Goal: Task Accomplishment & Management: Manage account settings

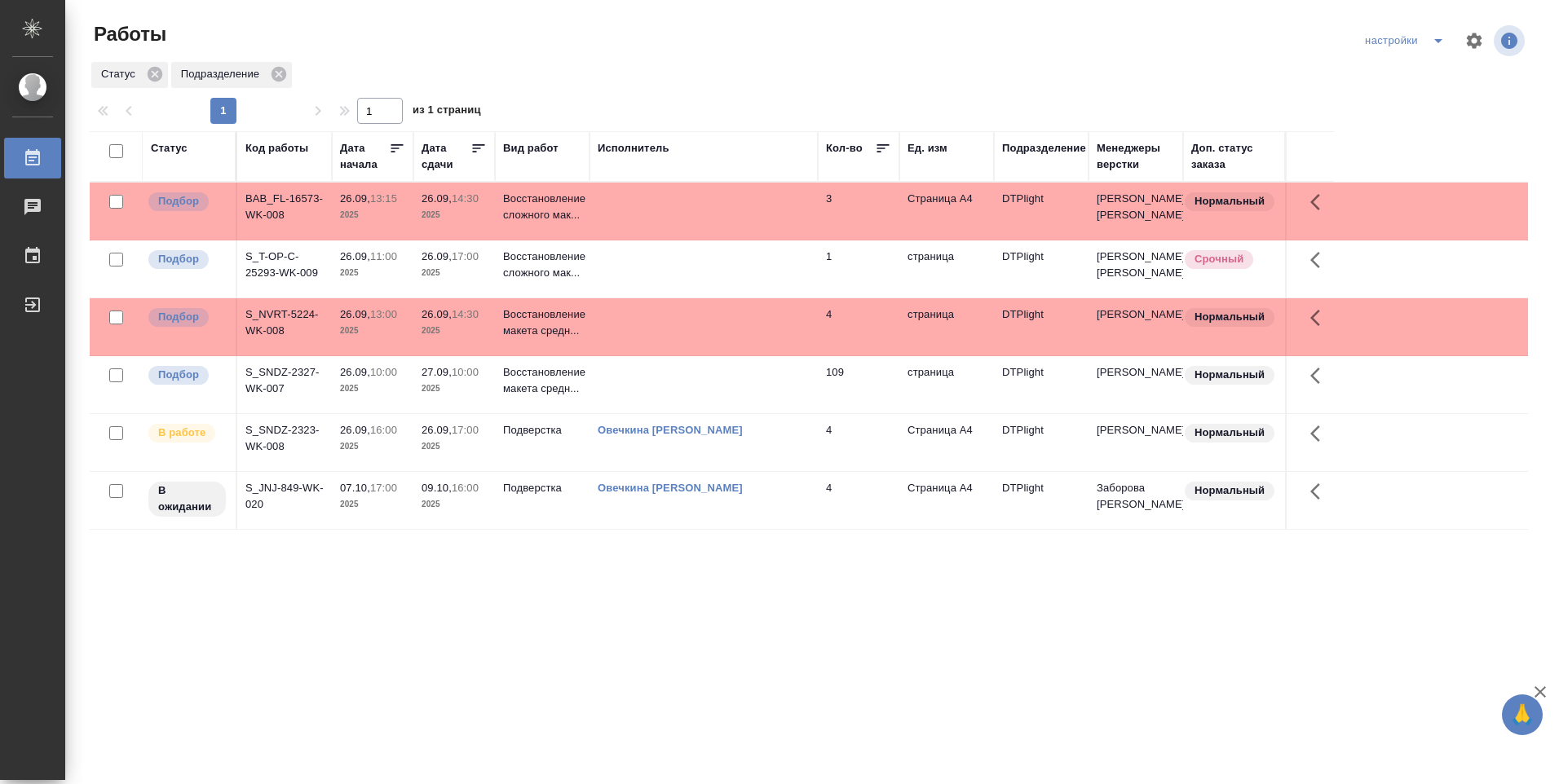
click at [457, 385] on p "2025" at bounding box center [453, 389] width 65 height 16
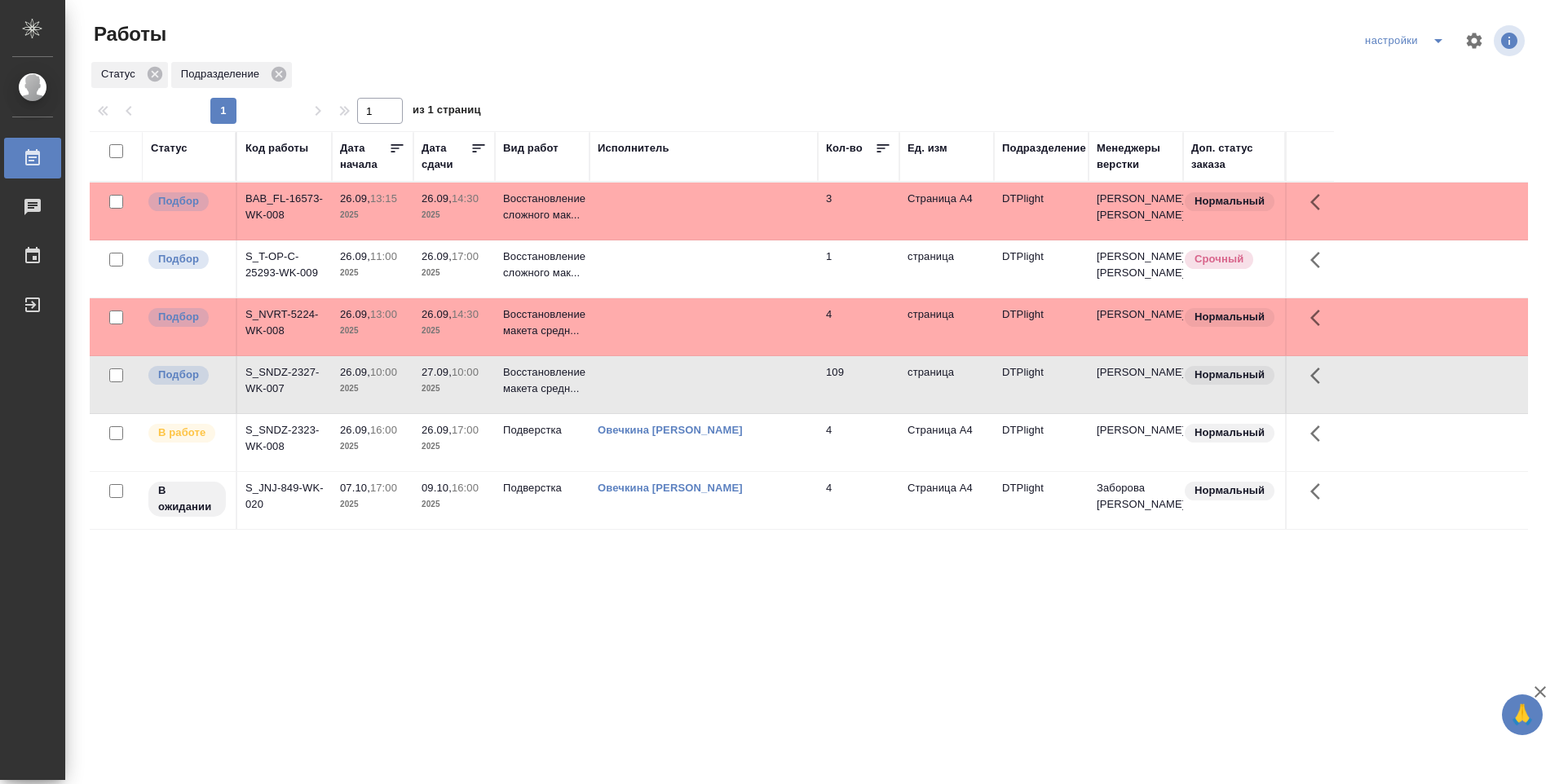
click at [480, 220] on p "2025" at bounding box center [453, 215] width 65 height 16
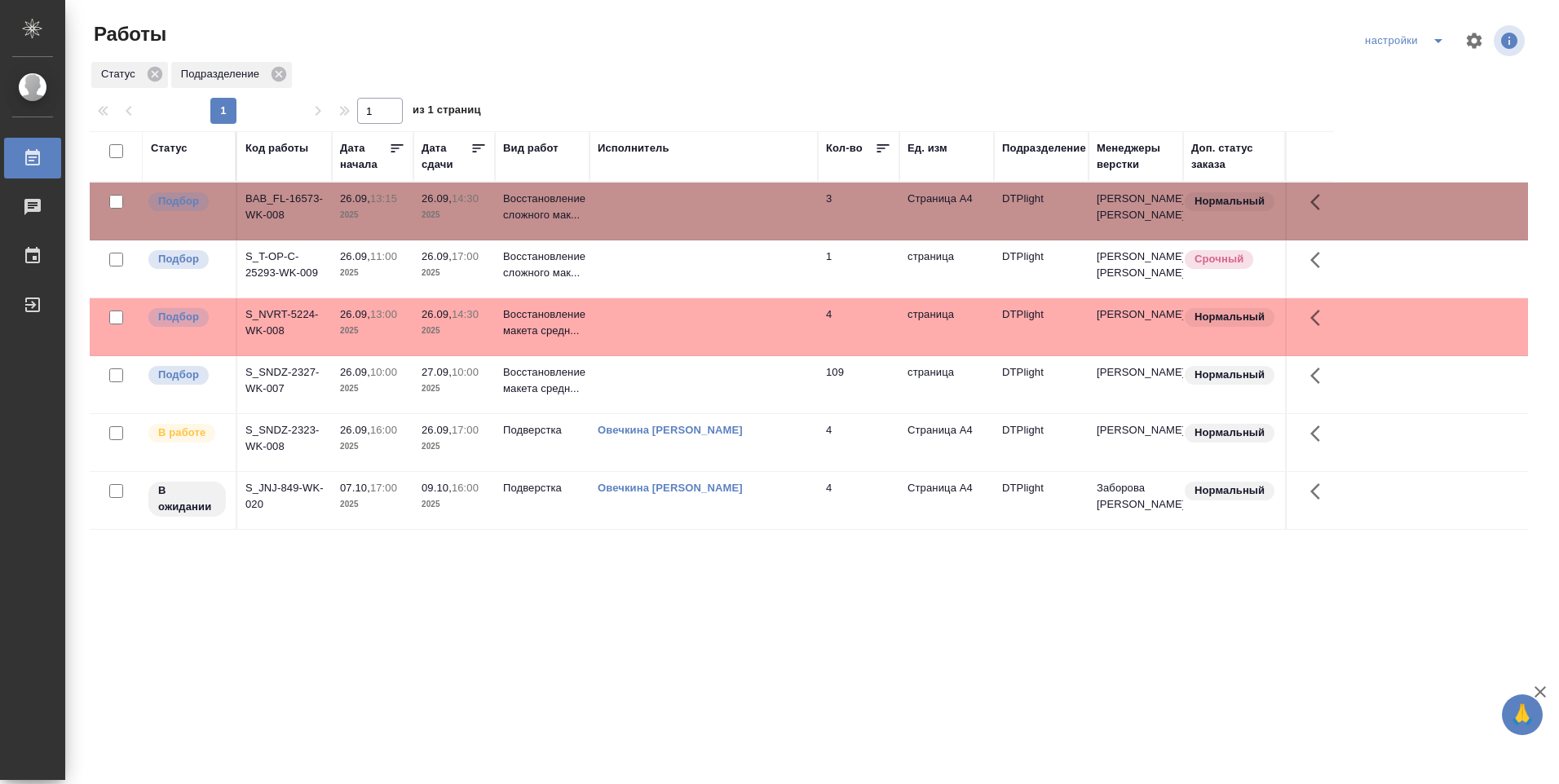
click at [480, 220] on p "2025" at bounding box center [453, 215] width 65 height 16
click at [545, 370] on p "Восстановление макета средн..." at bounding box center [541, 380] width 78 height 33
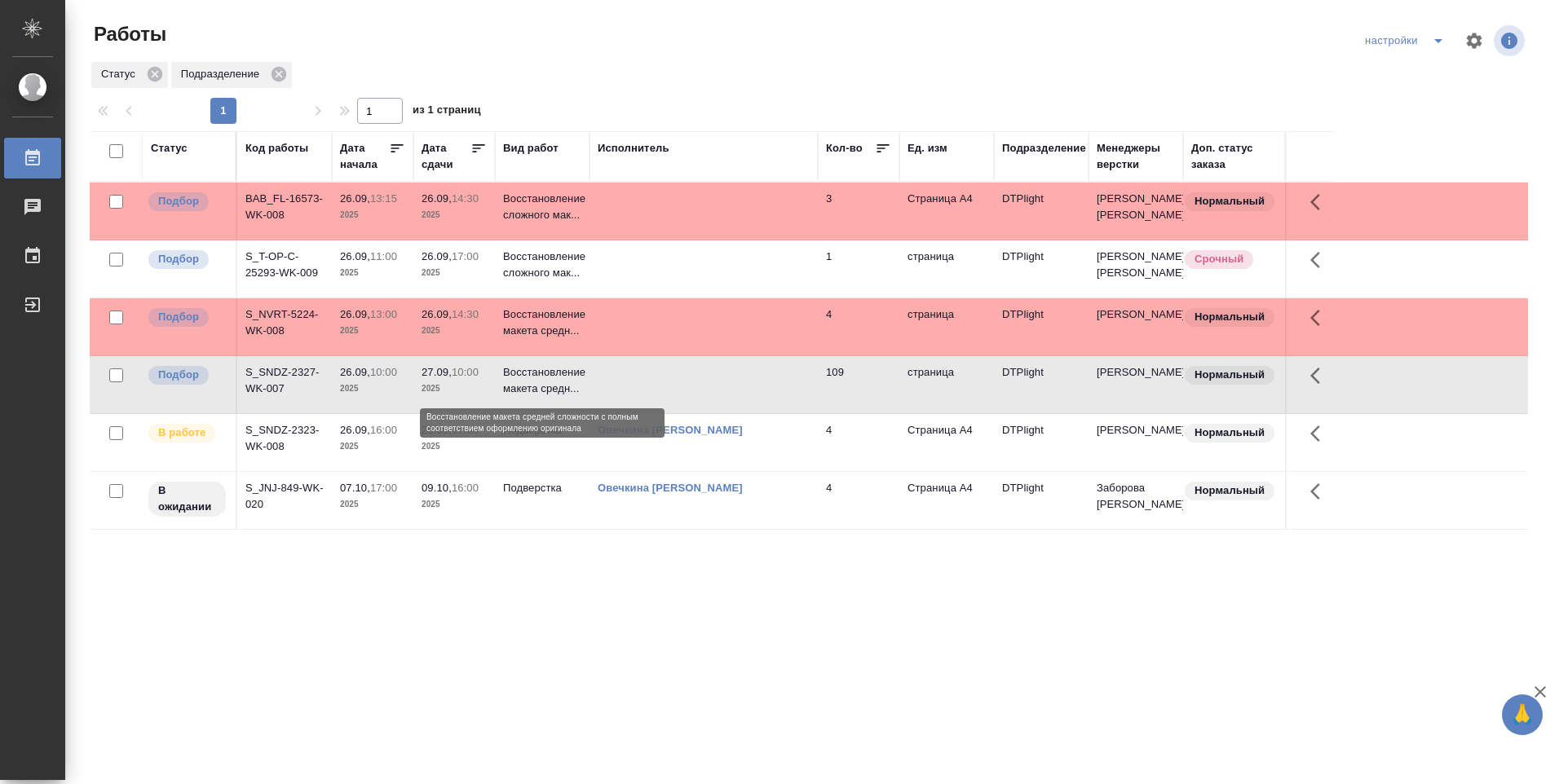
click at [545, 370] on p "Восстановление макета средн..." at bounding box center [541, 380] width 78 height 33
click at [742, 427] on link "Овечкина Дарья Геннадьевна" at bounding box center [670, 429] width 145 height 12
click at [483, 449] on p "2025" at bounding box center [453, 446] width 65 height 16
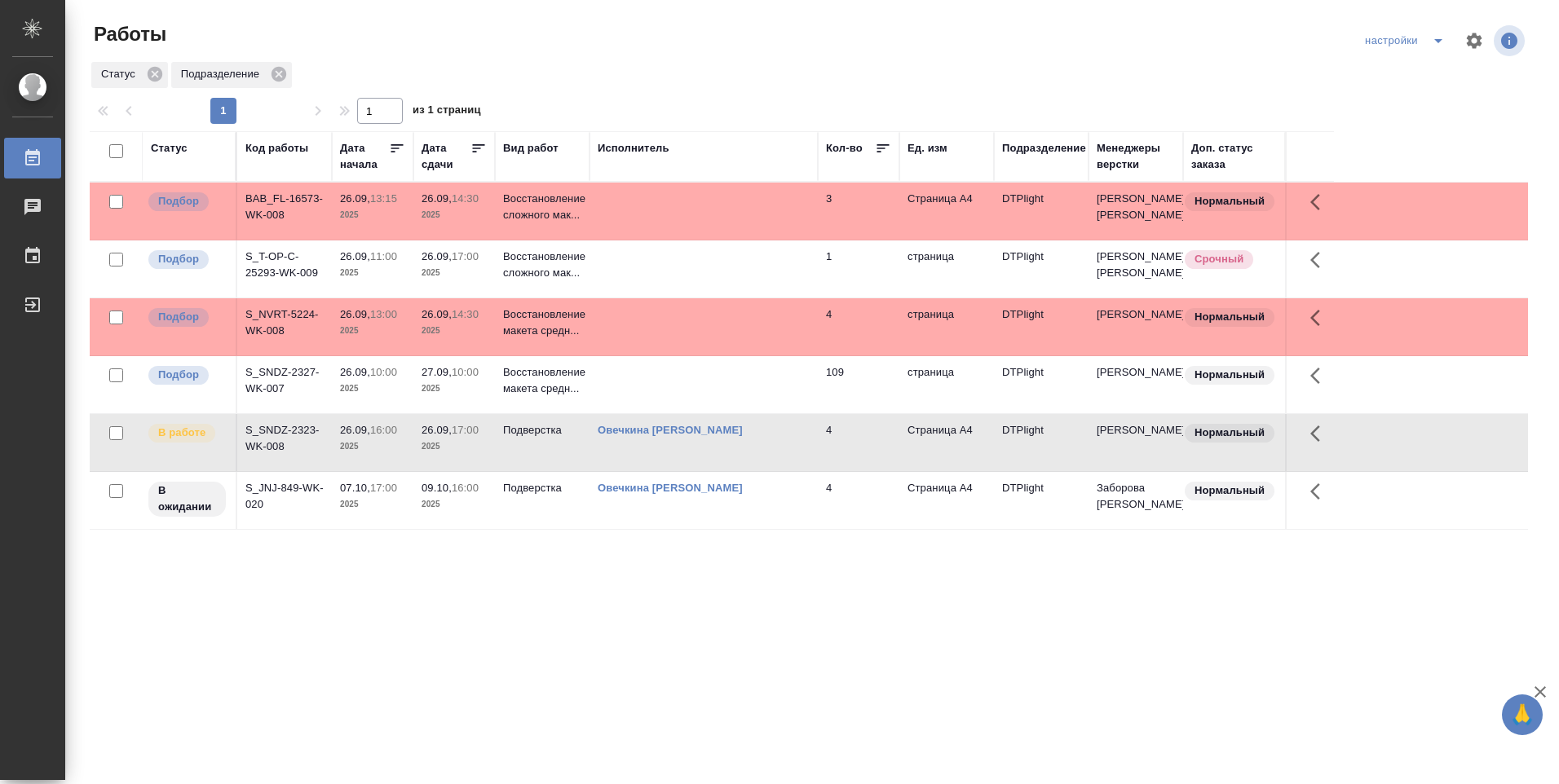
click at [467, 446] on p "2025" at bounding box center [453, 446] width 65 height 16
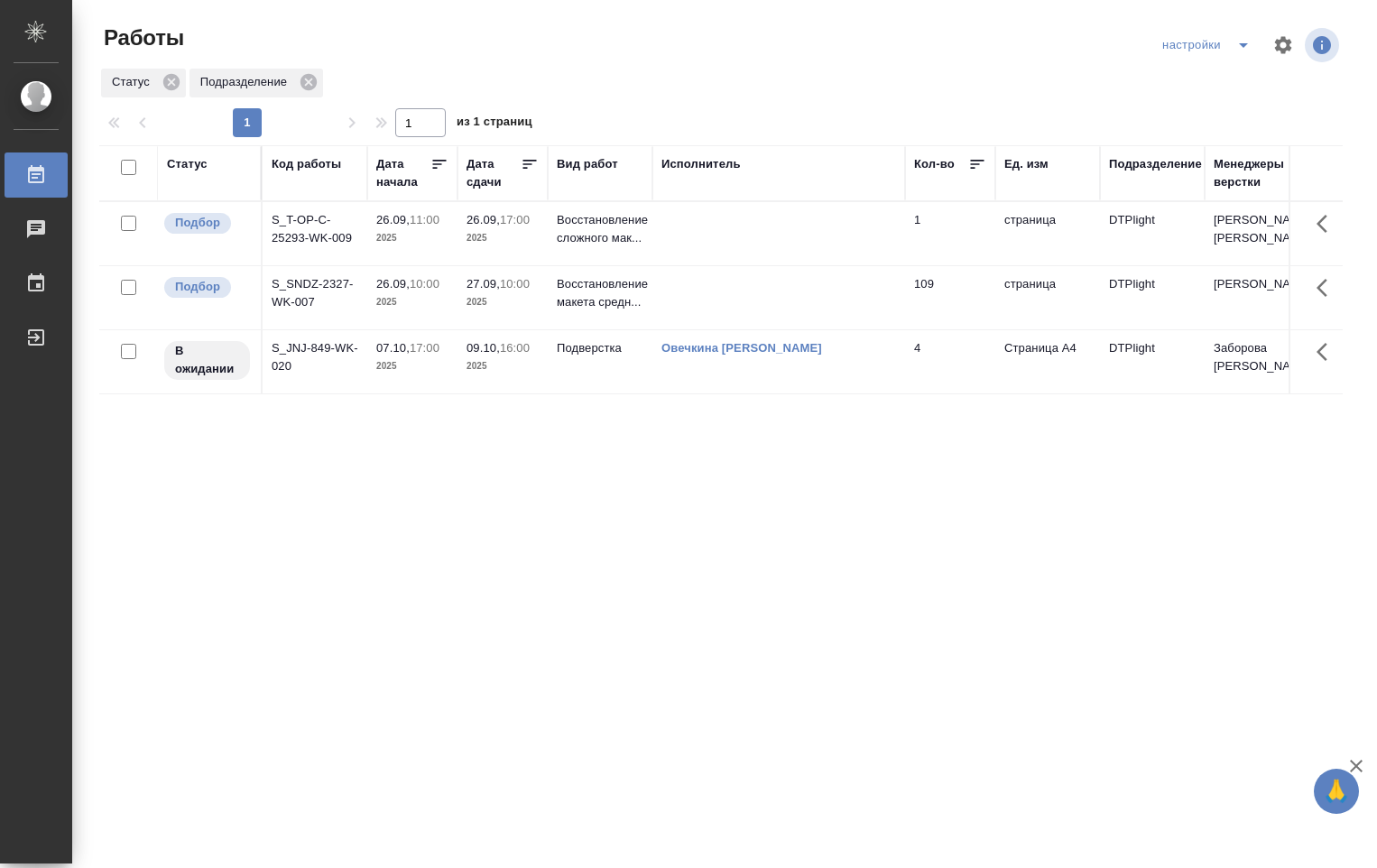
click at [803, 236] on td at bounding box center [778, 233] width 253 height 63
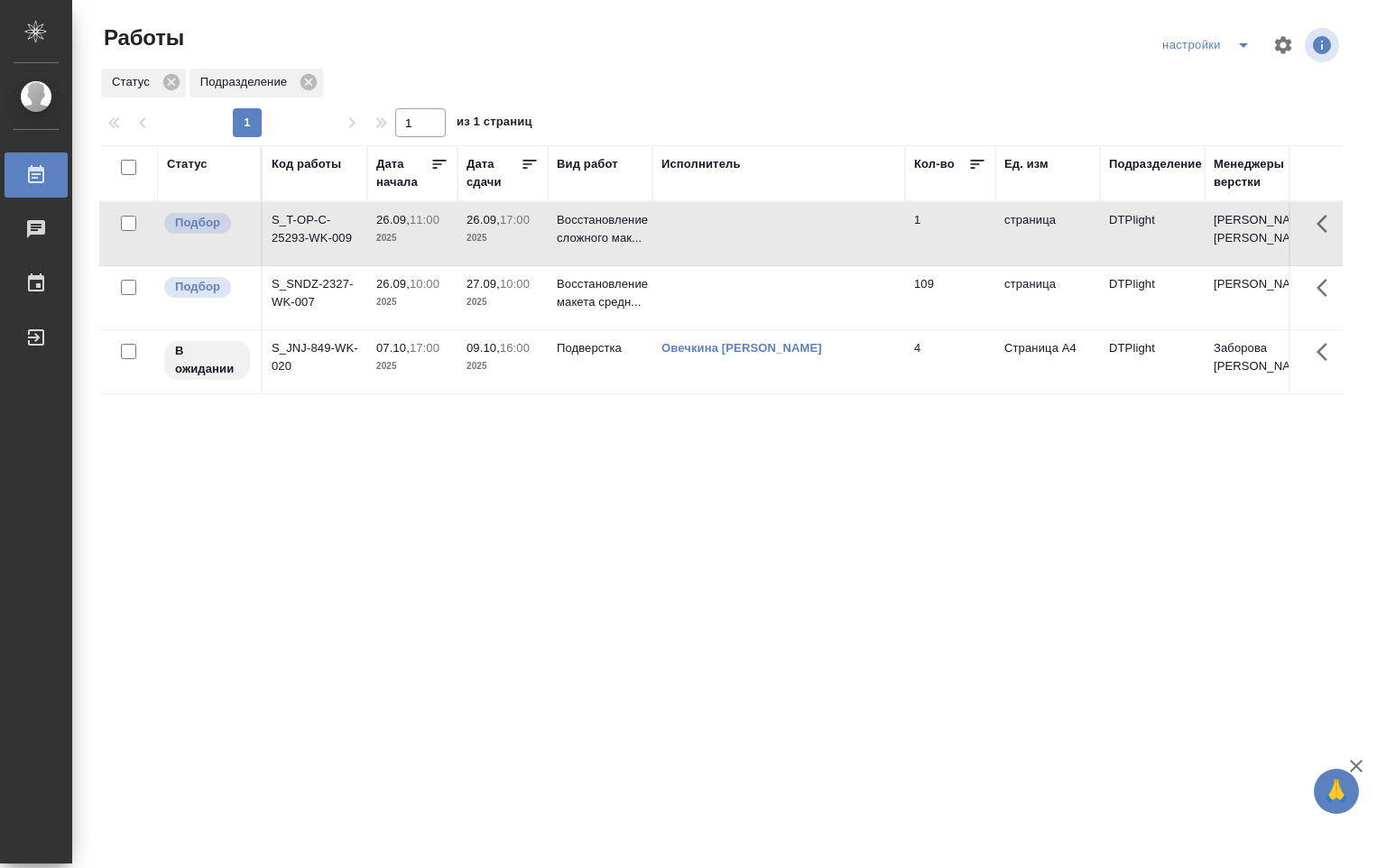
click at [802, 237] on td at bounding box center [778, 233] width 253 height 63
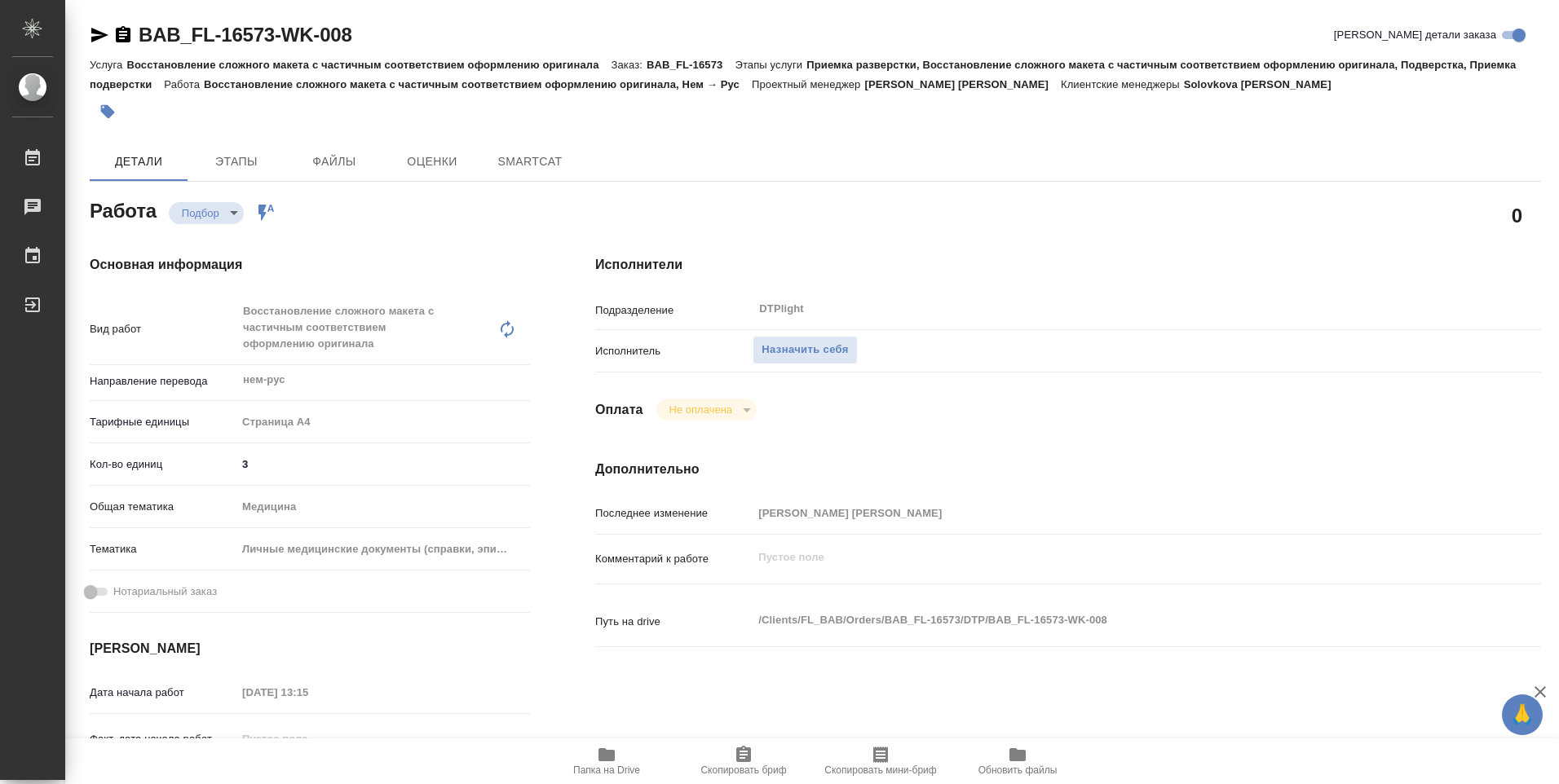
type textarea "x"
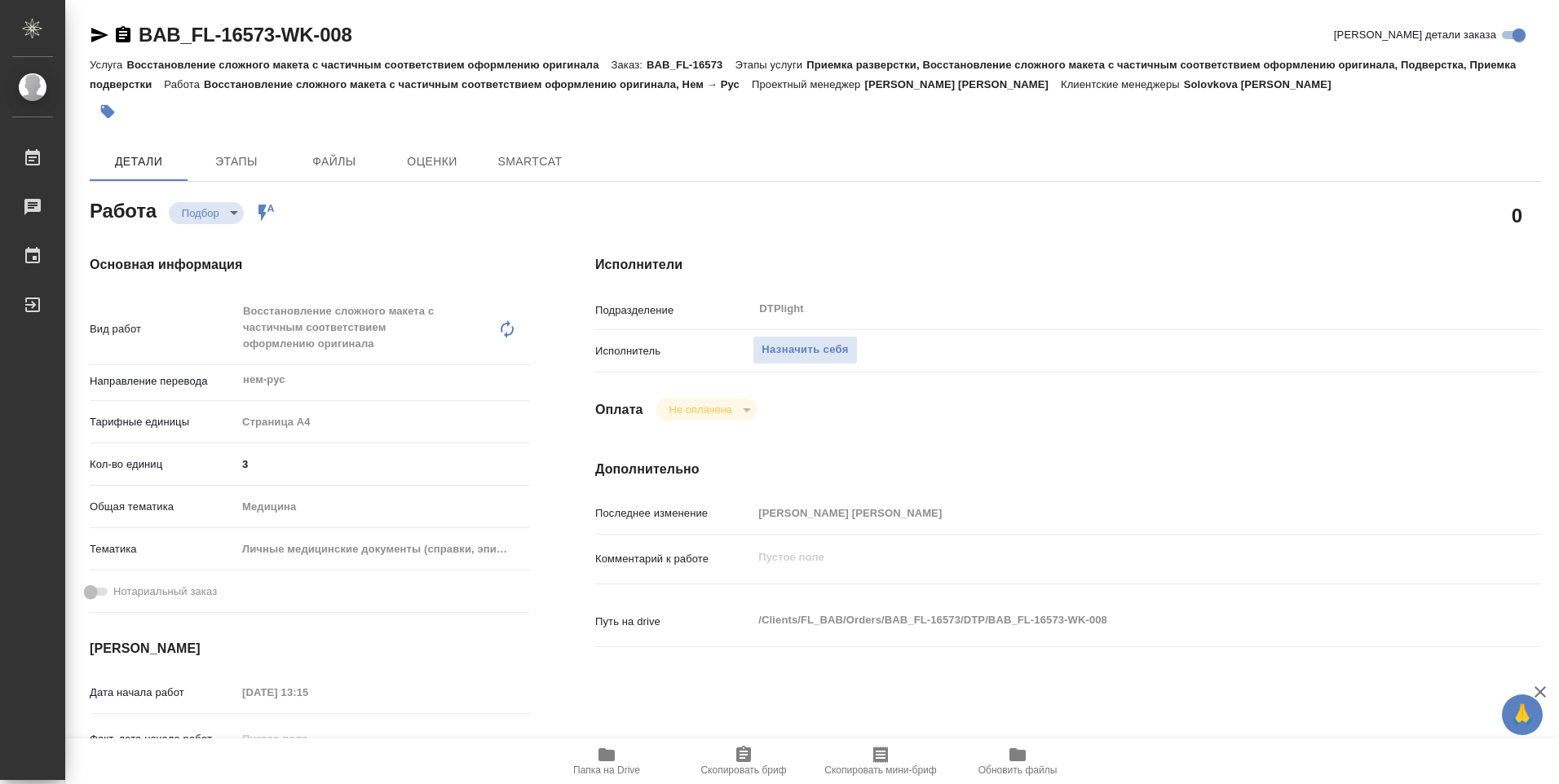
type textarea "x"
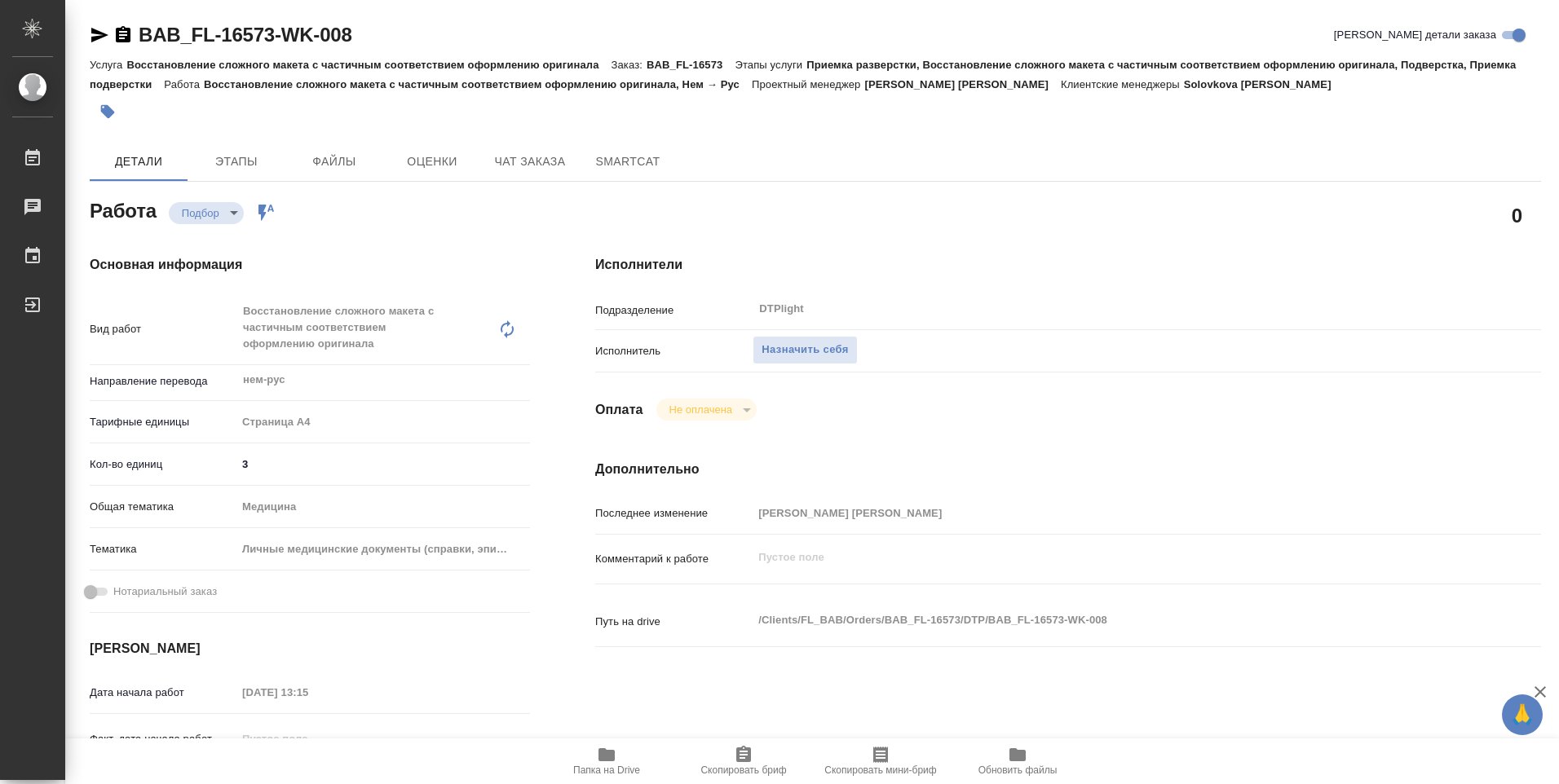
type textarea "x"
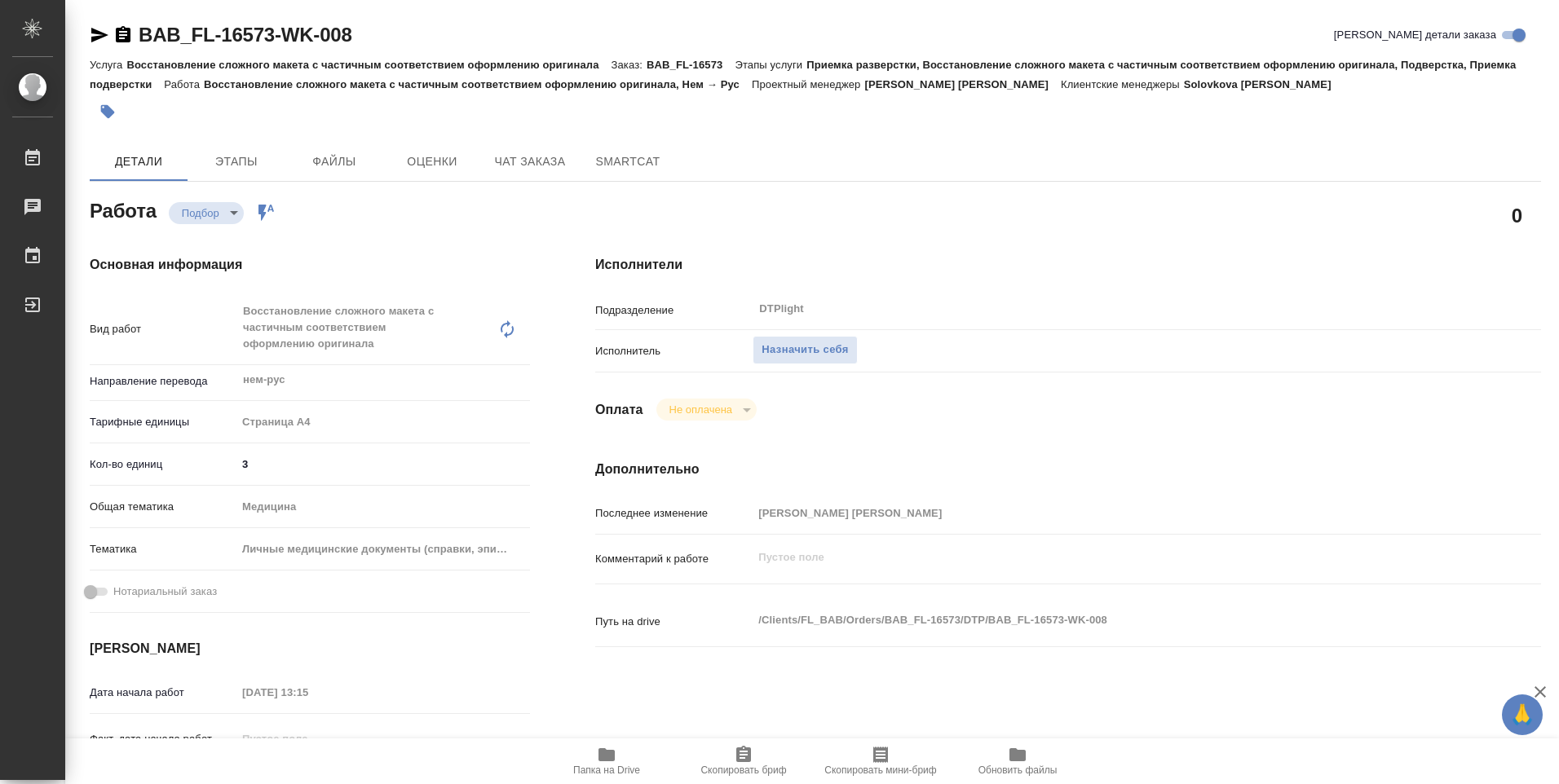
click at [607, 760] on icon "button" at bounding box center [606, 754] width 16 height 13
type textarea "x"
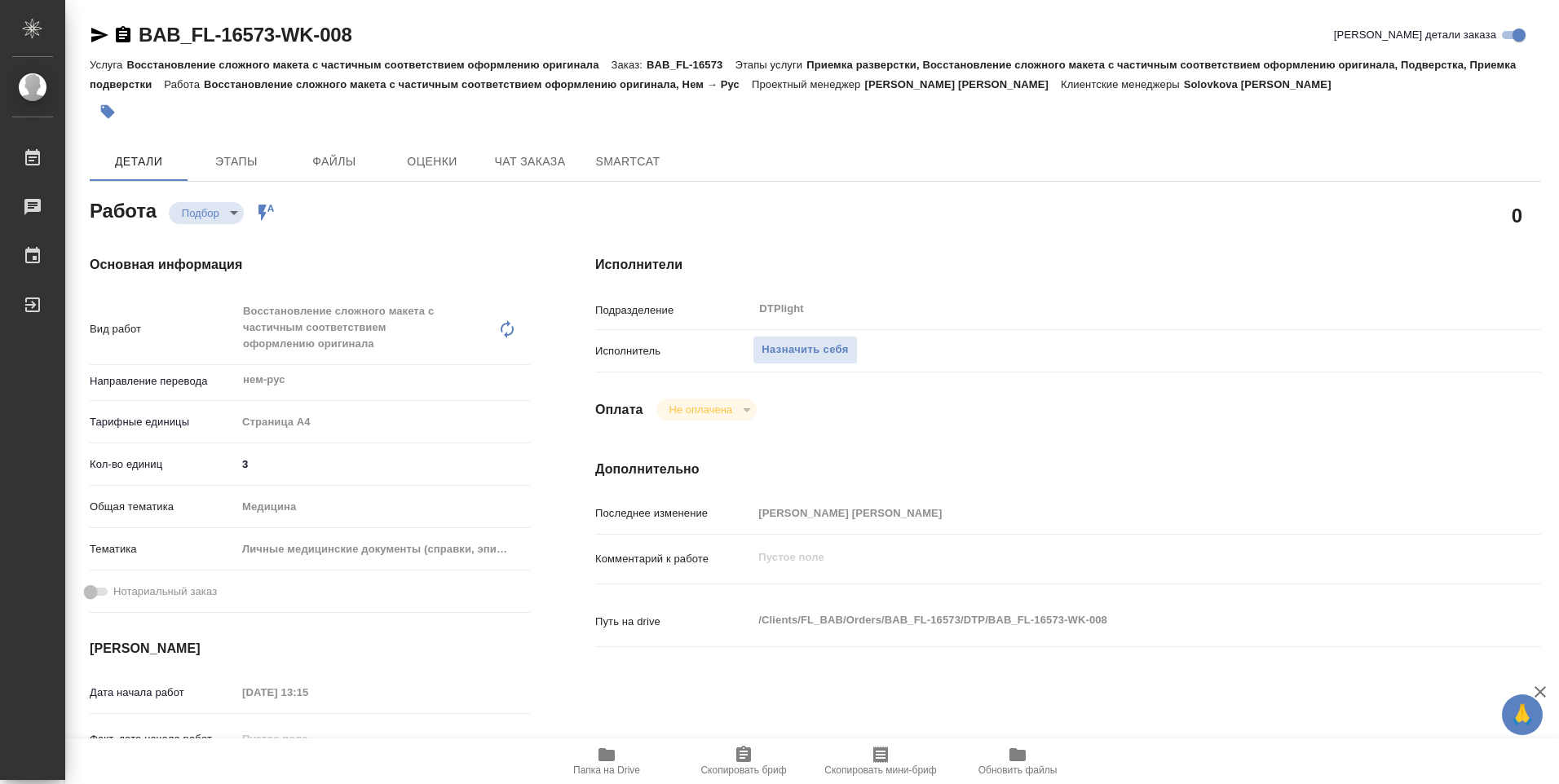
type textarea "x"
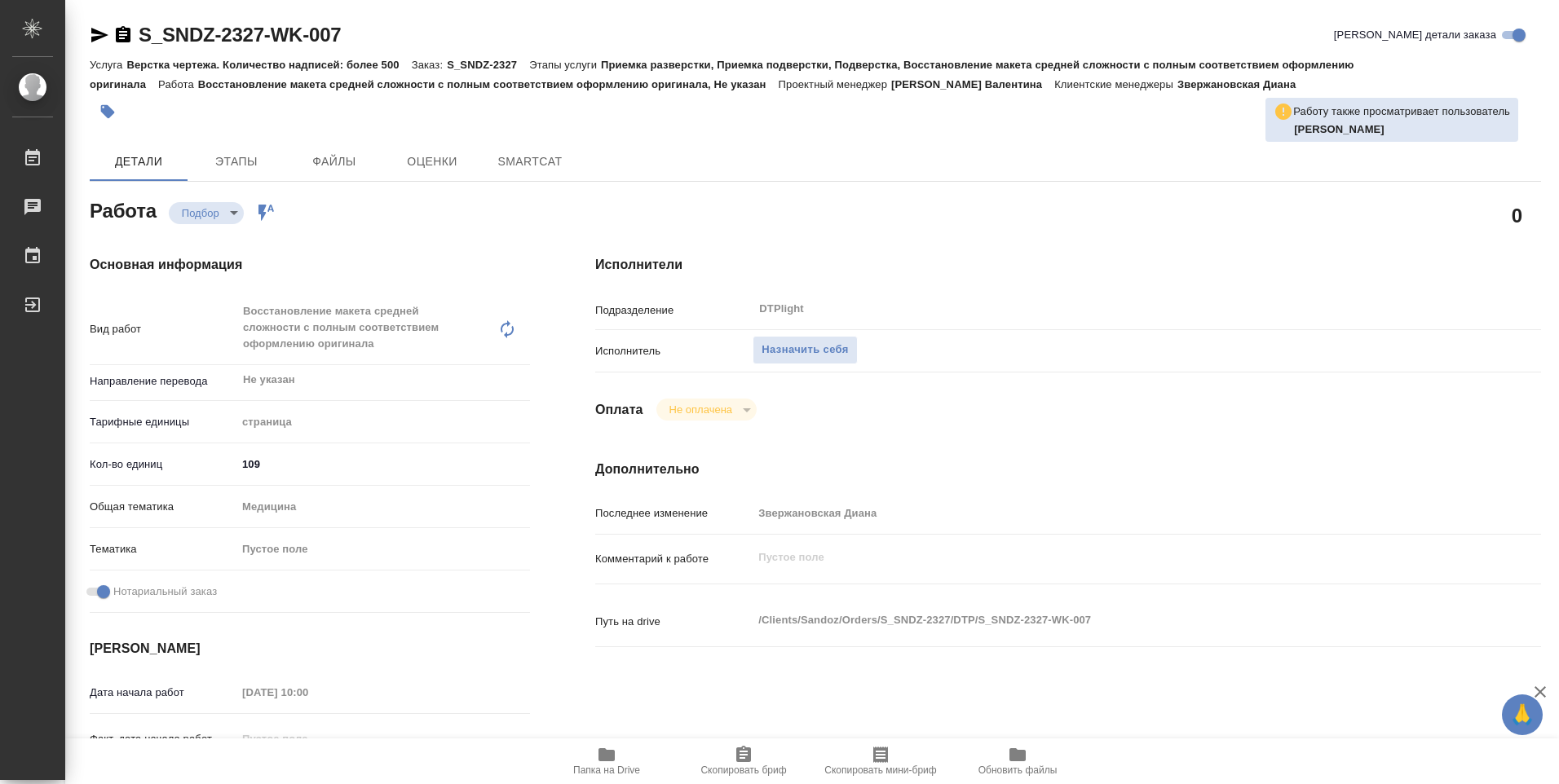
type textarea "x"
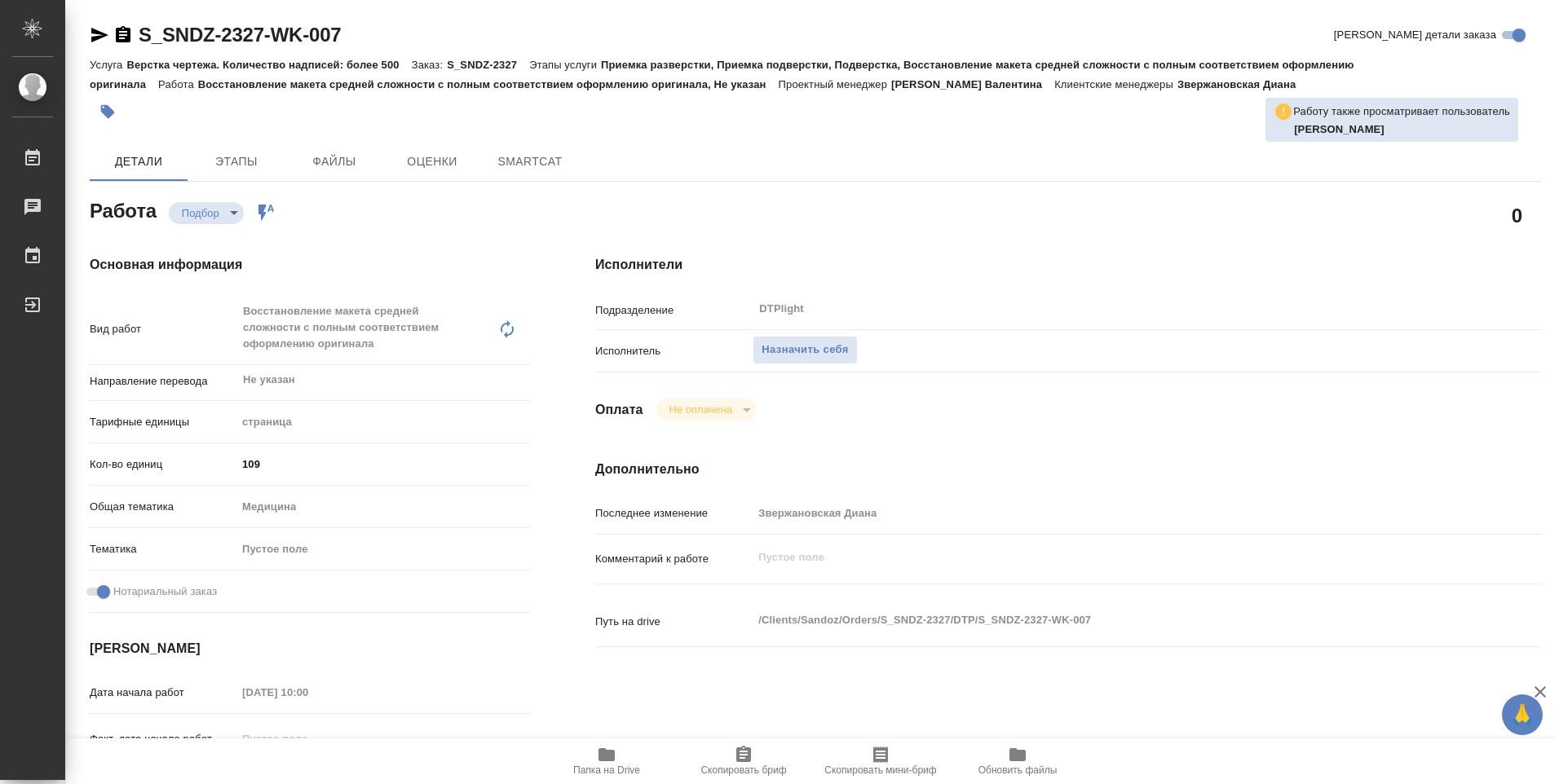
type textarea "x"
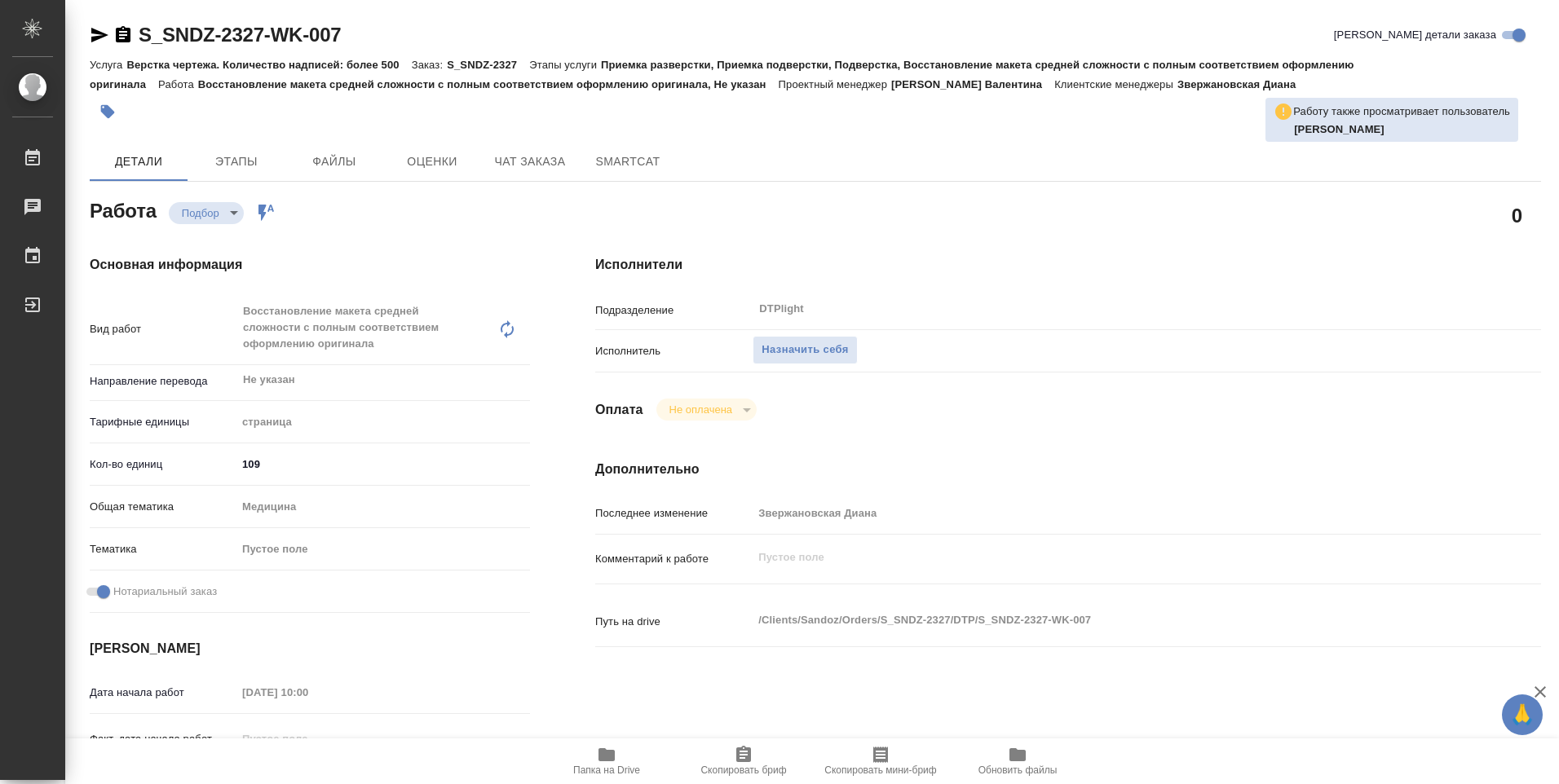
type textarea "x"
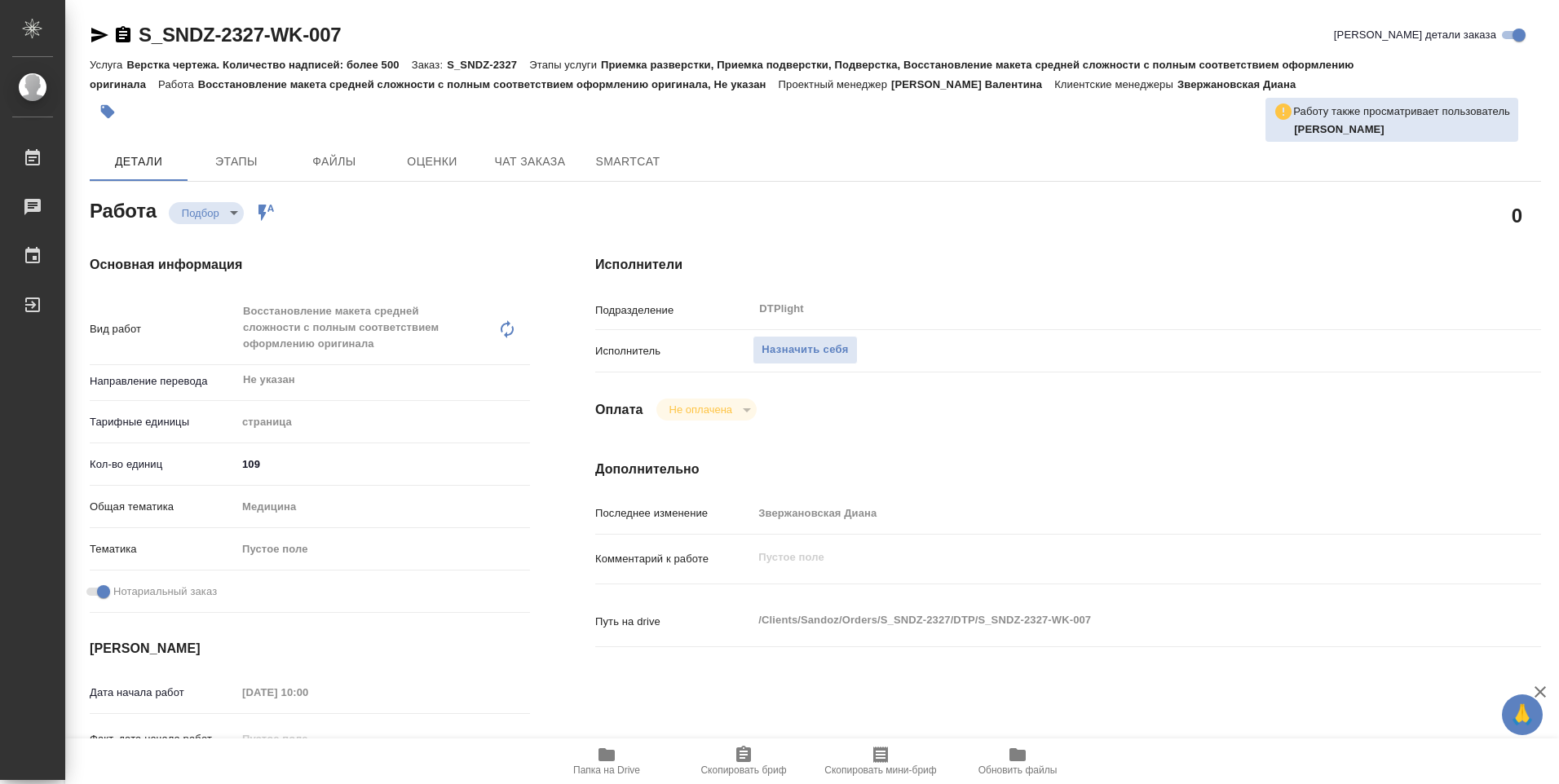
type textarea "x"
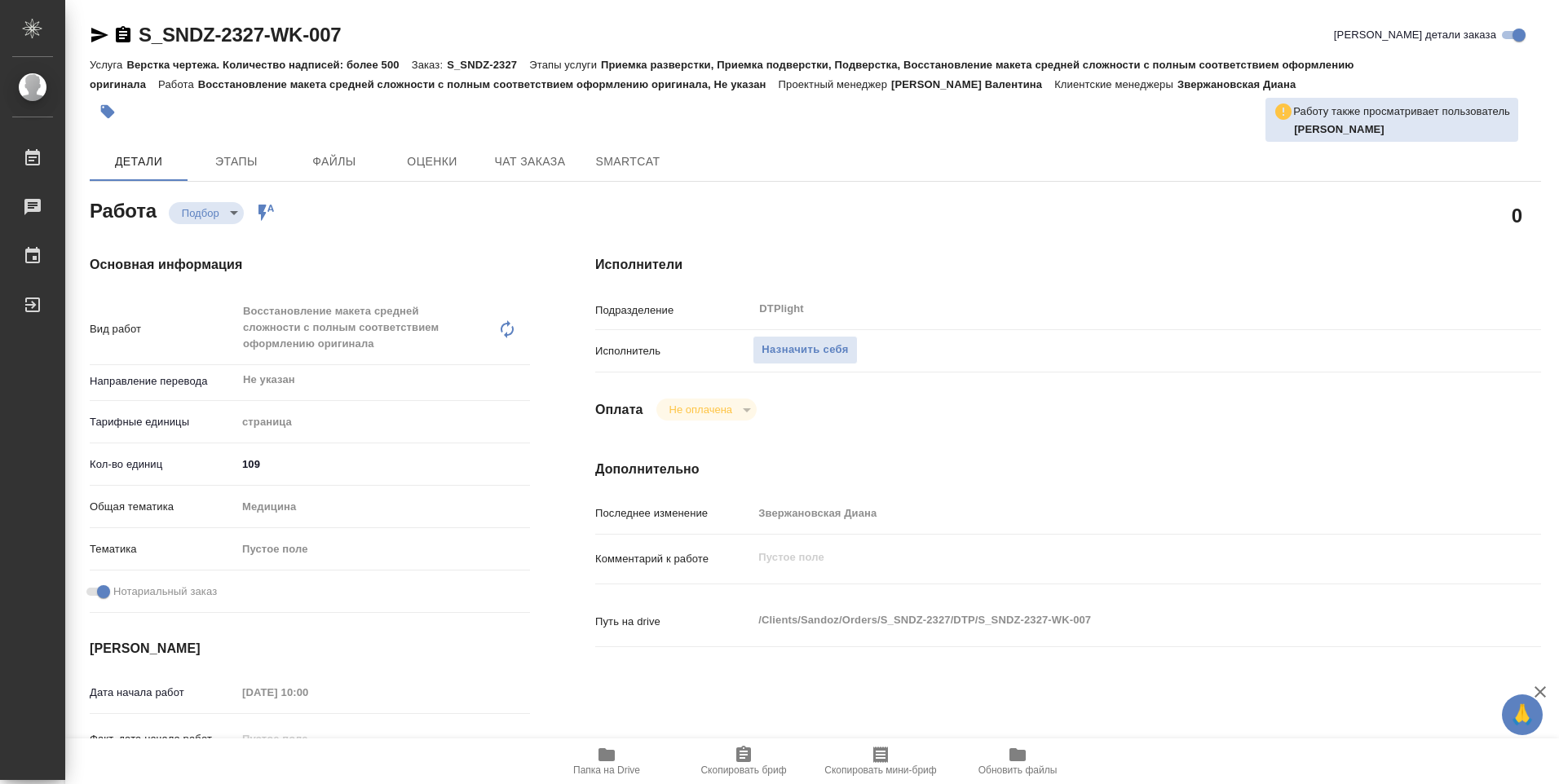
click at [599, 758] on icon "button" at bounding box center [606, 754] width 16 height 13
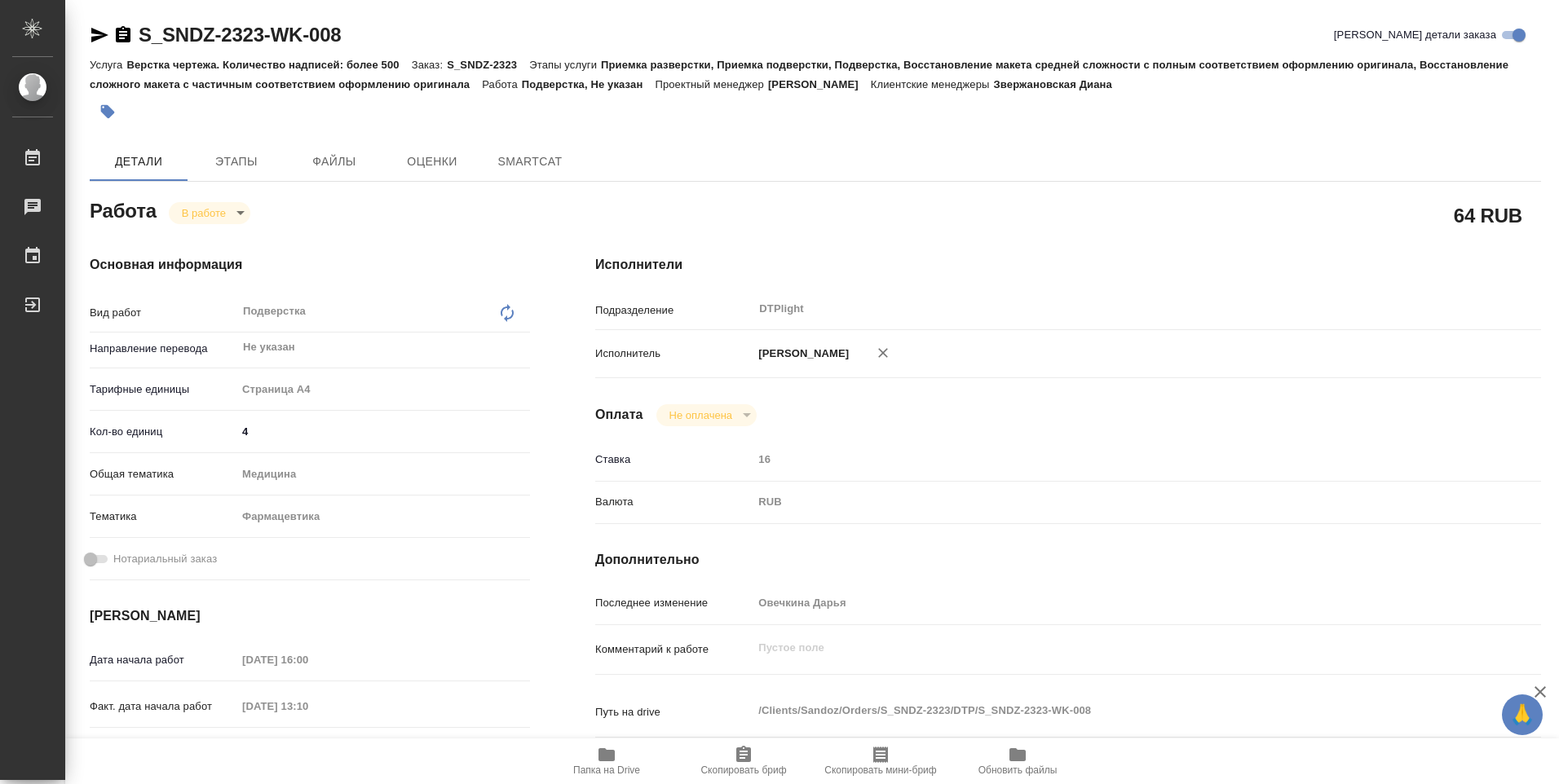
type textarea "x"
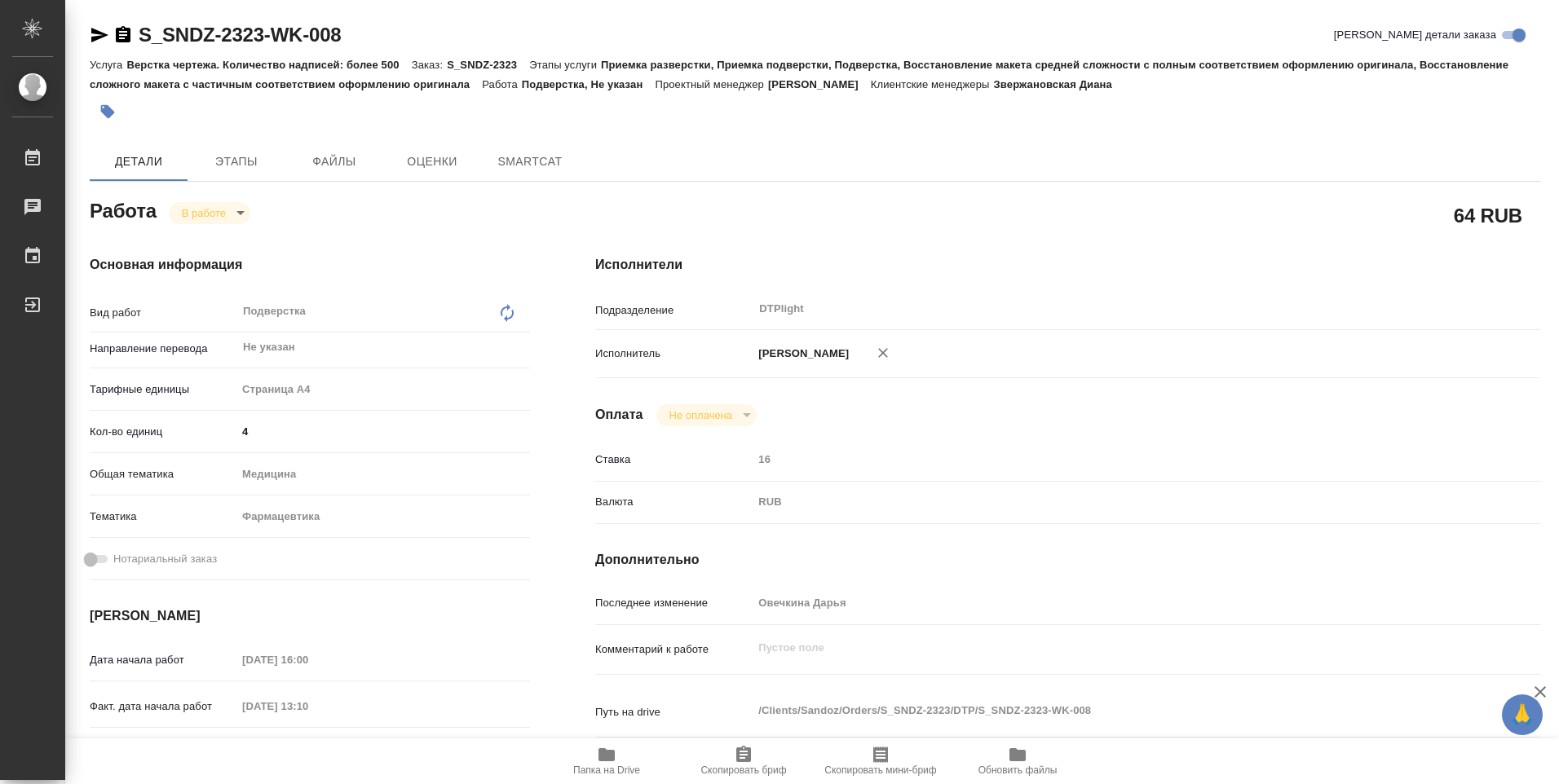
type textarea "x"
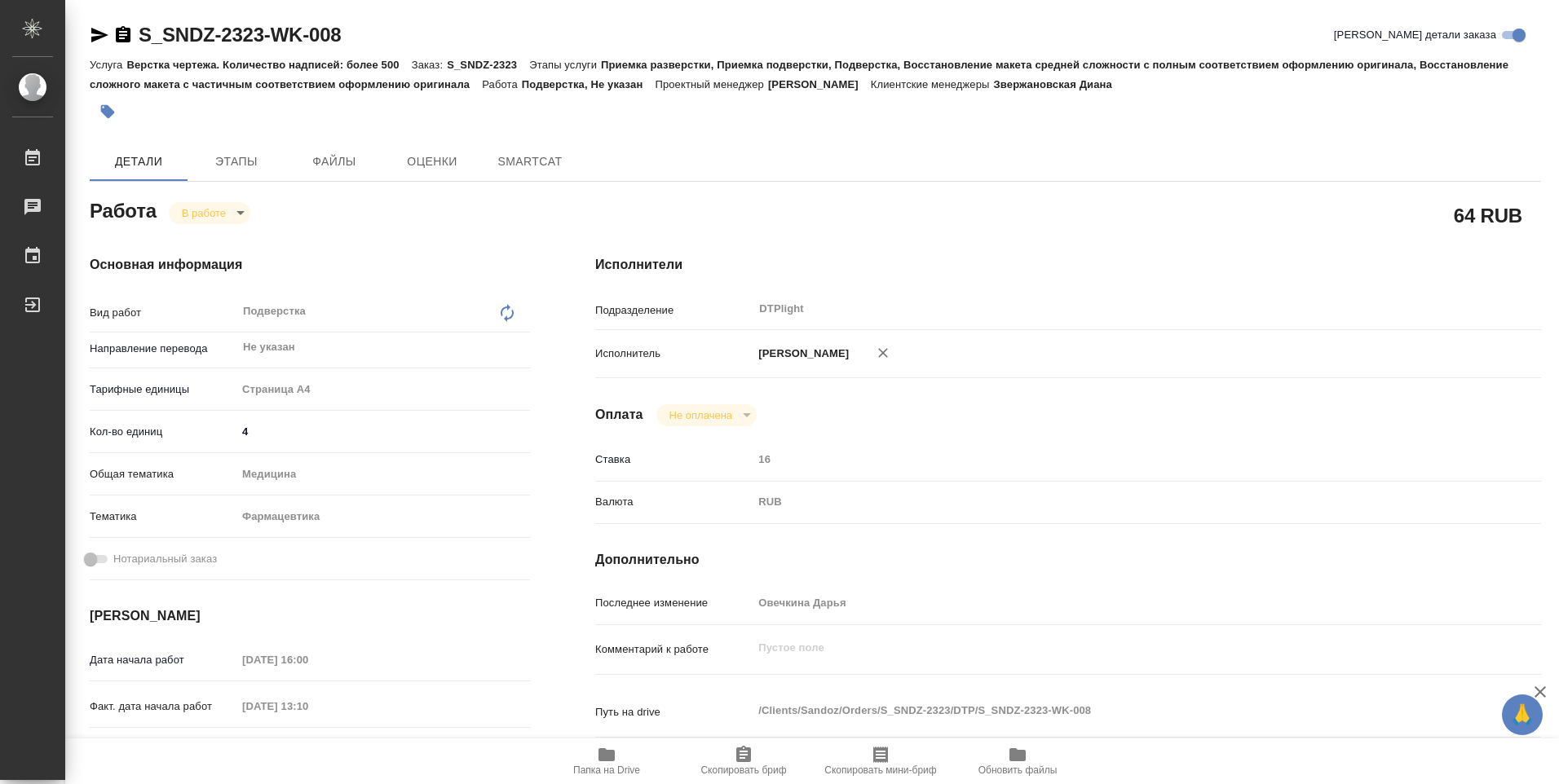
type textarea "x"
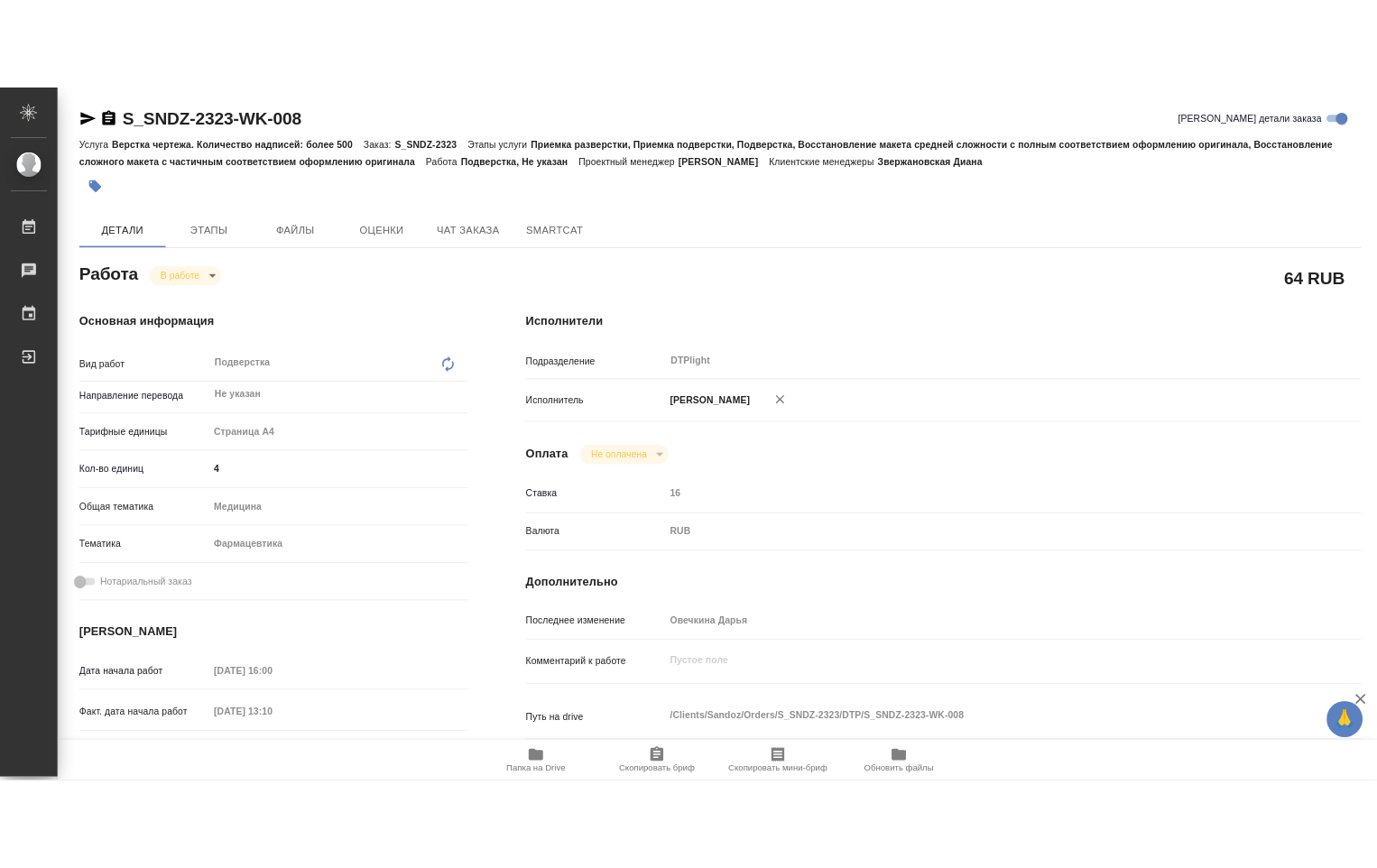
scroll to position [361, 0]
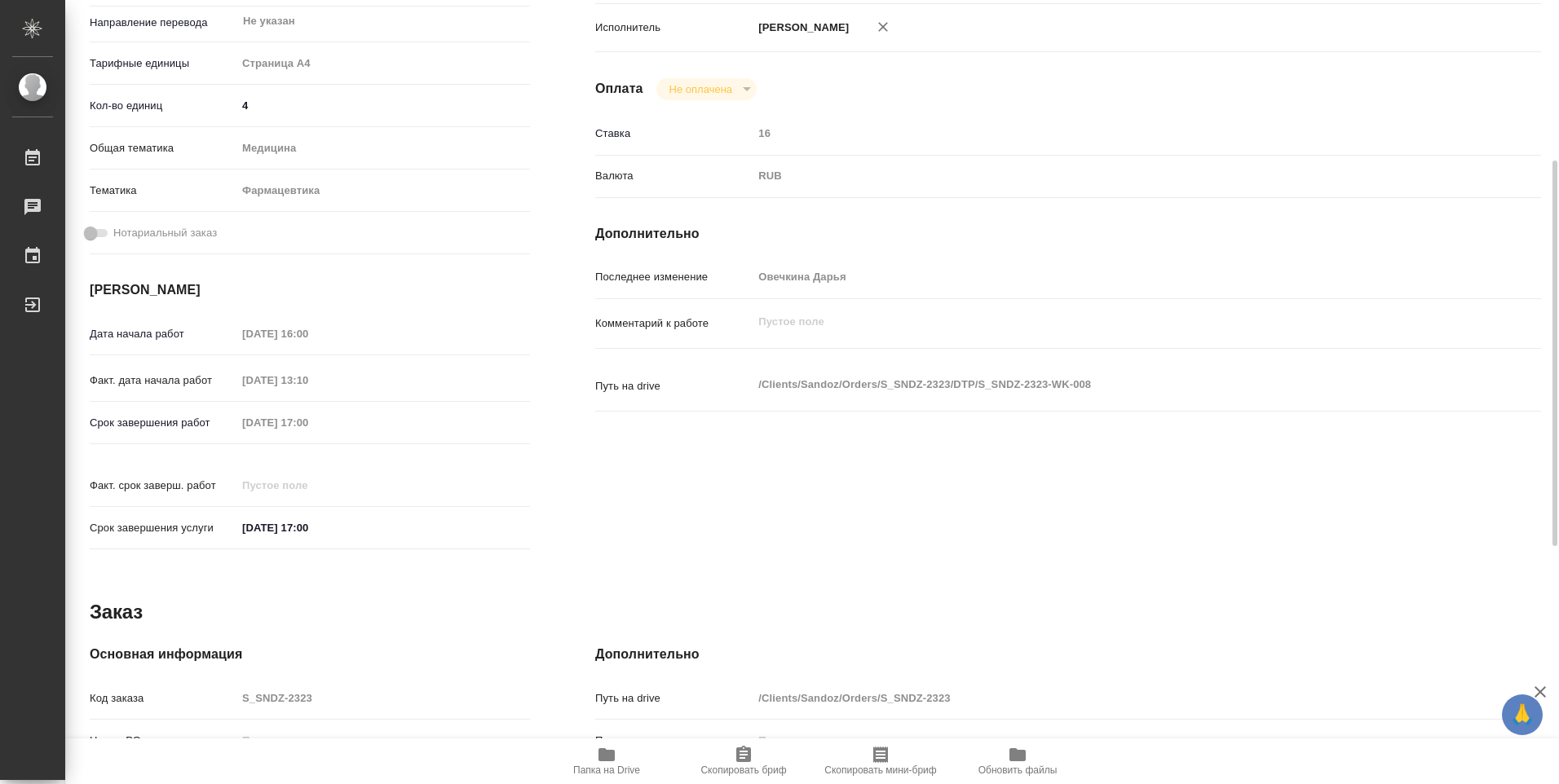
type textarea "x"
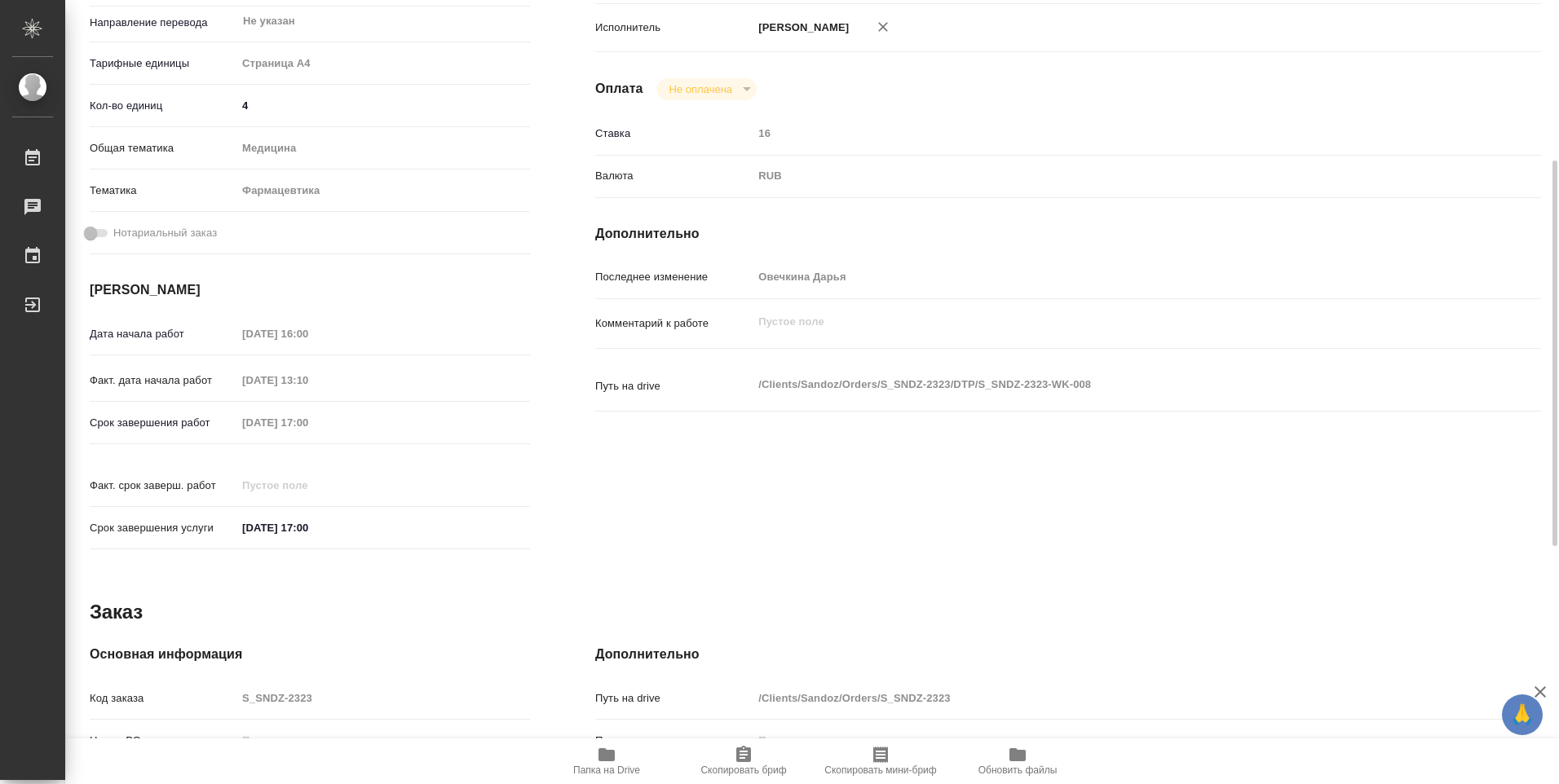
type textarea "x"
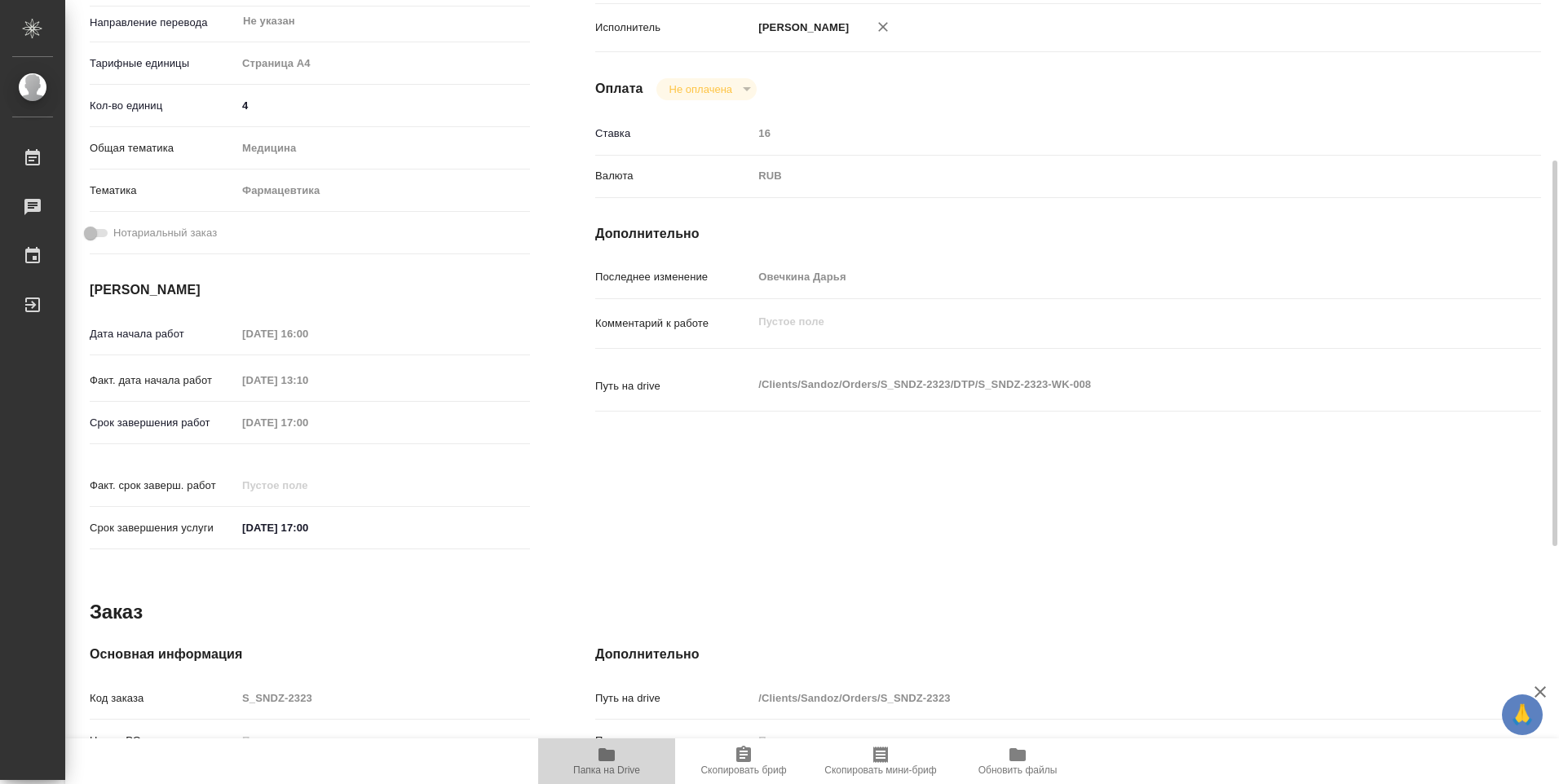
click at [618, 758] on span "Папка на Drive" at bounding box center [606, 760] width 117 height 31
type textarea "x"
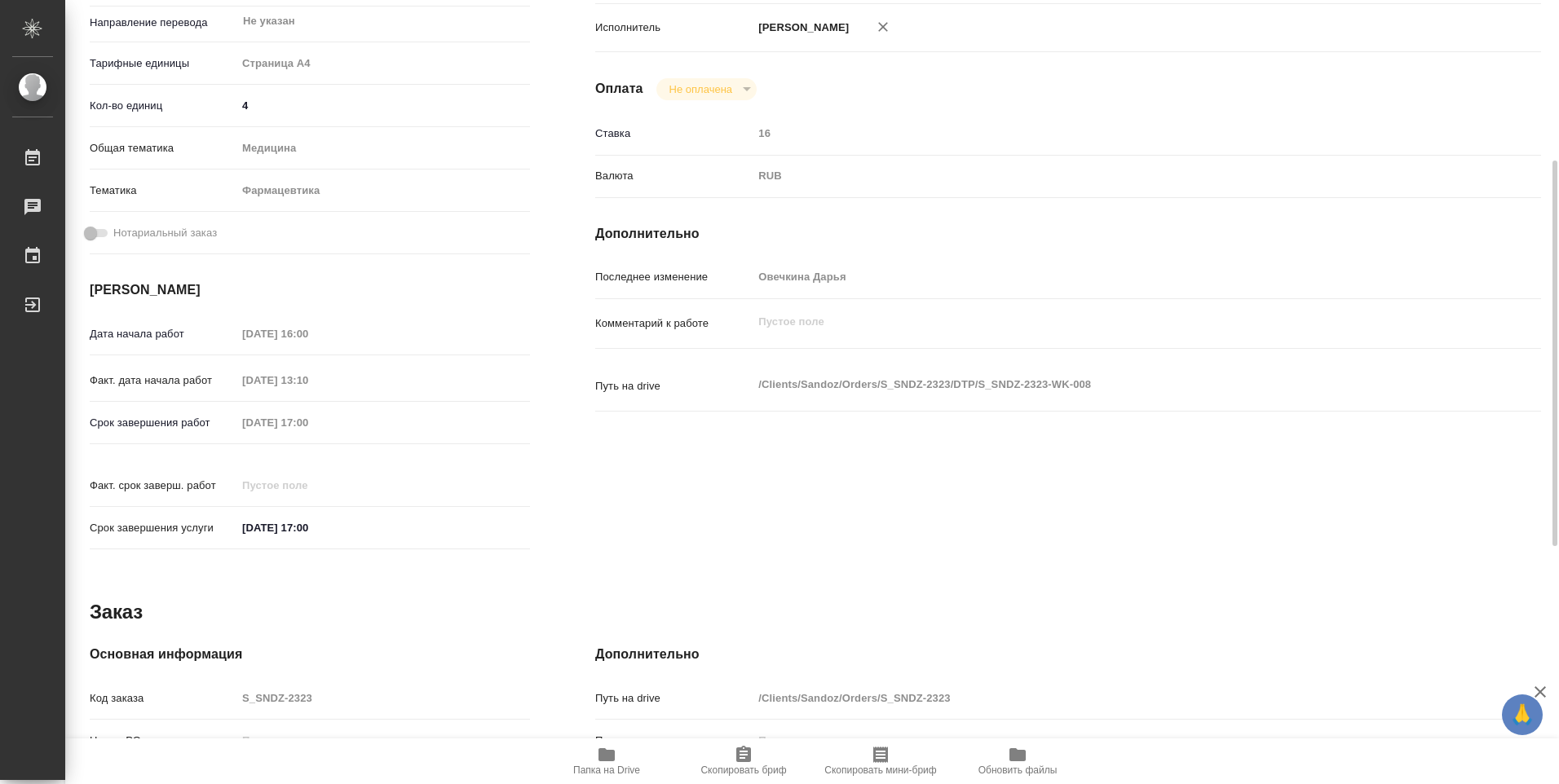
type textarea "x"
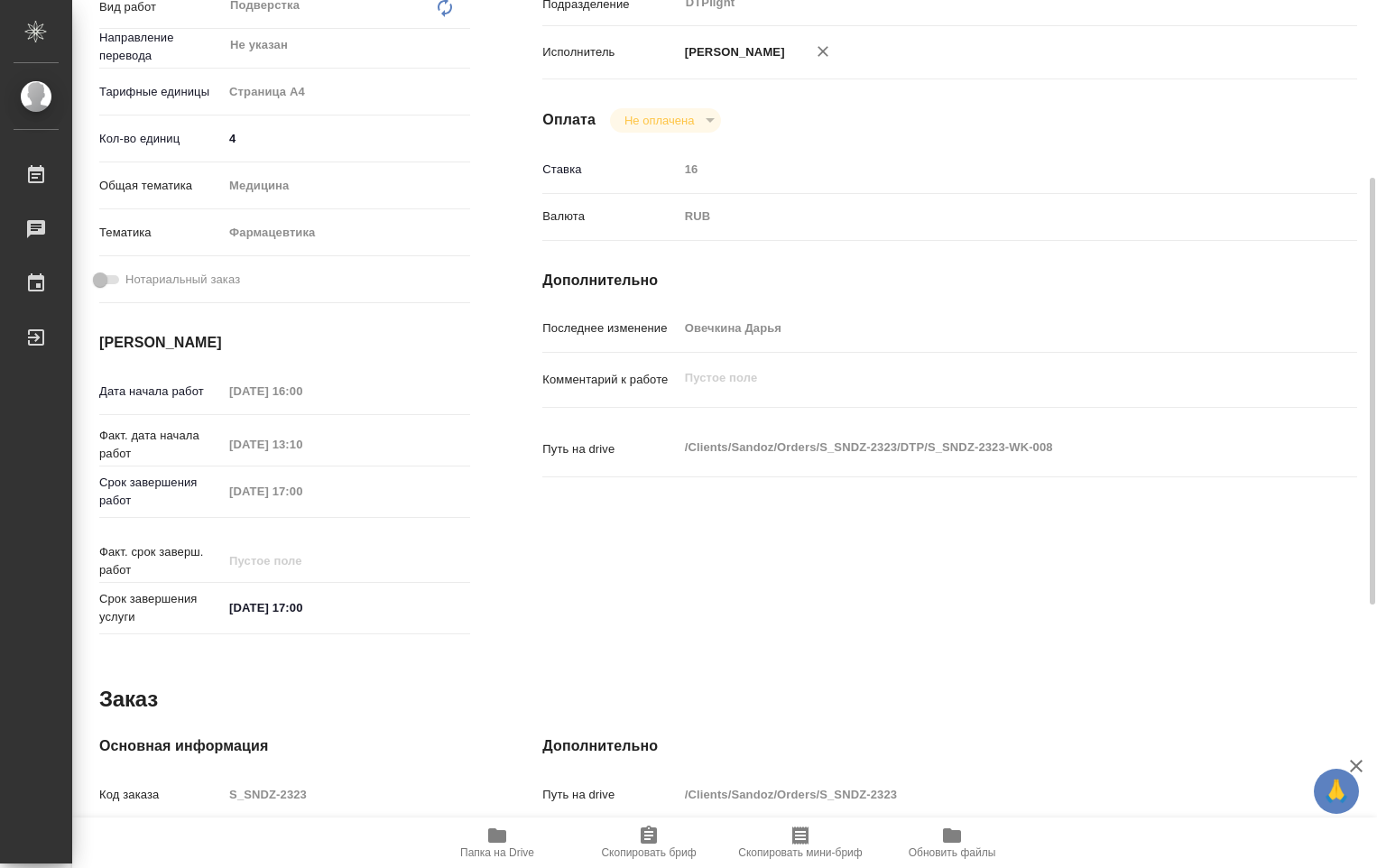
type textarea "x"
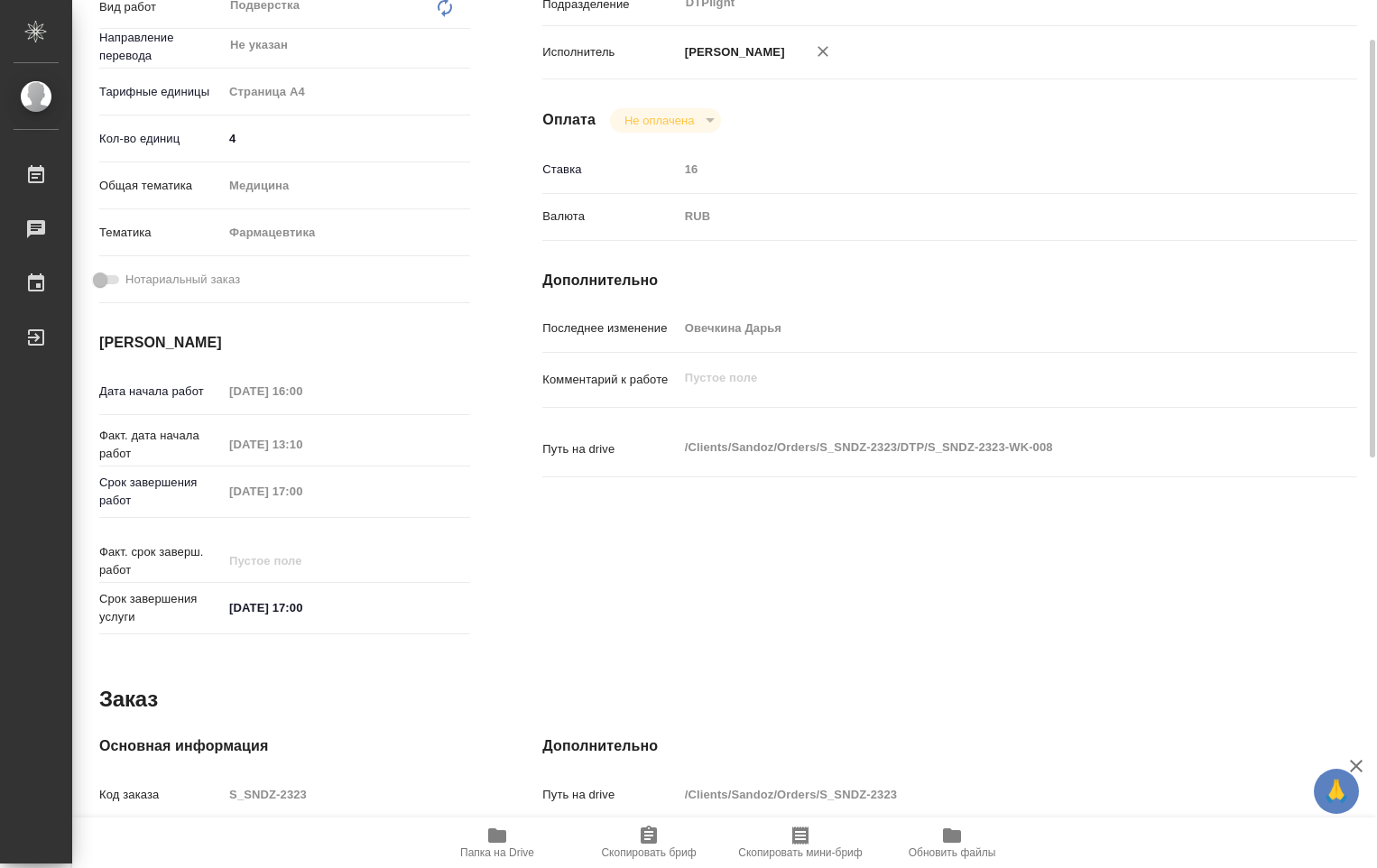
scroll to position [0, 0]
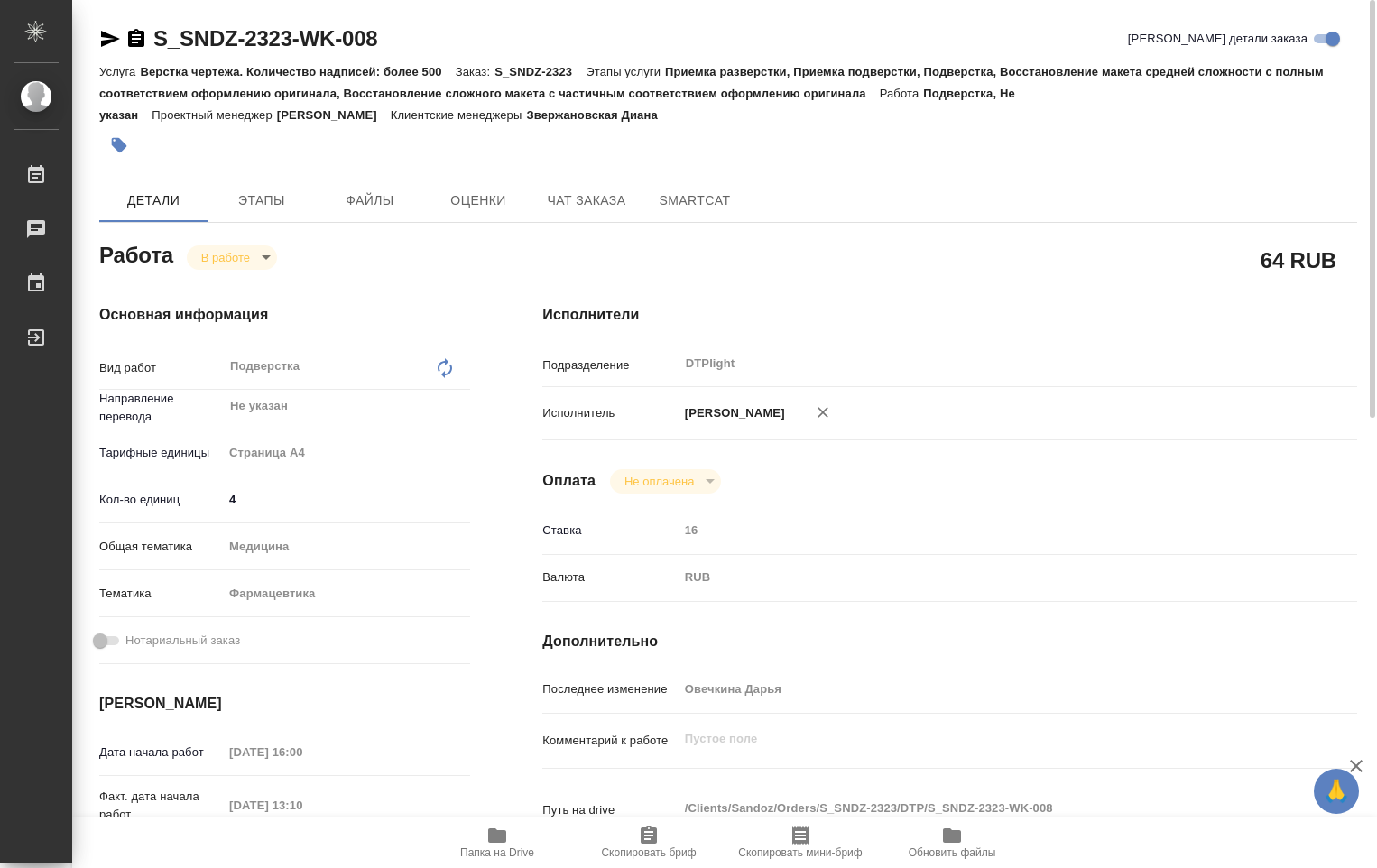
click at [265, 261] on body "🙏 .cls-1 fill:#fff; AWATERA Ovechkina Darya Работы 0 Чаты График Выйти S_SNDZ-2…" at bounding box center [688, 434] width 1377 height 868
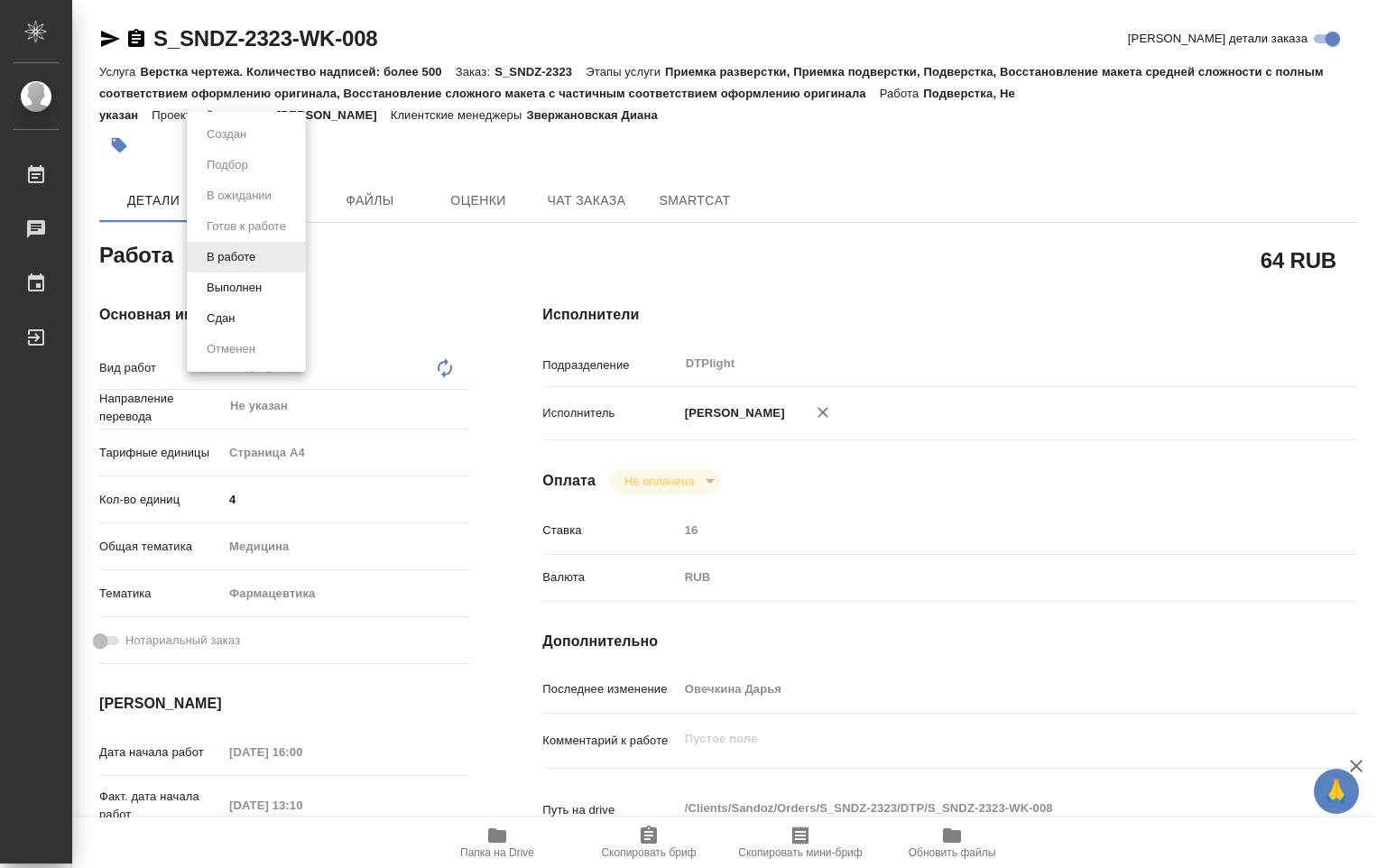
click at [259, 291] on button "Выполнен" at bounding box center [234, 288] width 66 height 20
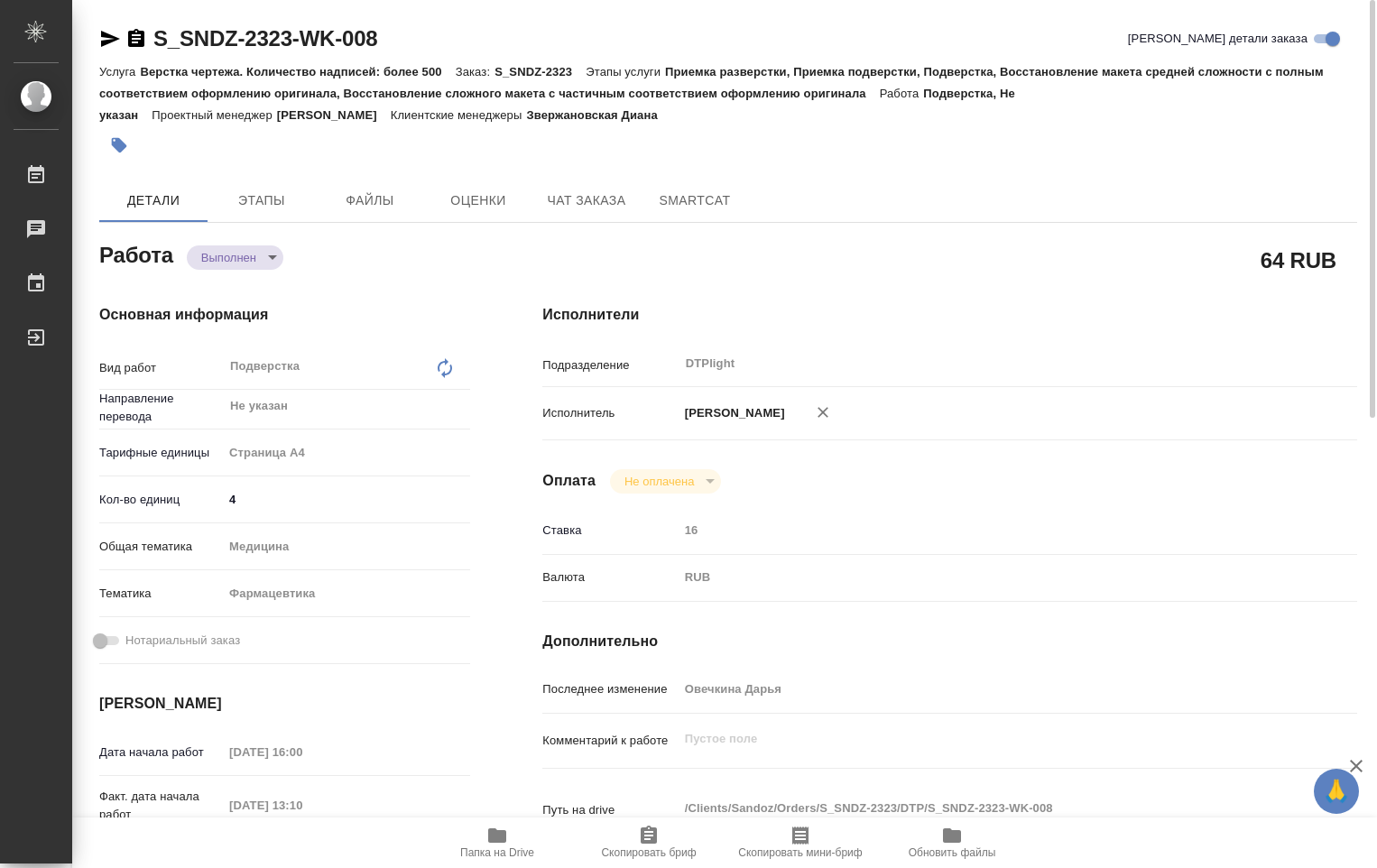
type textarea "x"
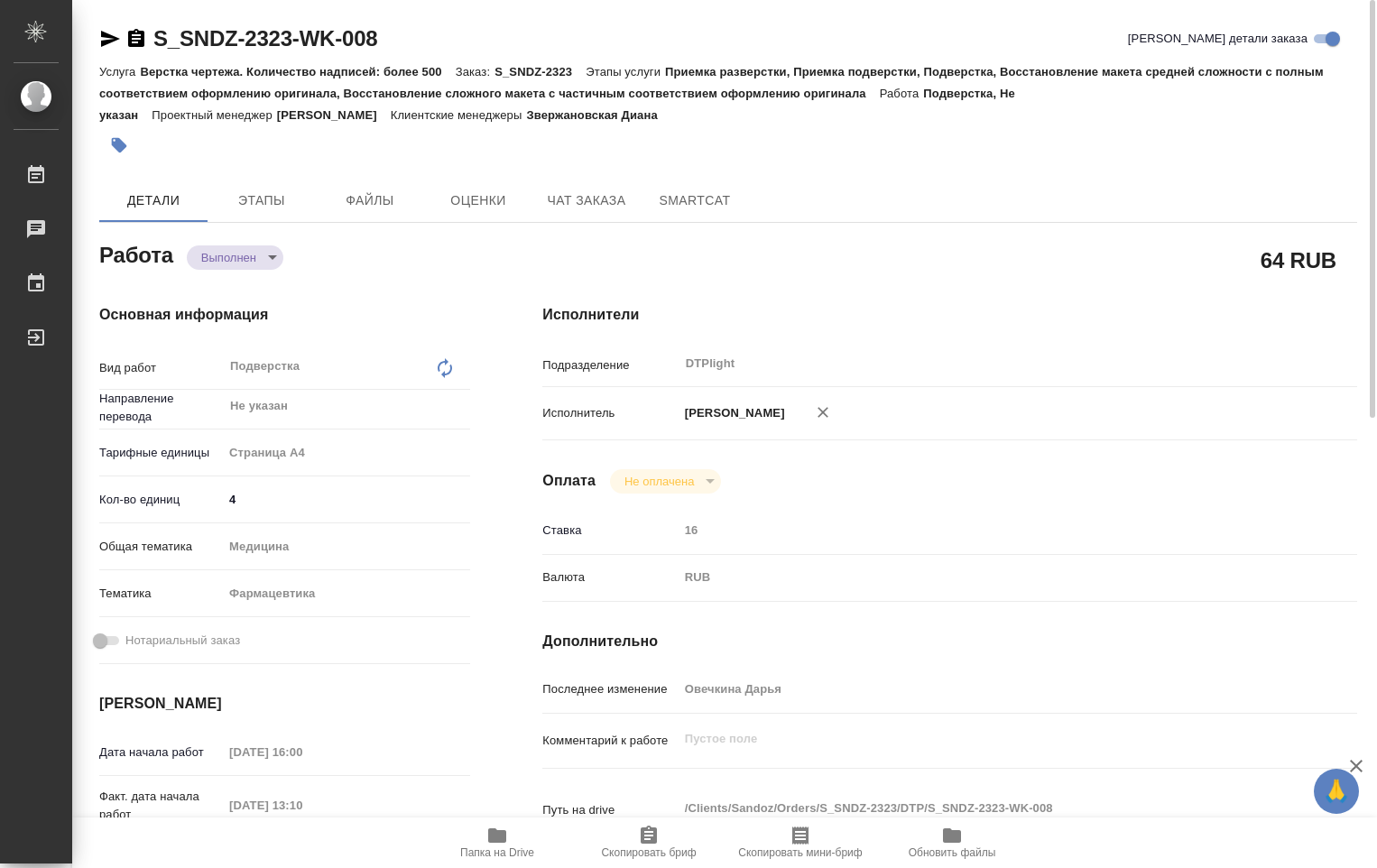
type textarea "x"
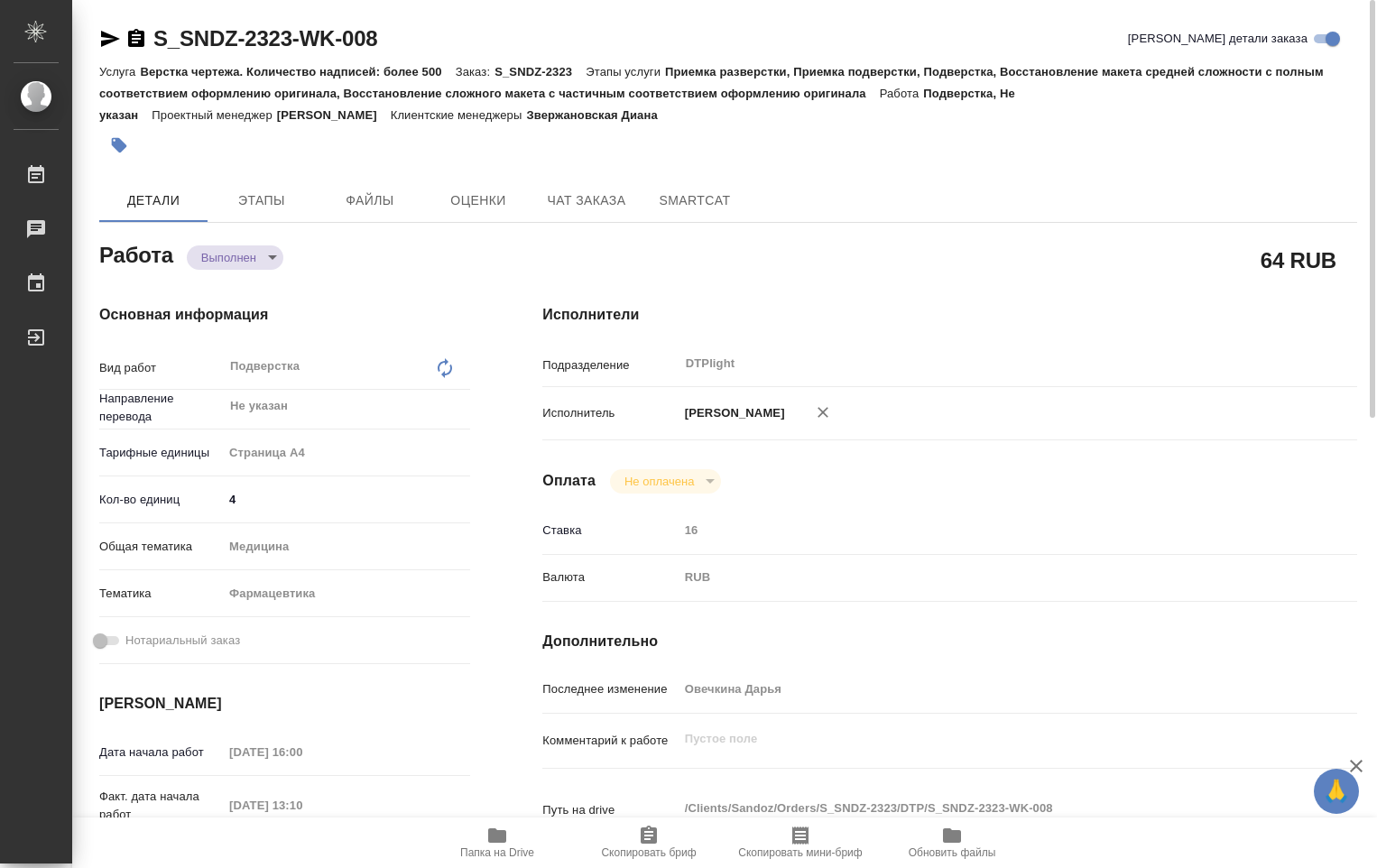
type textarea "x"
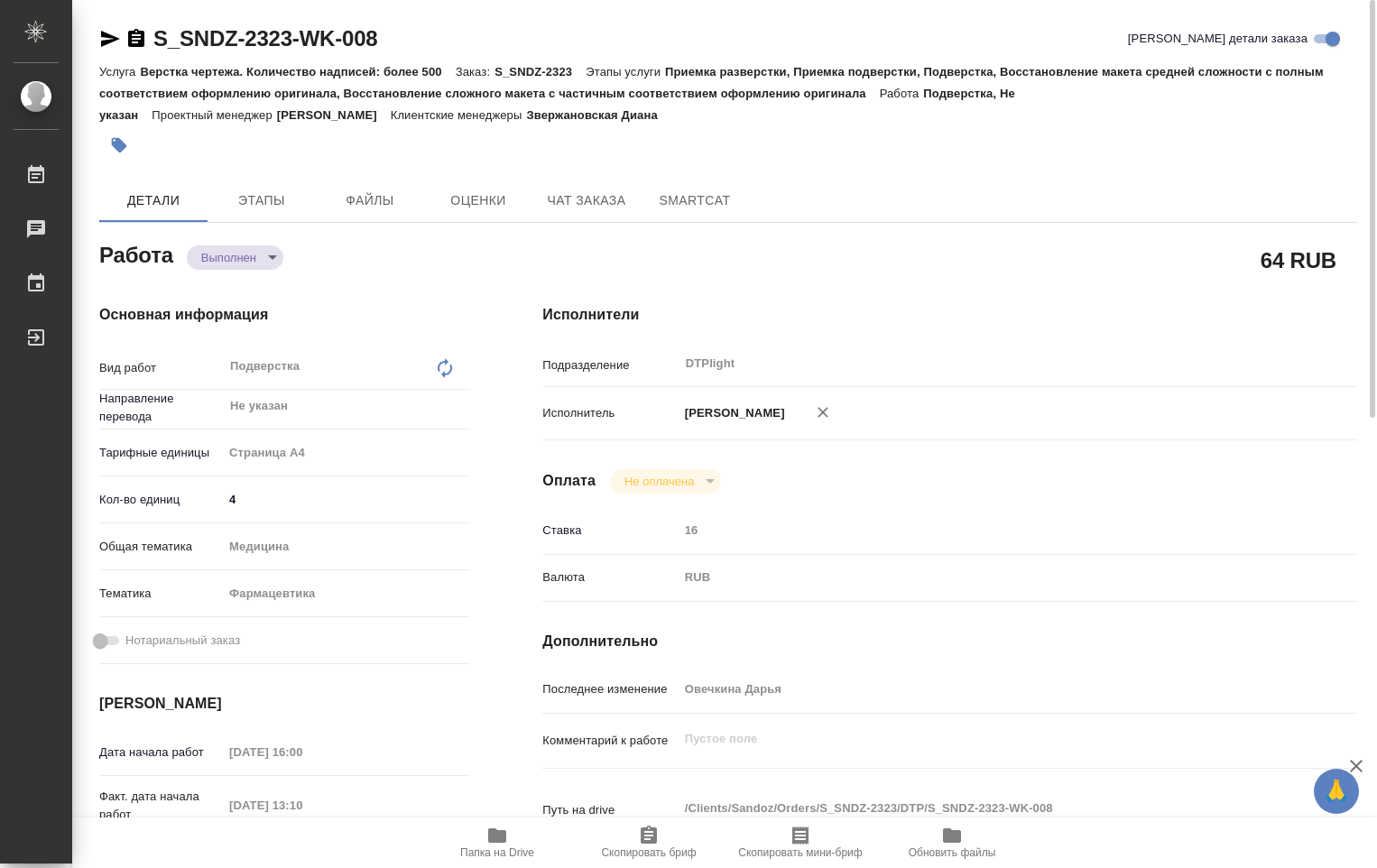
type textarea "x"
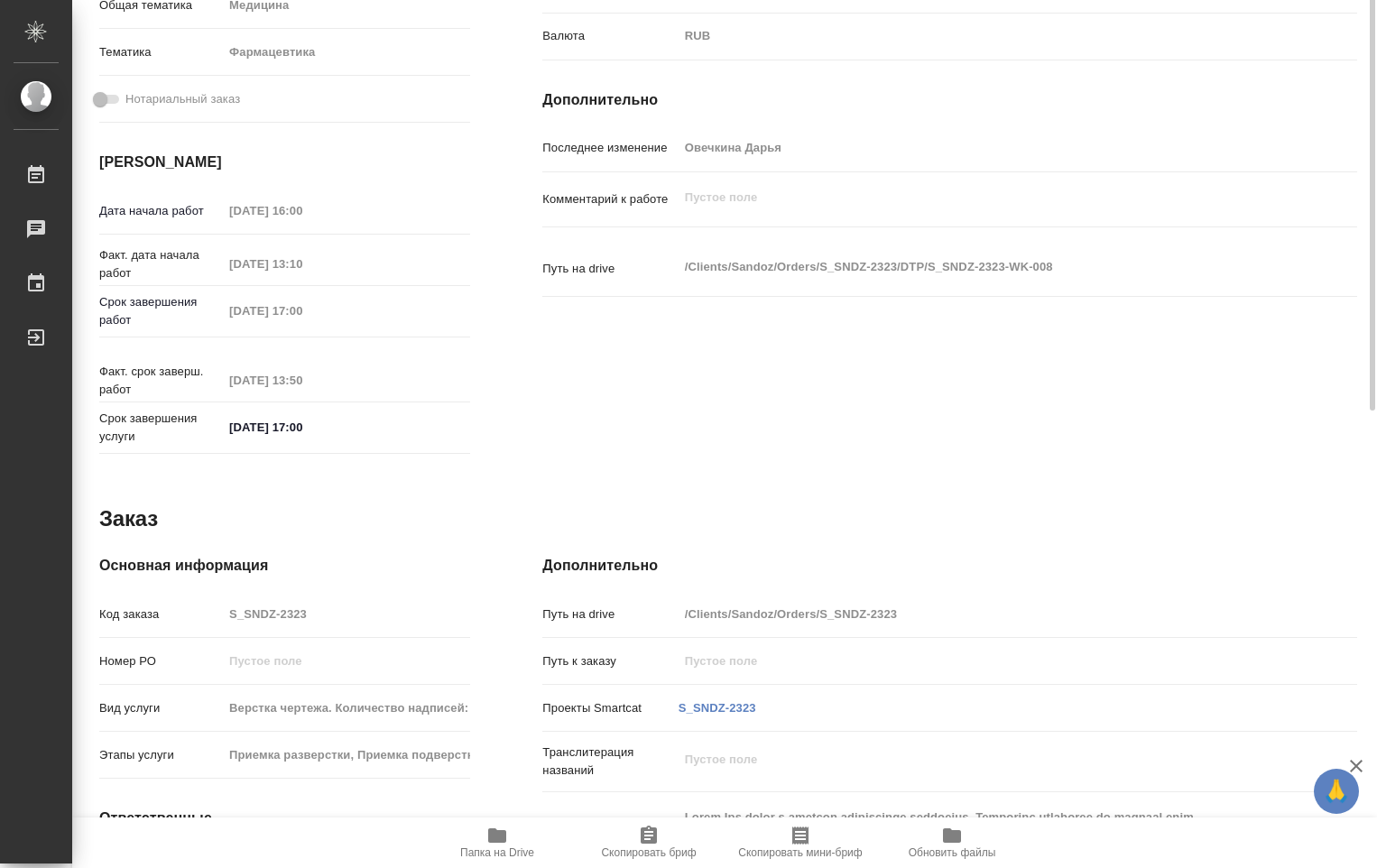
scroll to position [721, 0]
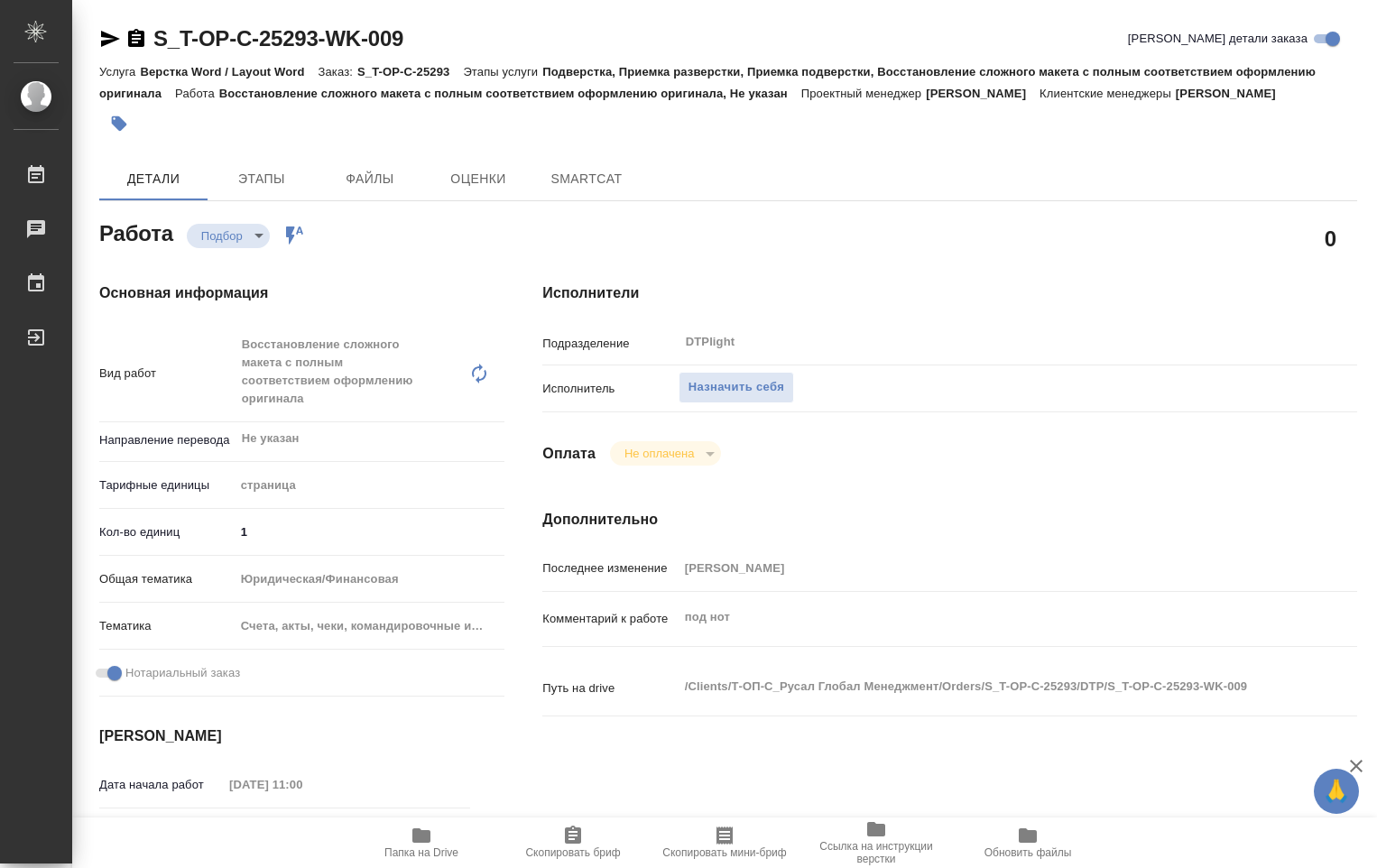
type textarea "x"
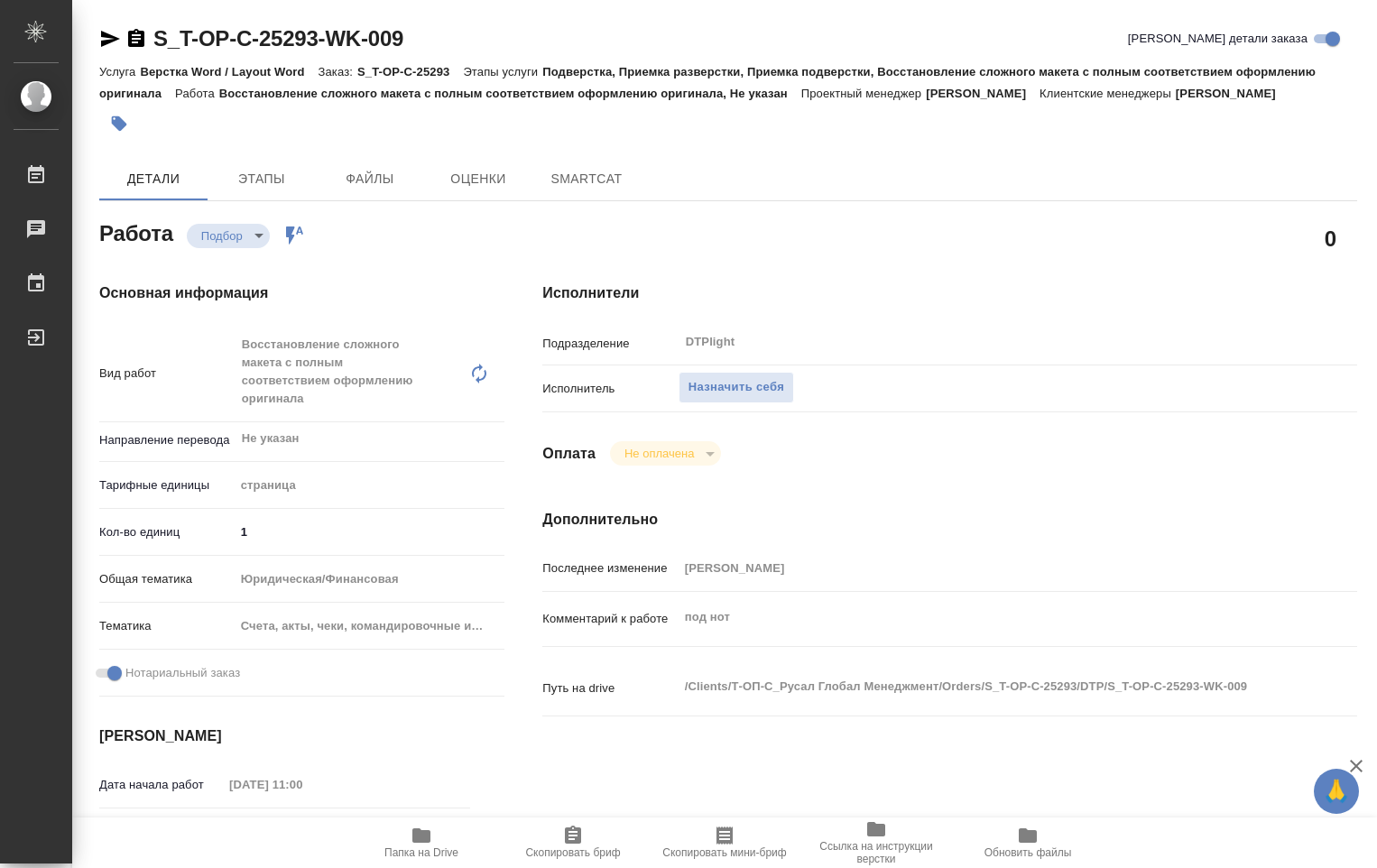
type textarea "x"
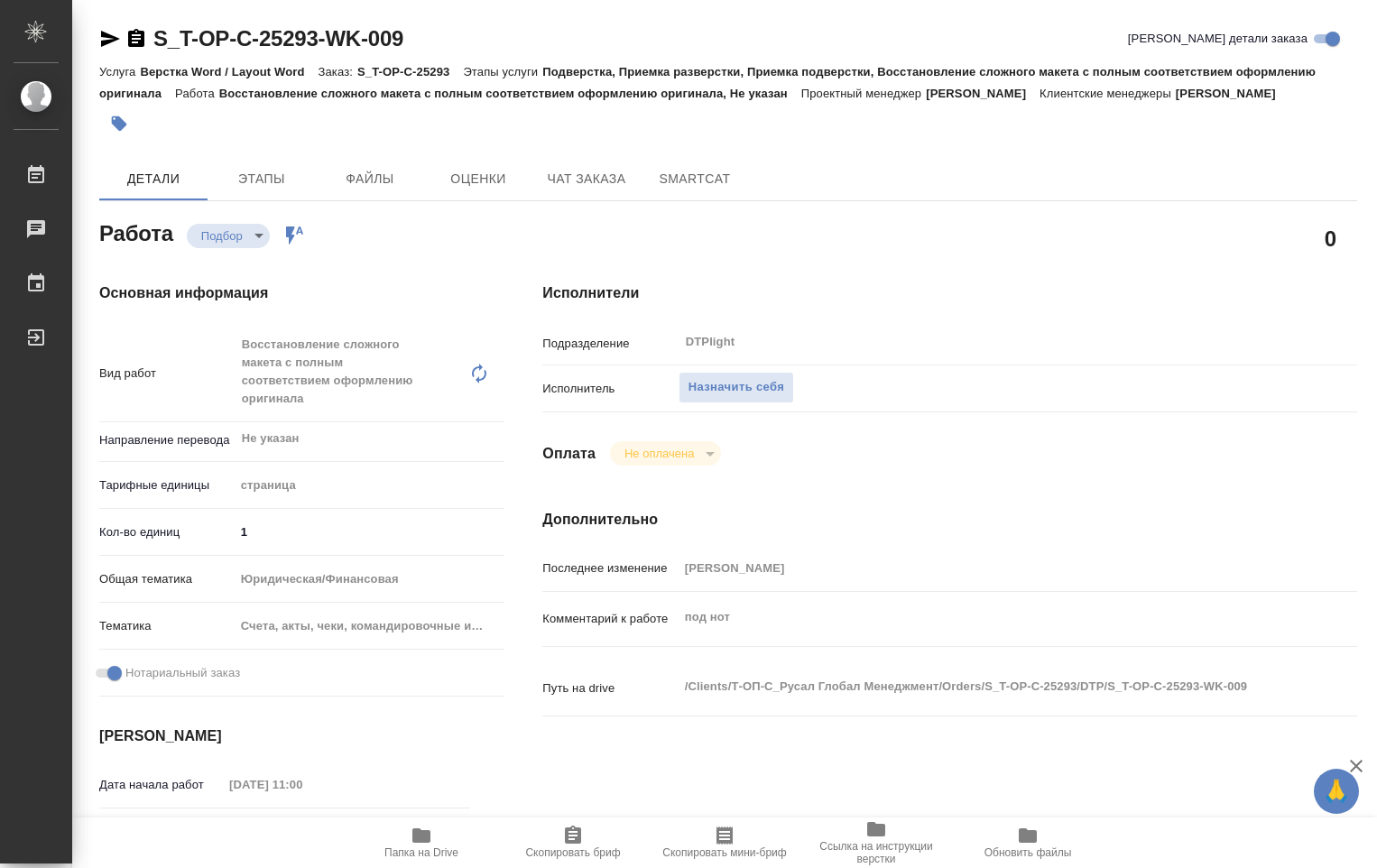
type textarea "x"
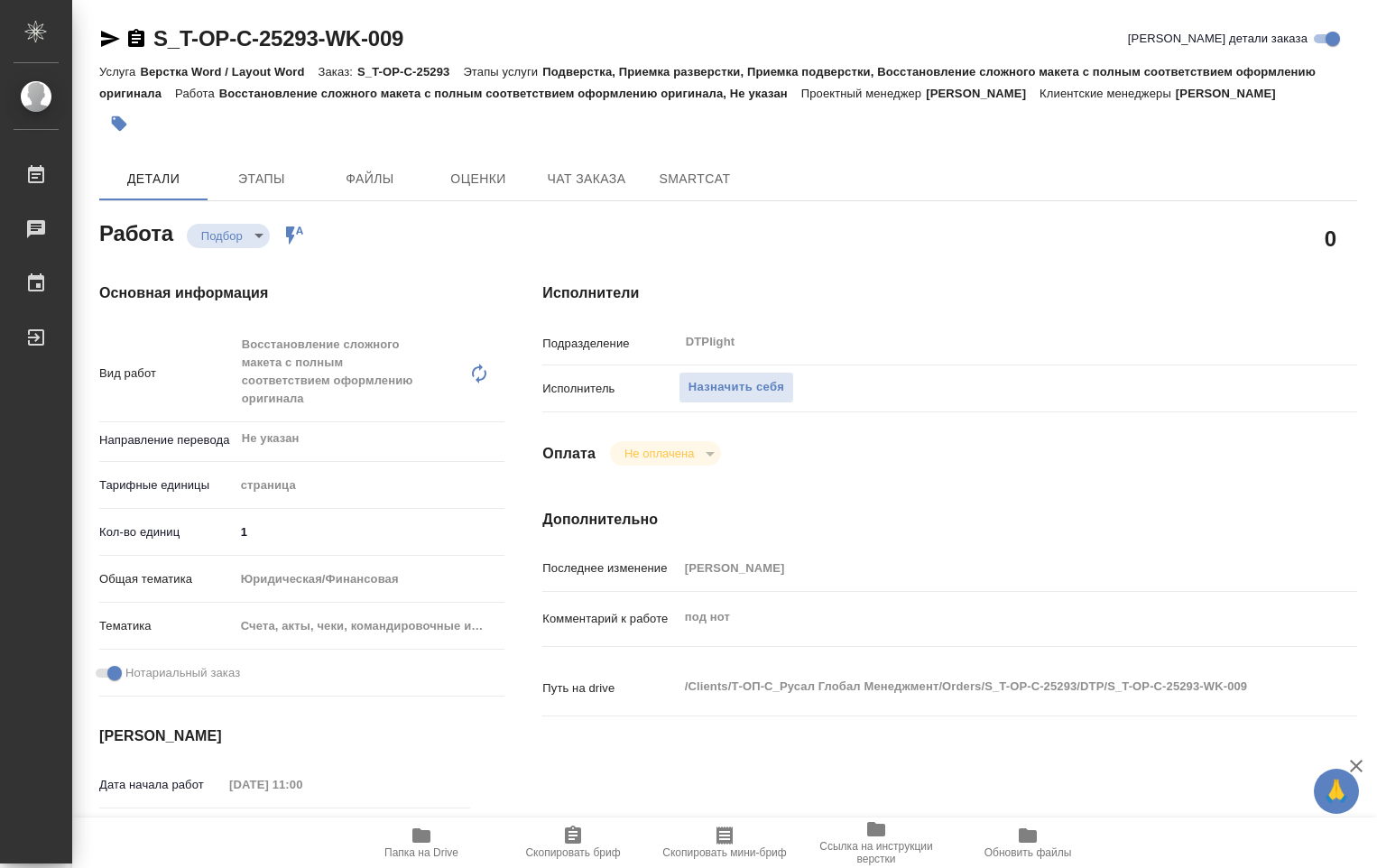
type textarea "x"
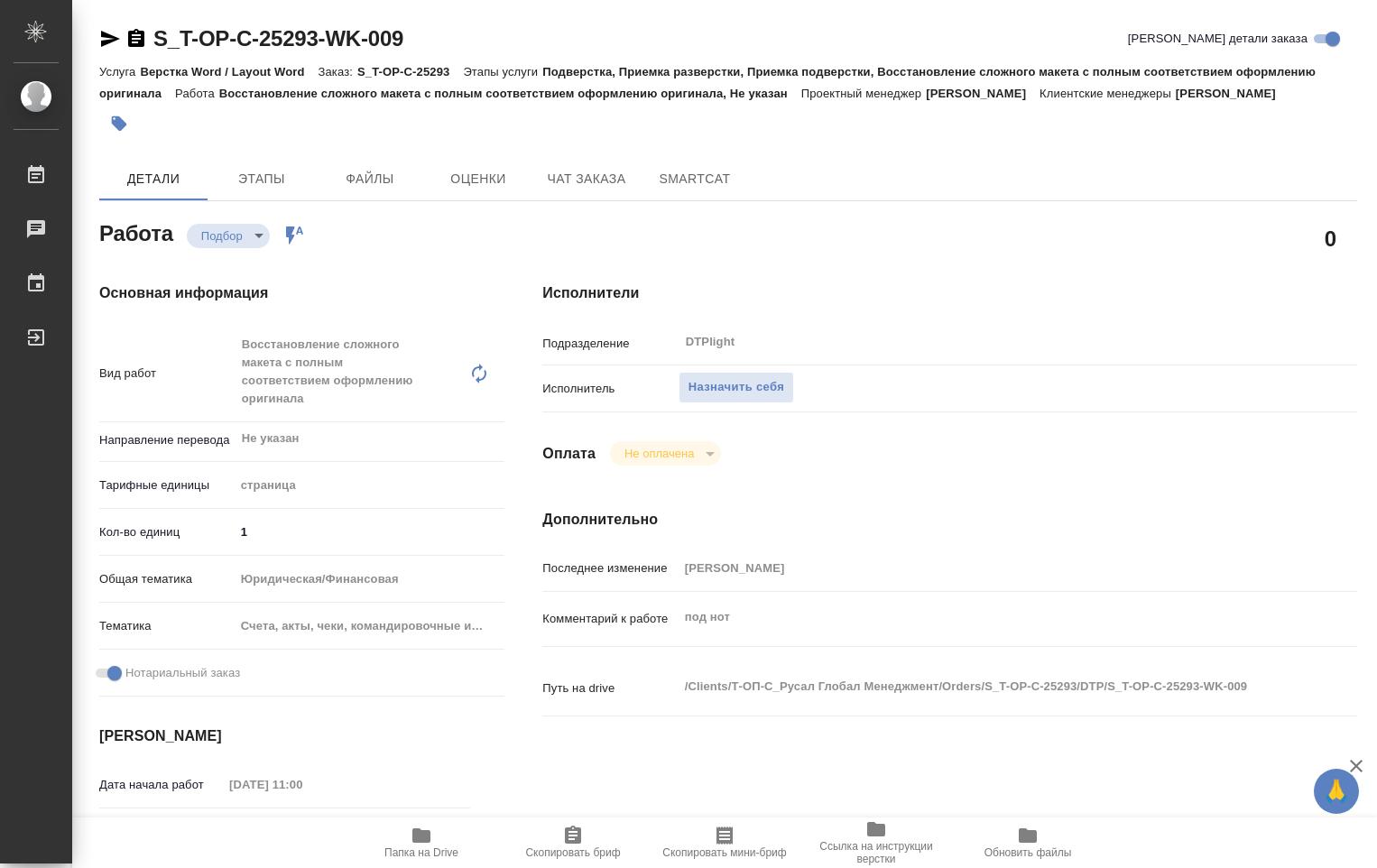
click at [427, 840] on icon "button" at bounding box center [421, 835] width 18 height 15
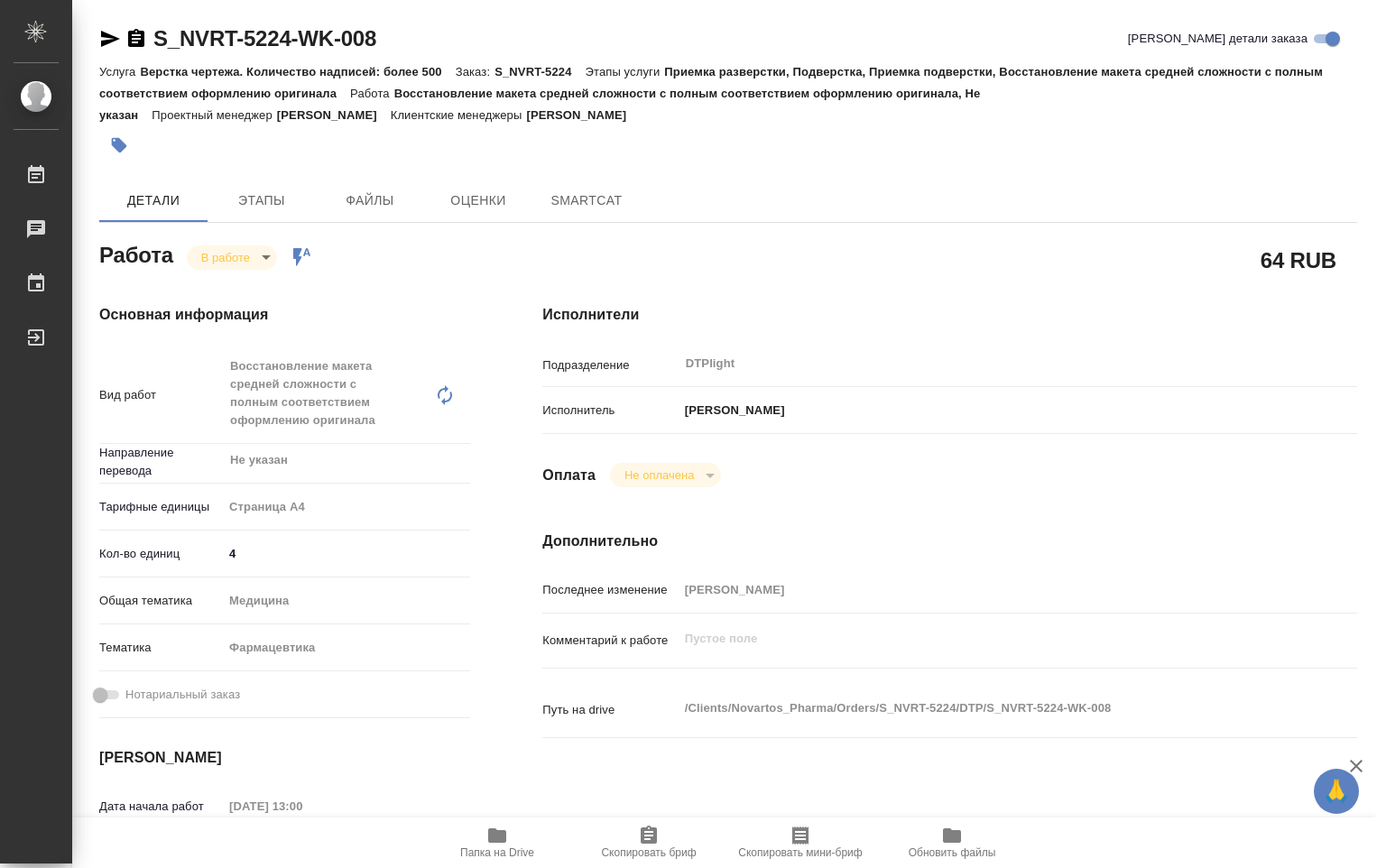
type textarea "x"
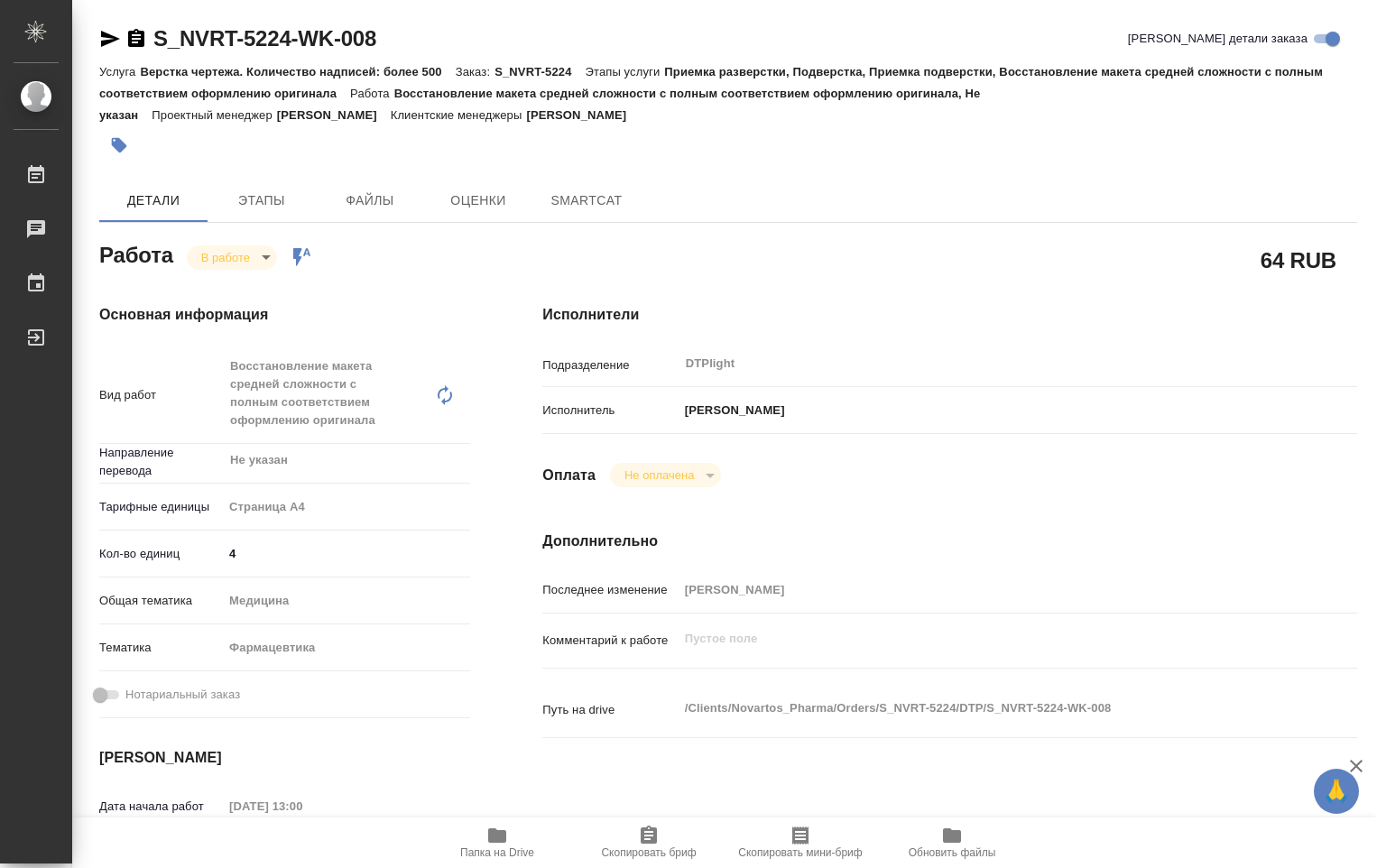
type textarea "x"
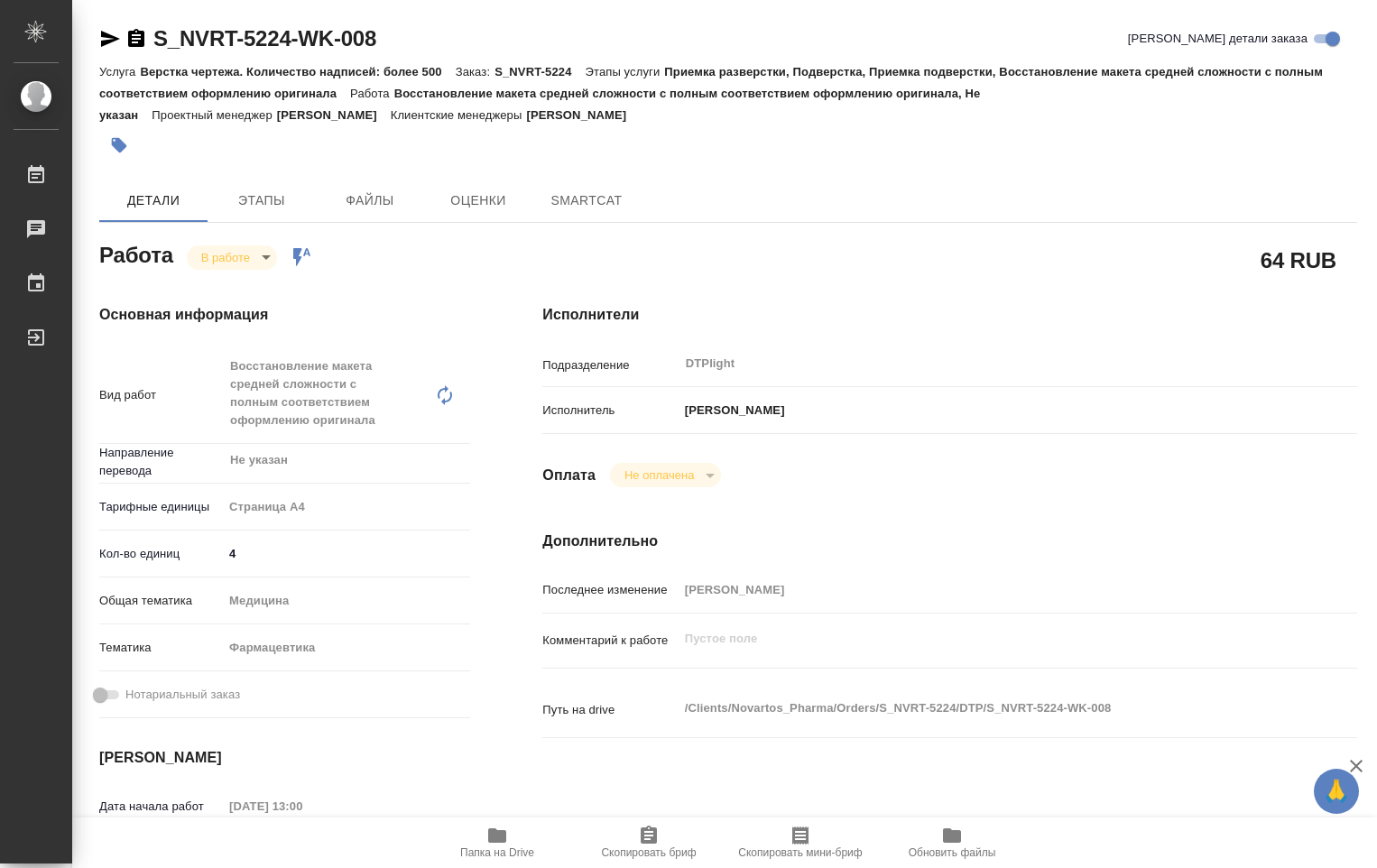
type textarea "x"
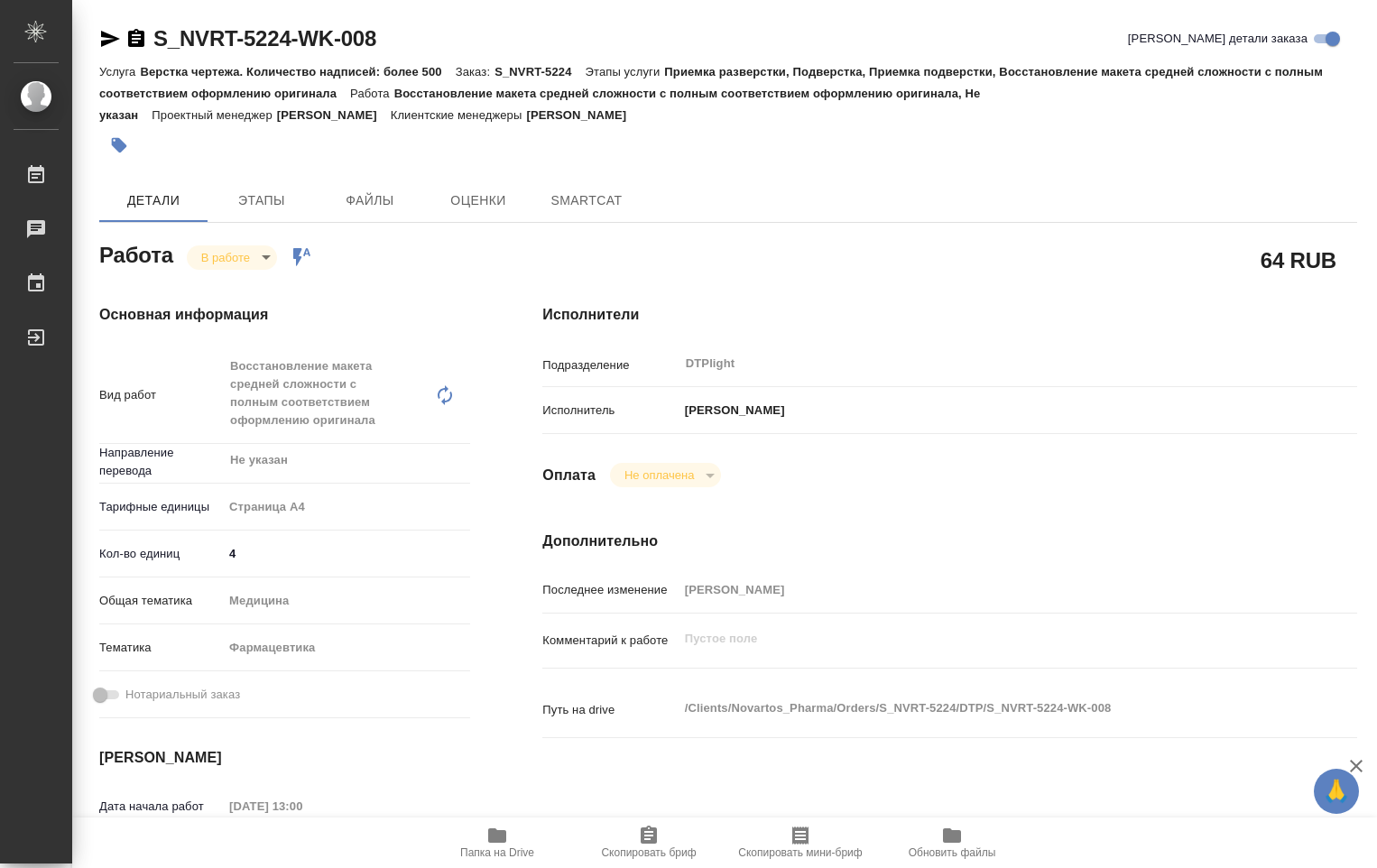
type textarea "x"
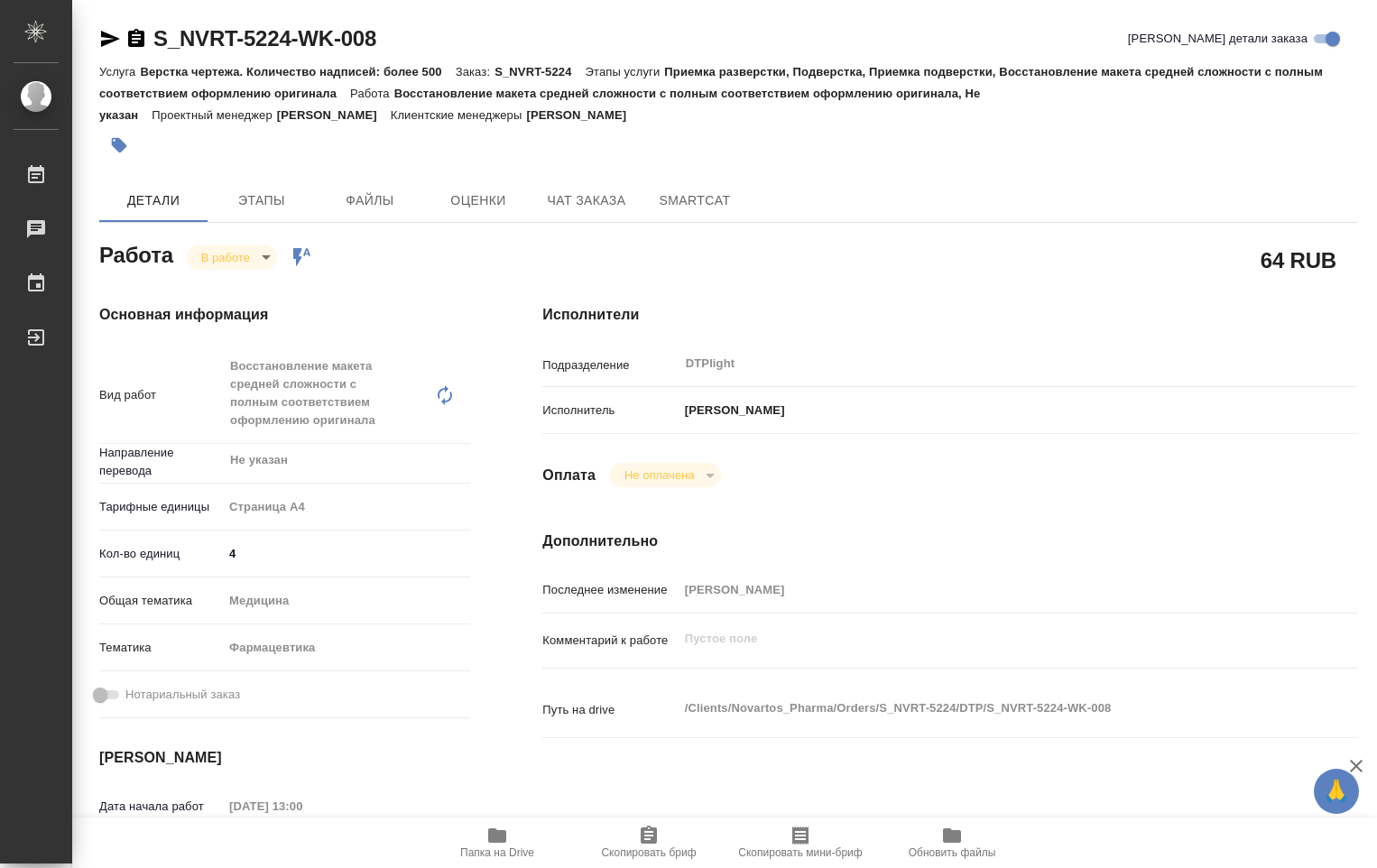
type textarea "x"
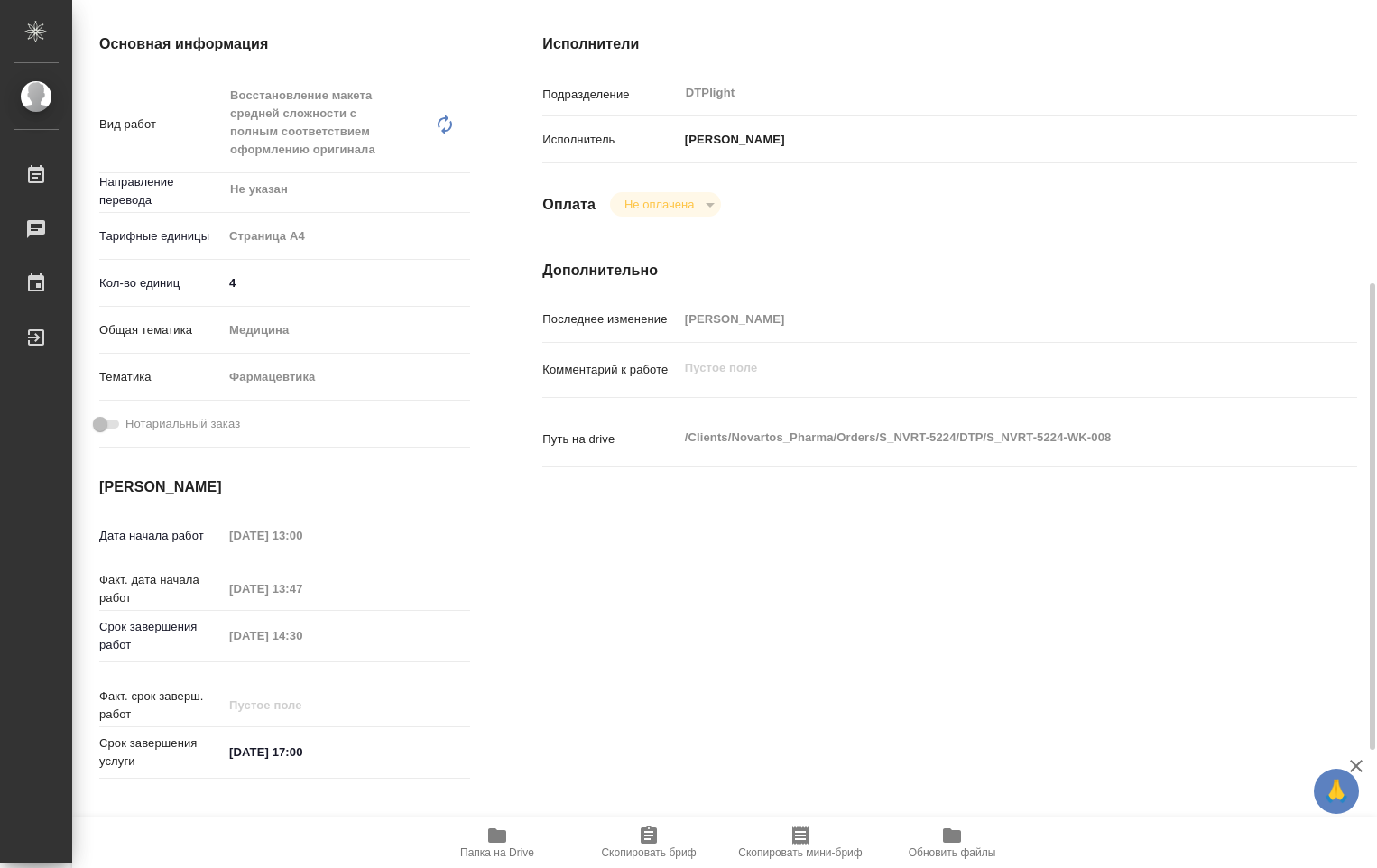
scroll to position [361, 0]
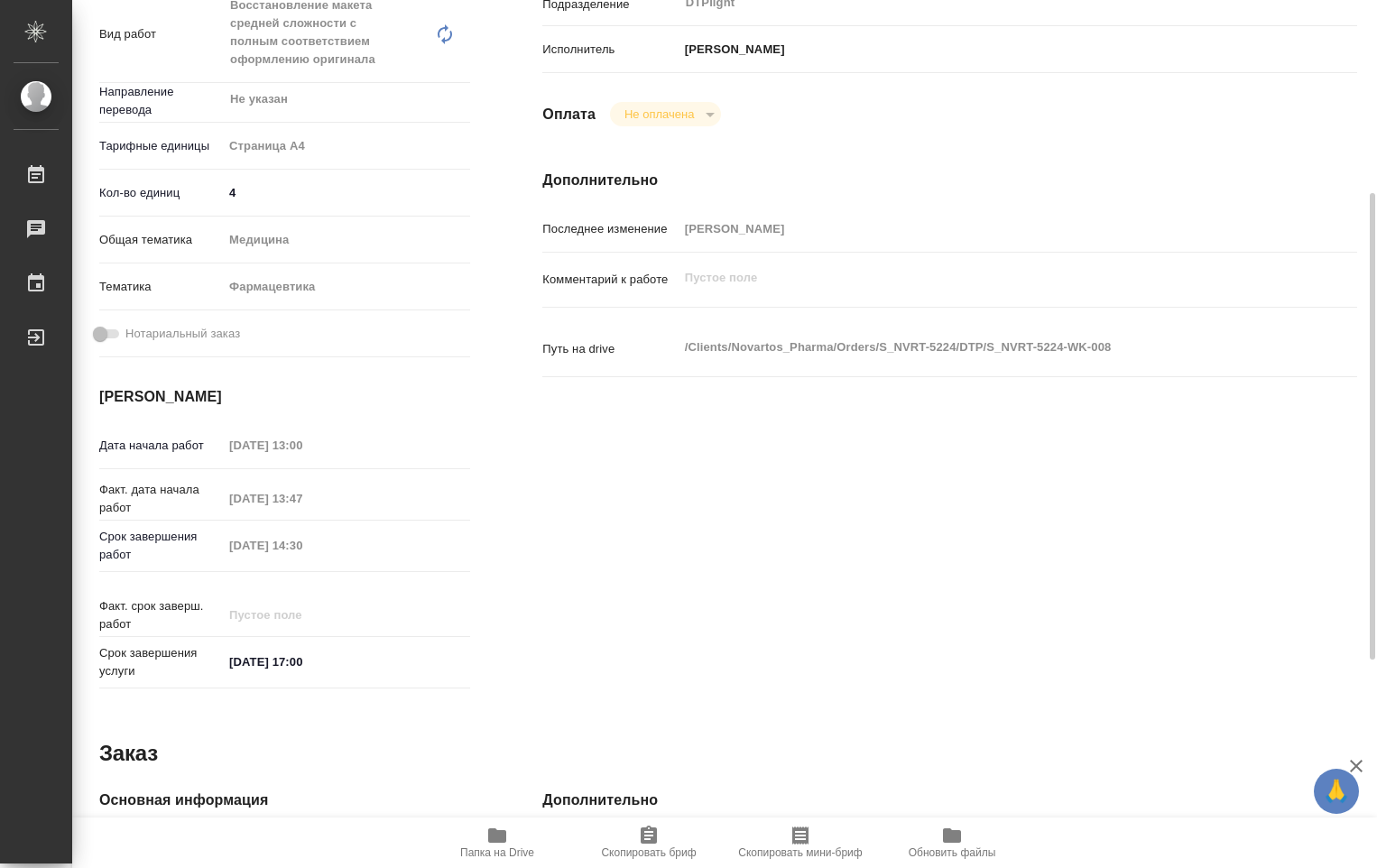
type textarea "x"
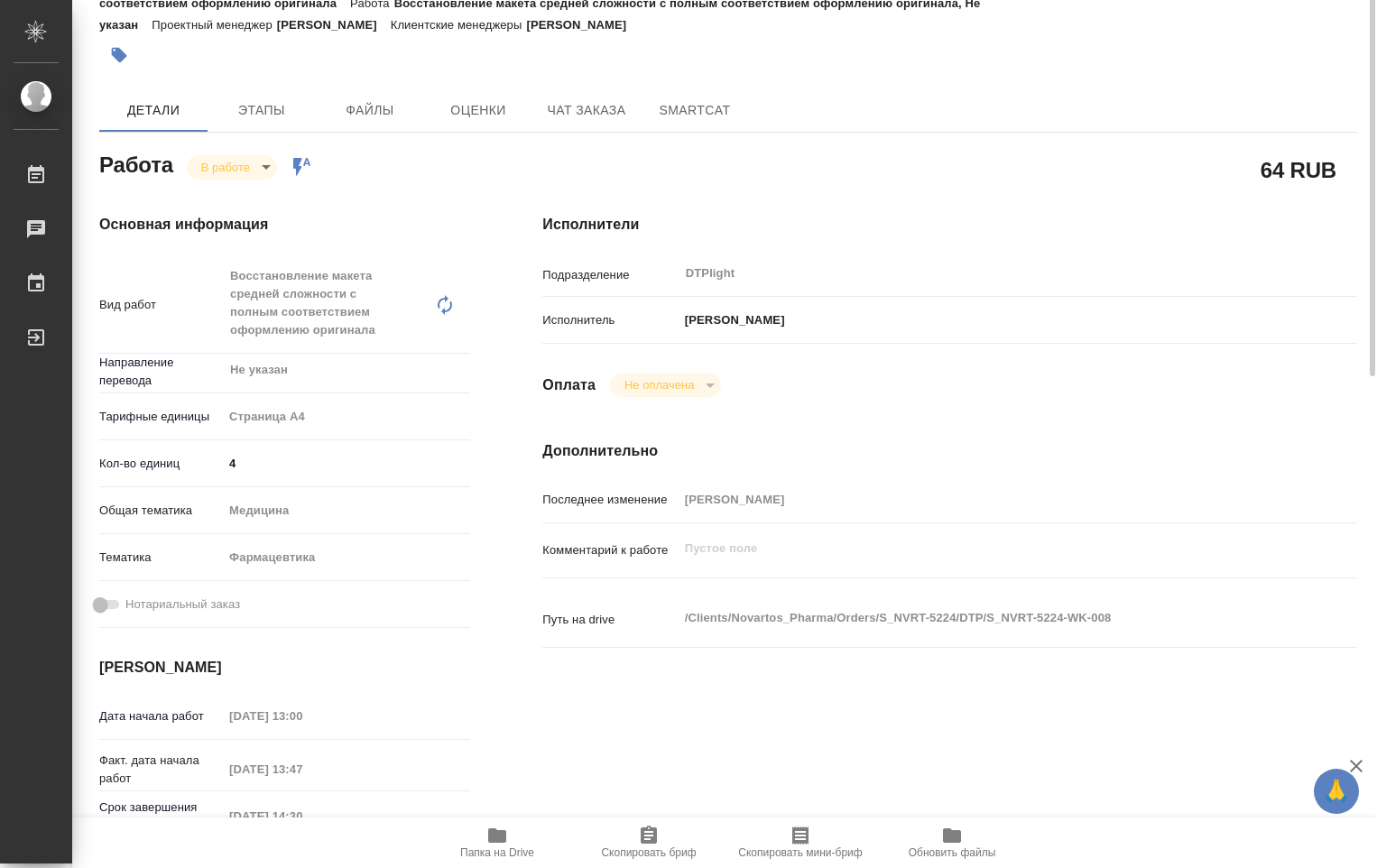
scroll to position [0, 0]
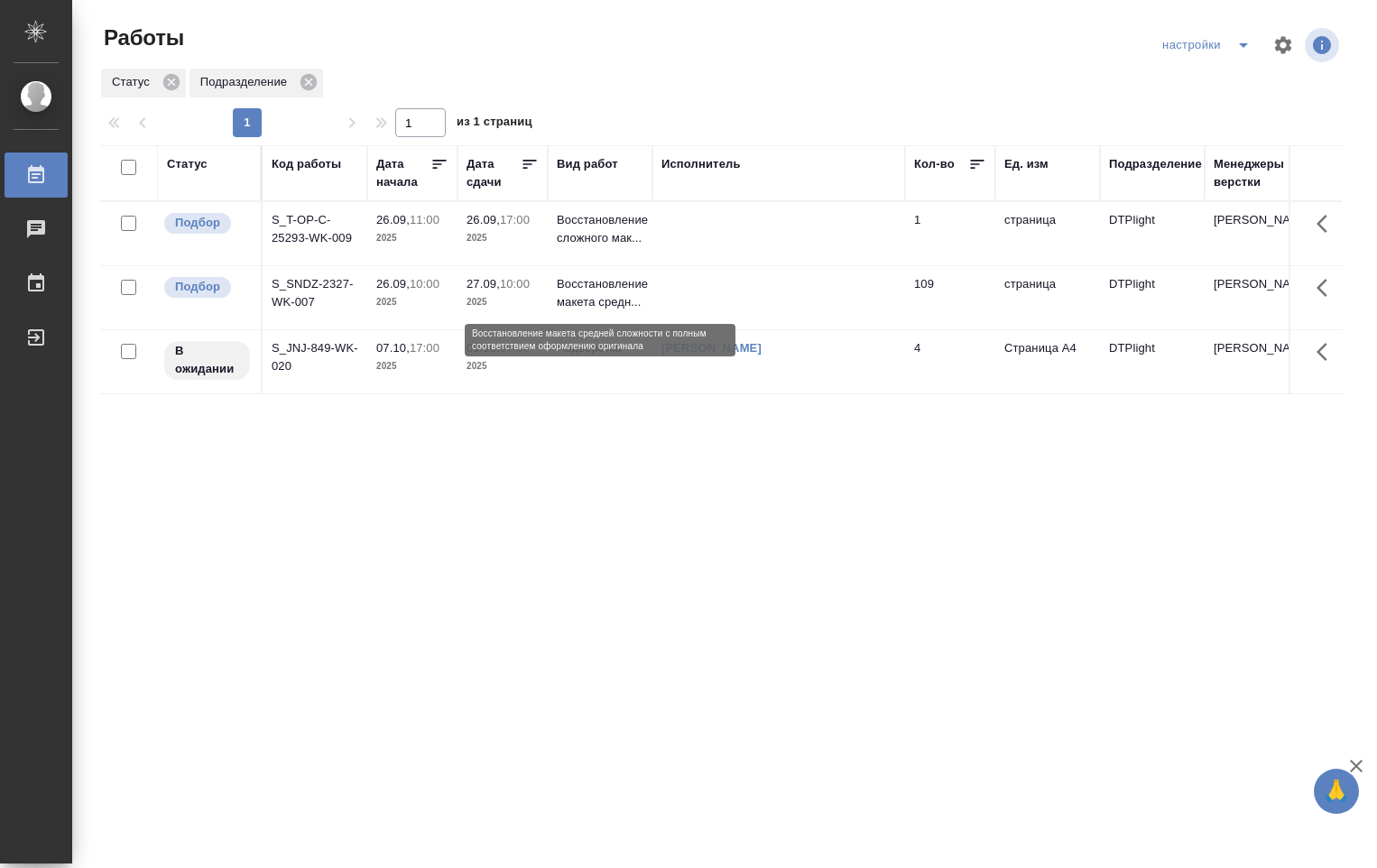
click at [621, 296] on p "Восстановление макета средн..." at bounding box center [599, 294] width 87 height 36
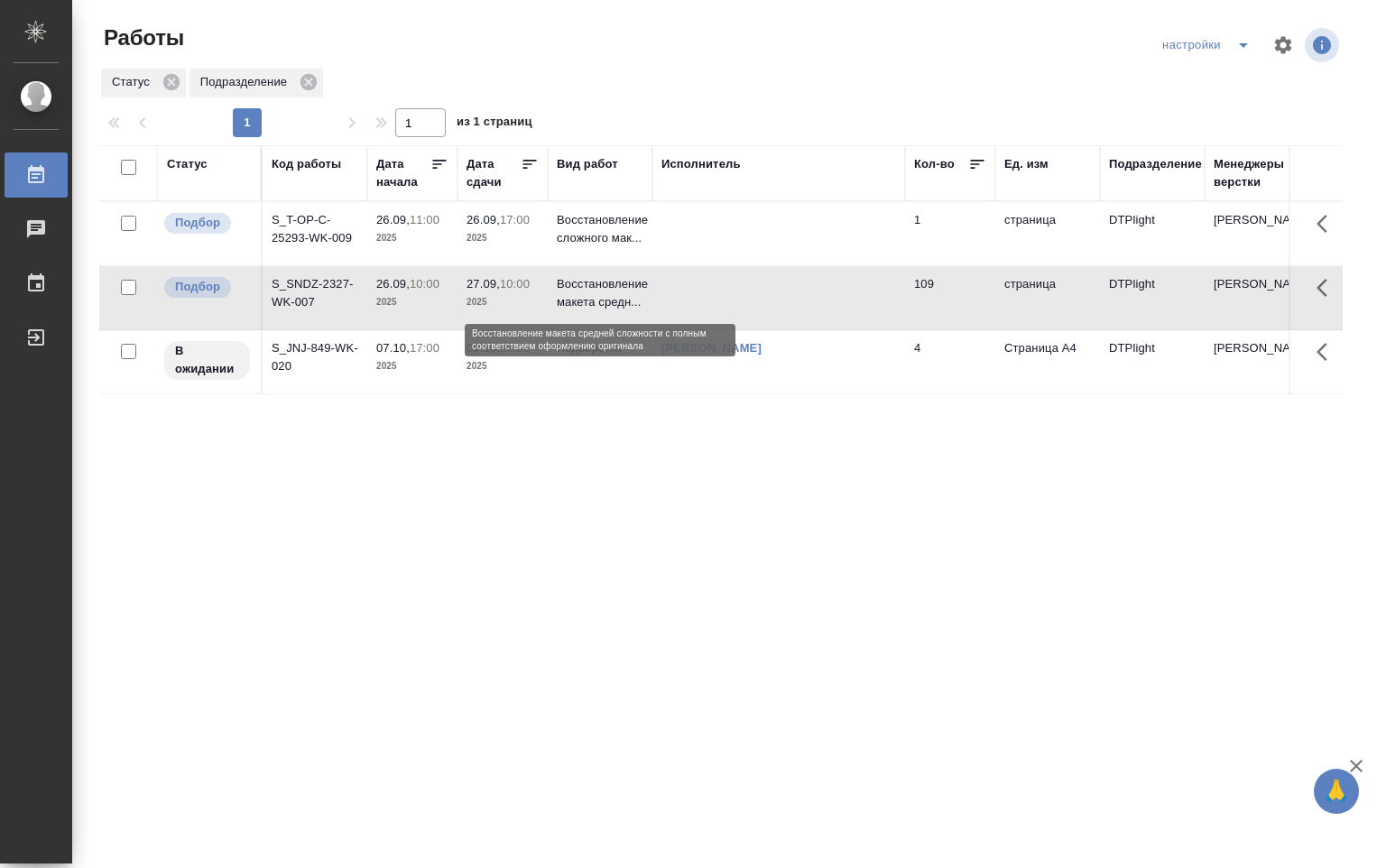
click at [618, 296] on p "Восстановление макета средн..." at bounding box center [599, 294] width 87 height 36
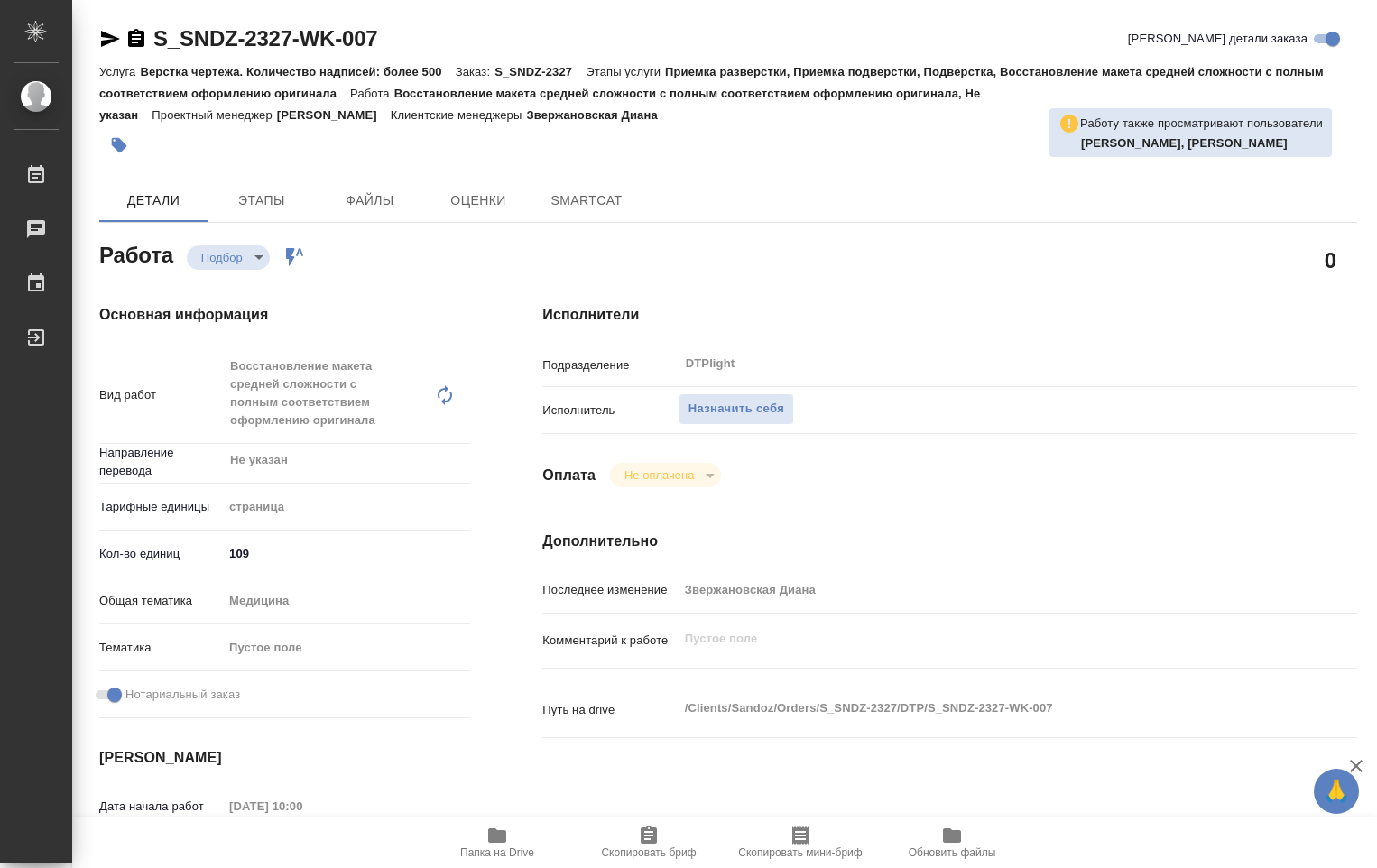
type textarea "x"
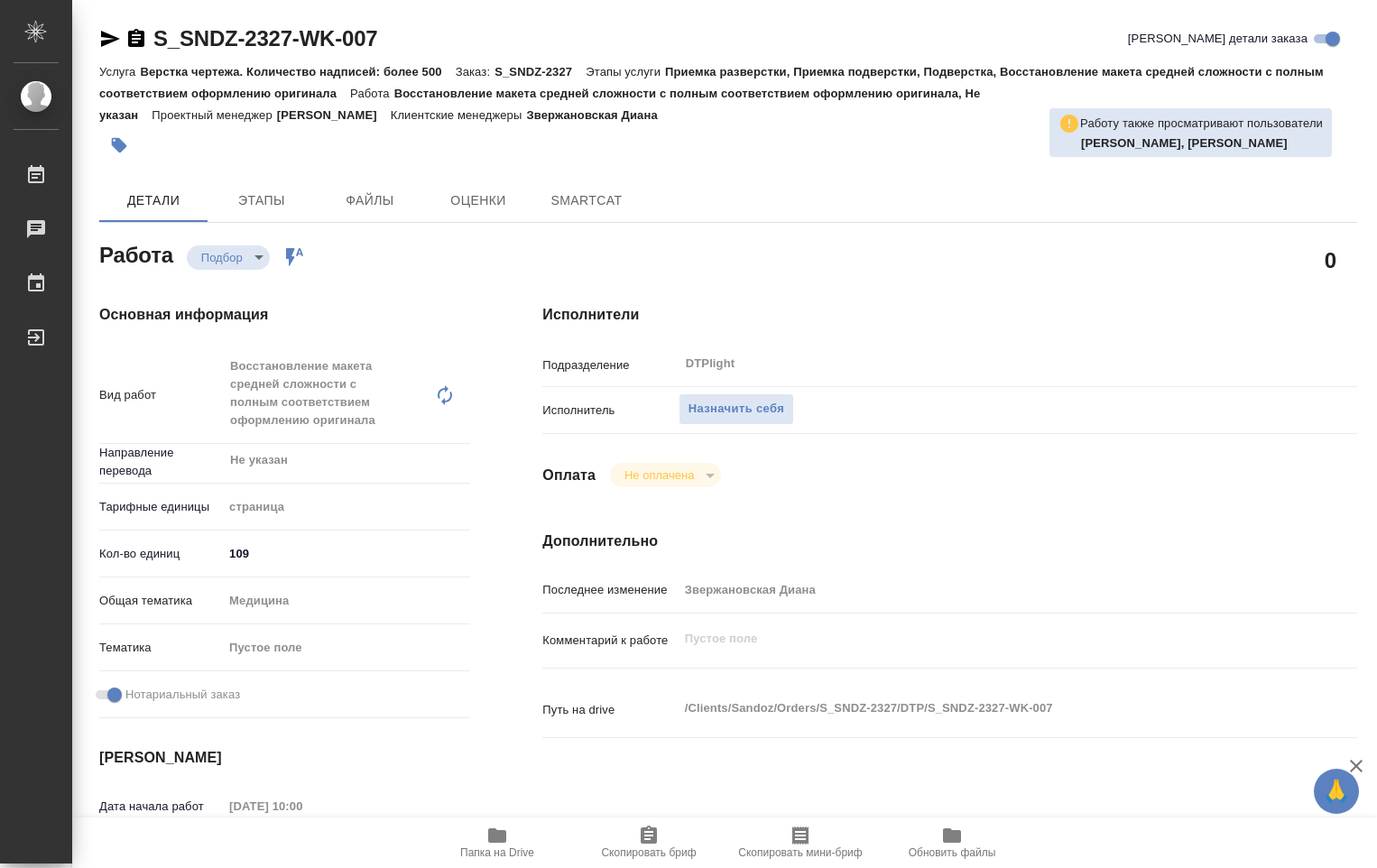
type textarea "x"
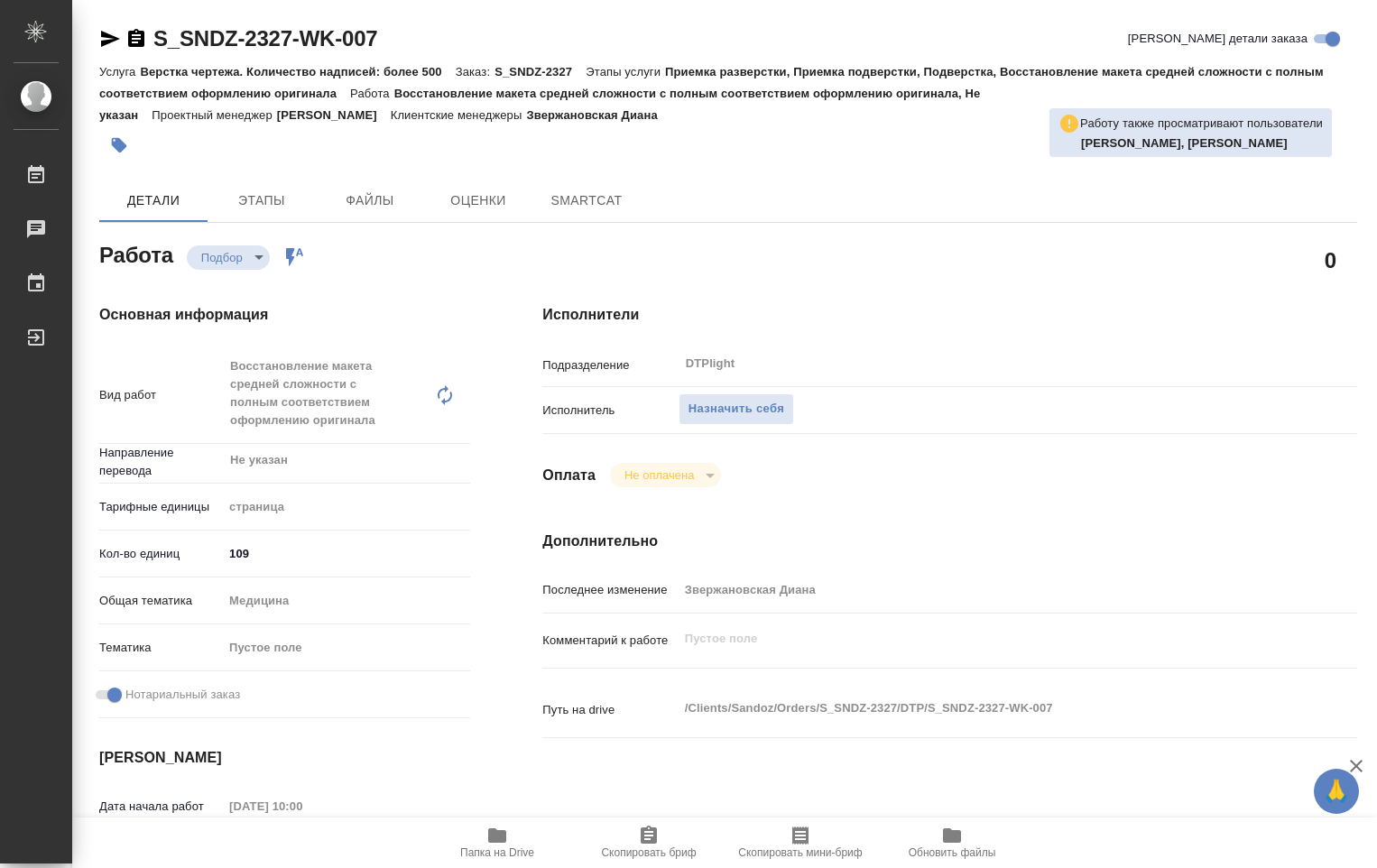
type textarea "x"
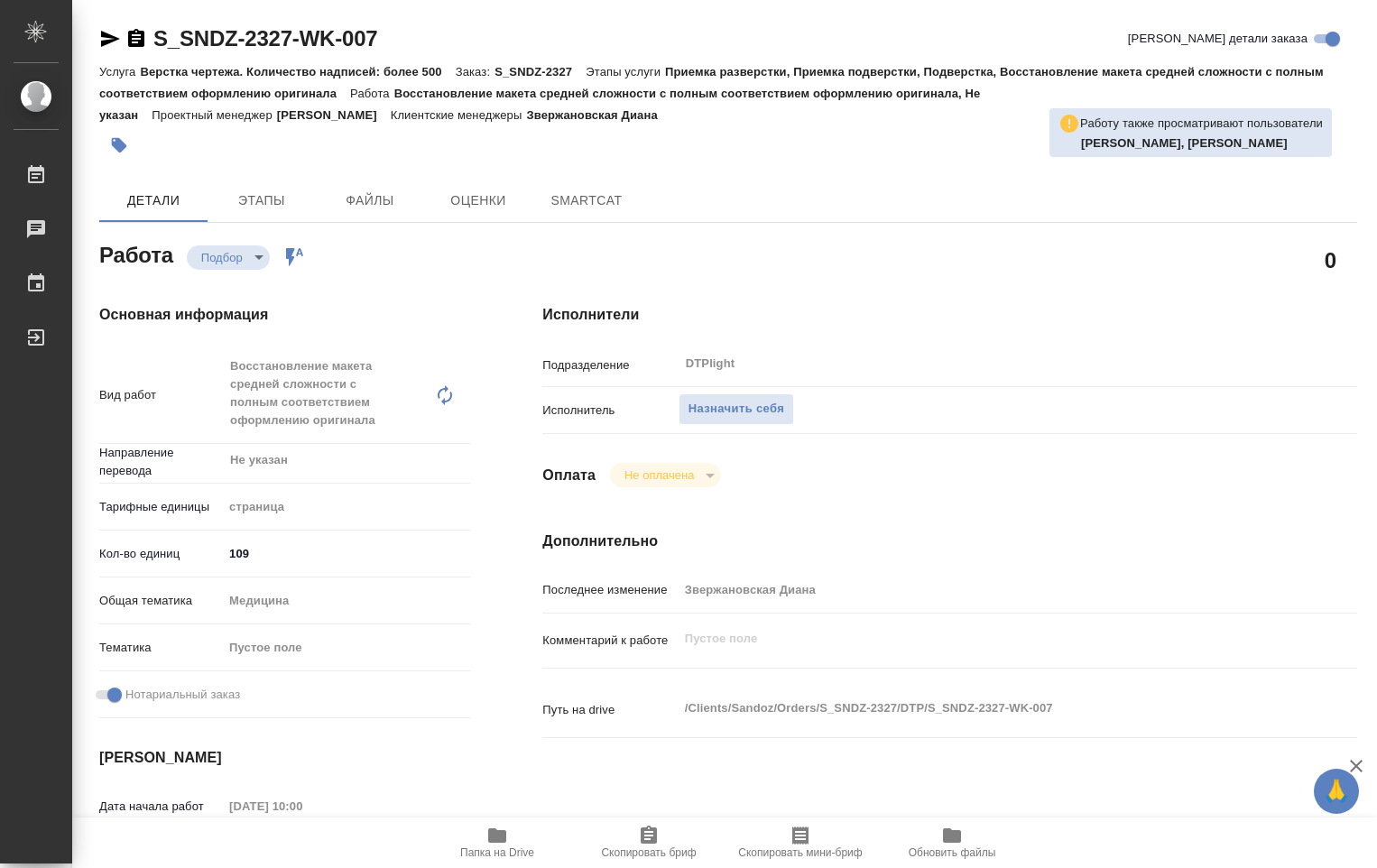
type textarea "x"
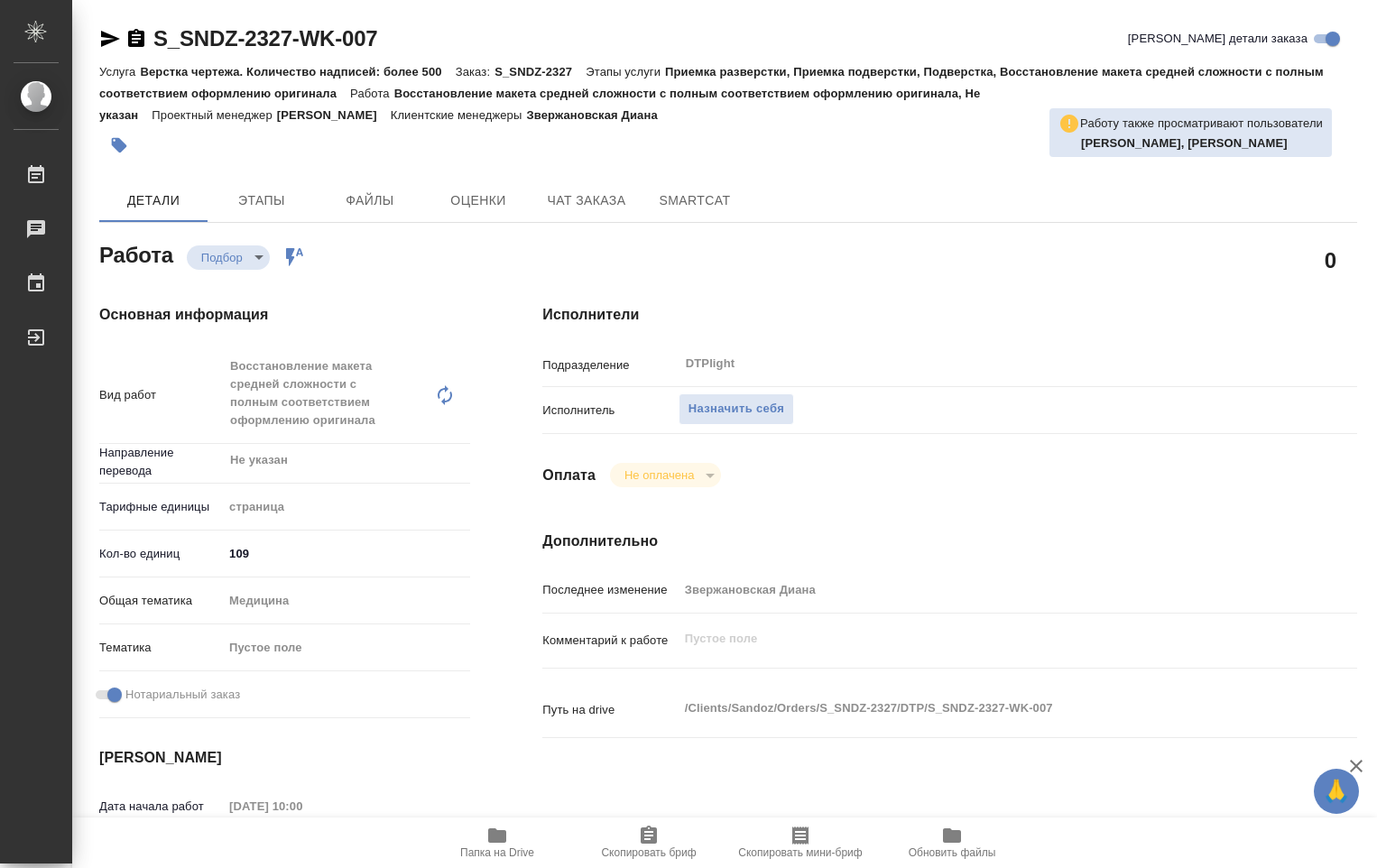
type textarea "x"
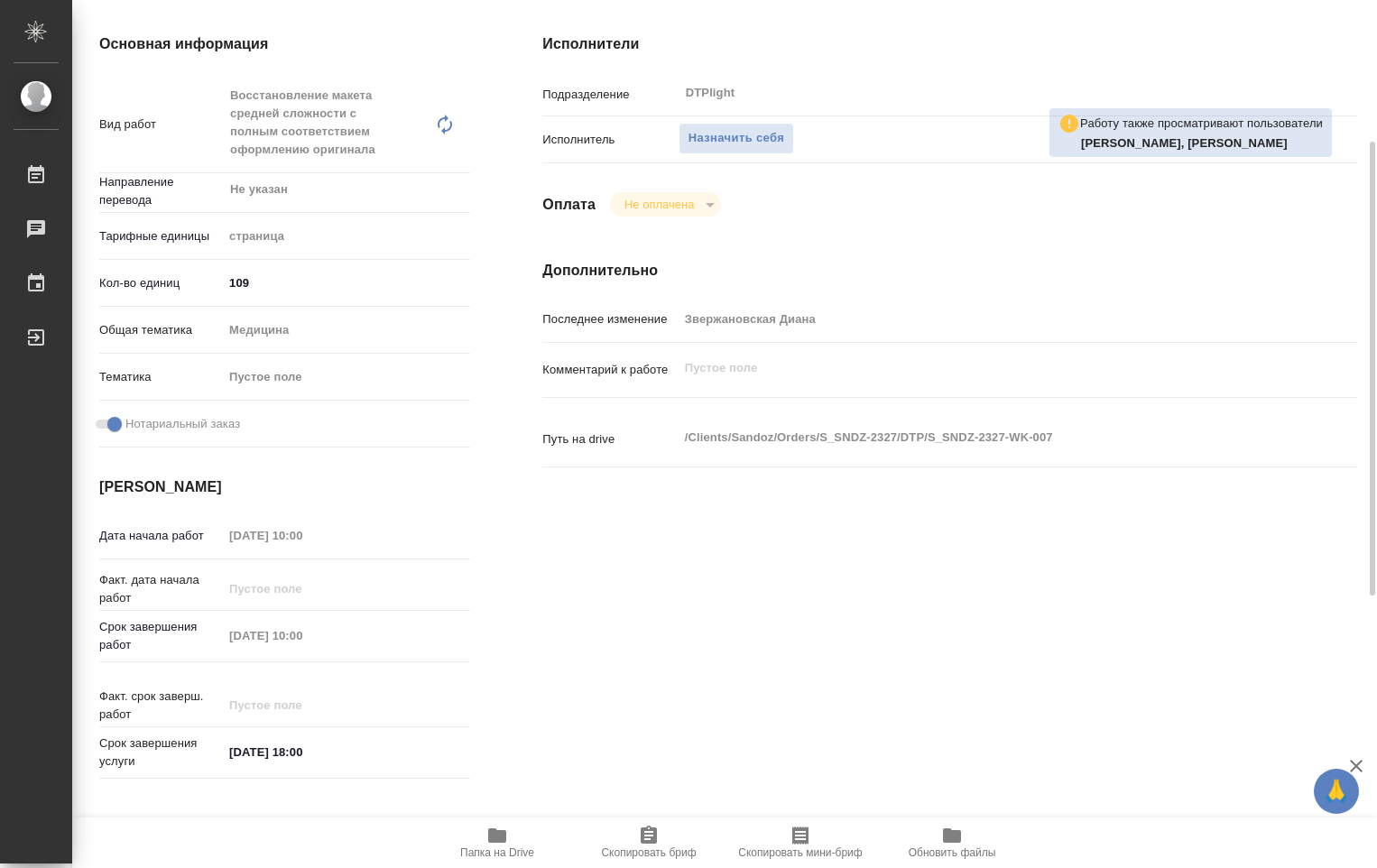
type textarea "x"
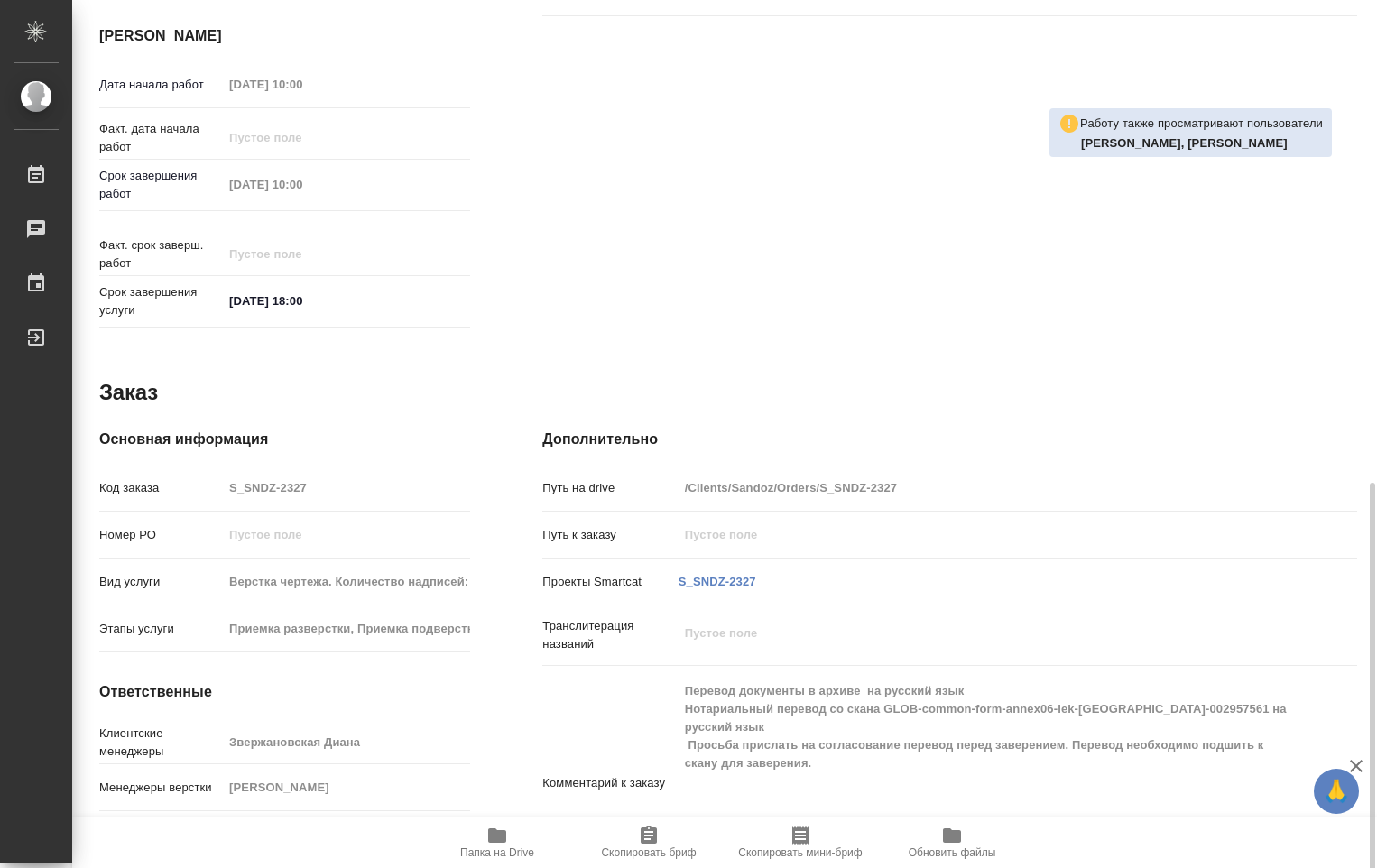
scroll to position [790, 0]
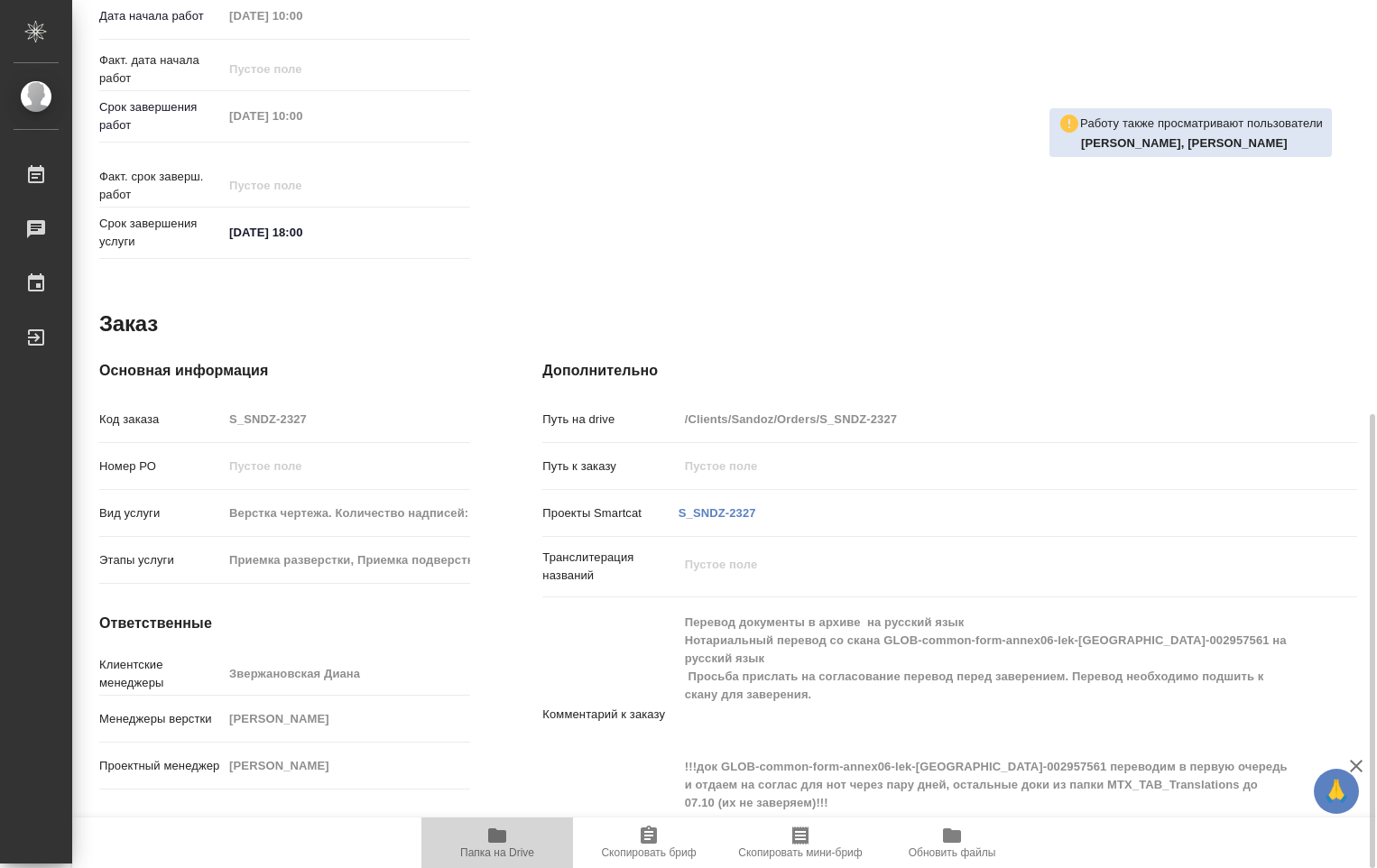
click at [492, 840] on icon "button" at bounding box center [497, 835] width 18 height 15
click at [492, 839] on icon "button" at bounding box center [497, 835] width 18 height 15
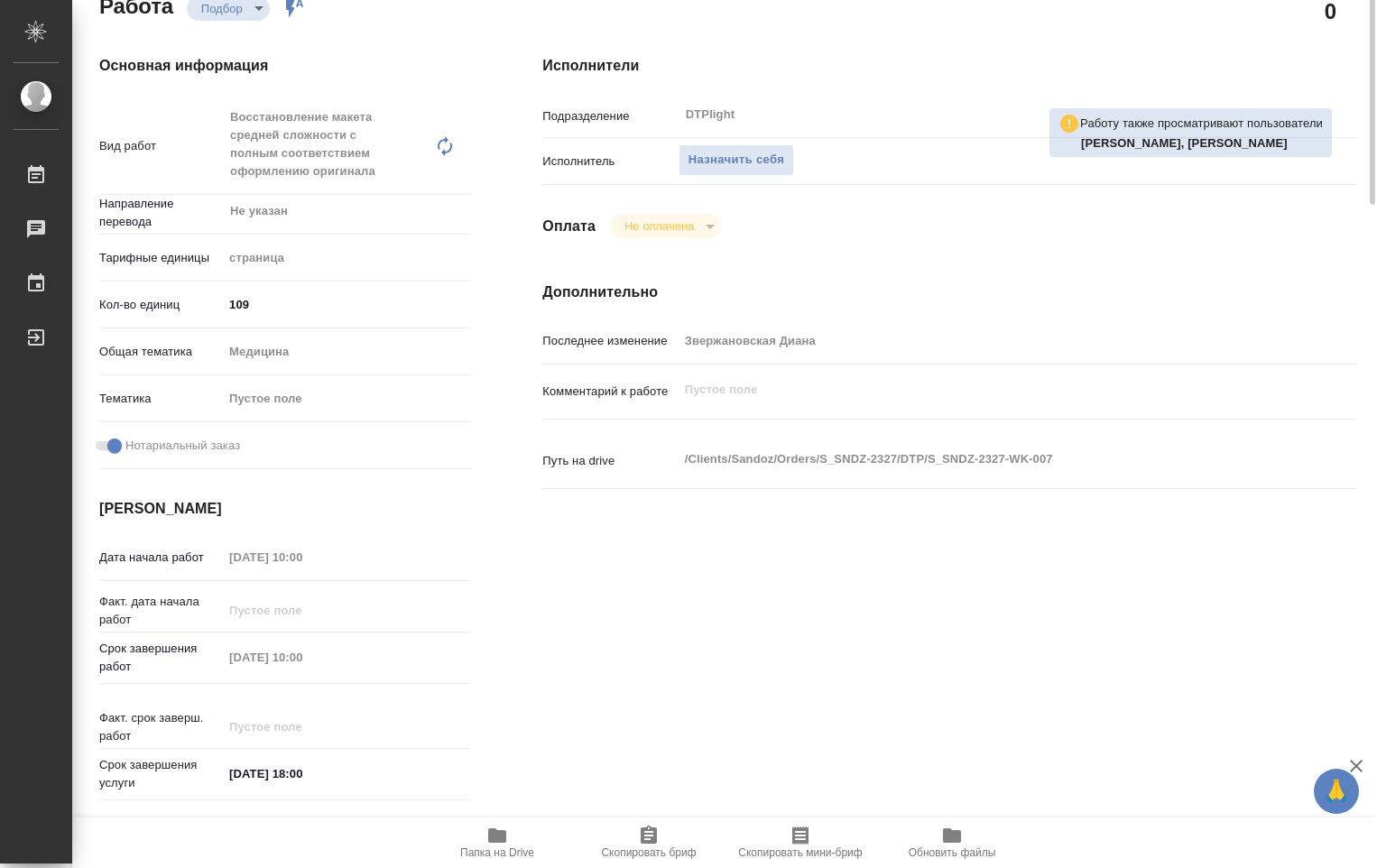
scroll to position [0, 0]
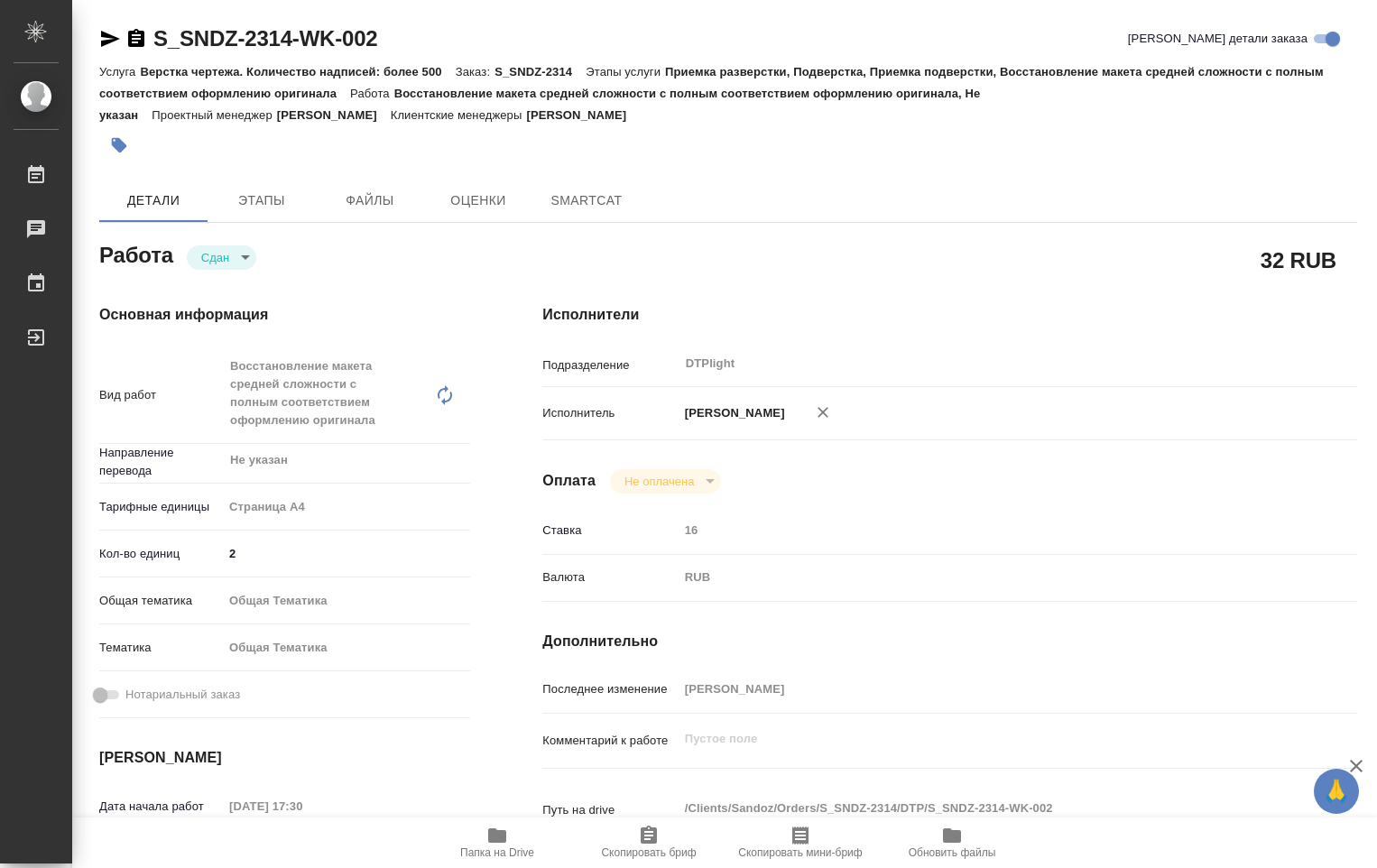
type textarea "x"
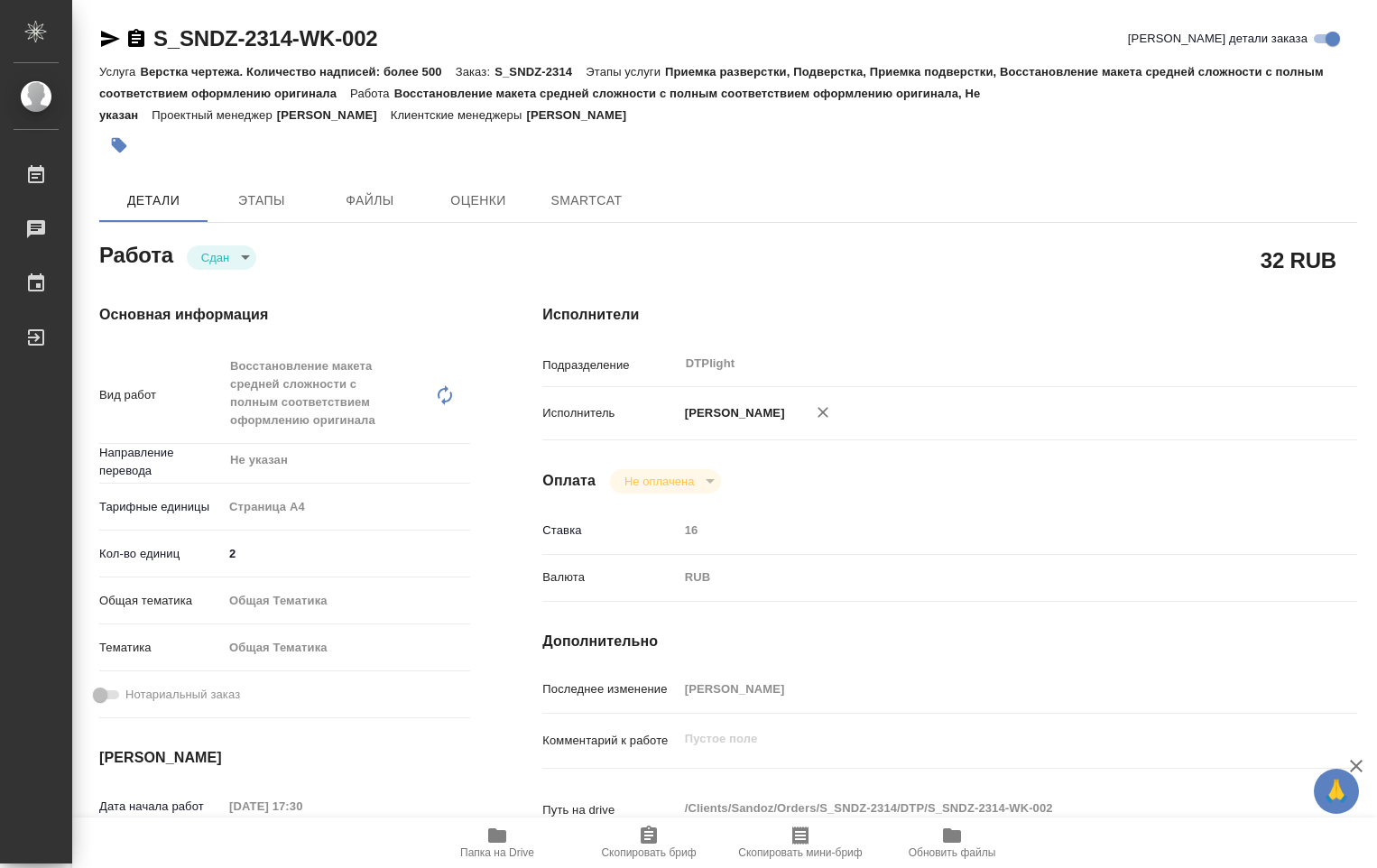
type textarea "x"
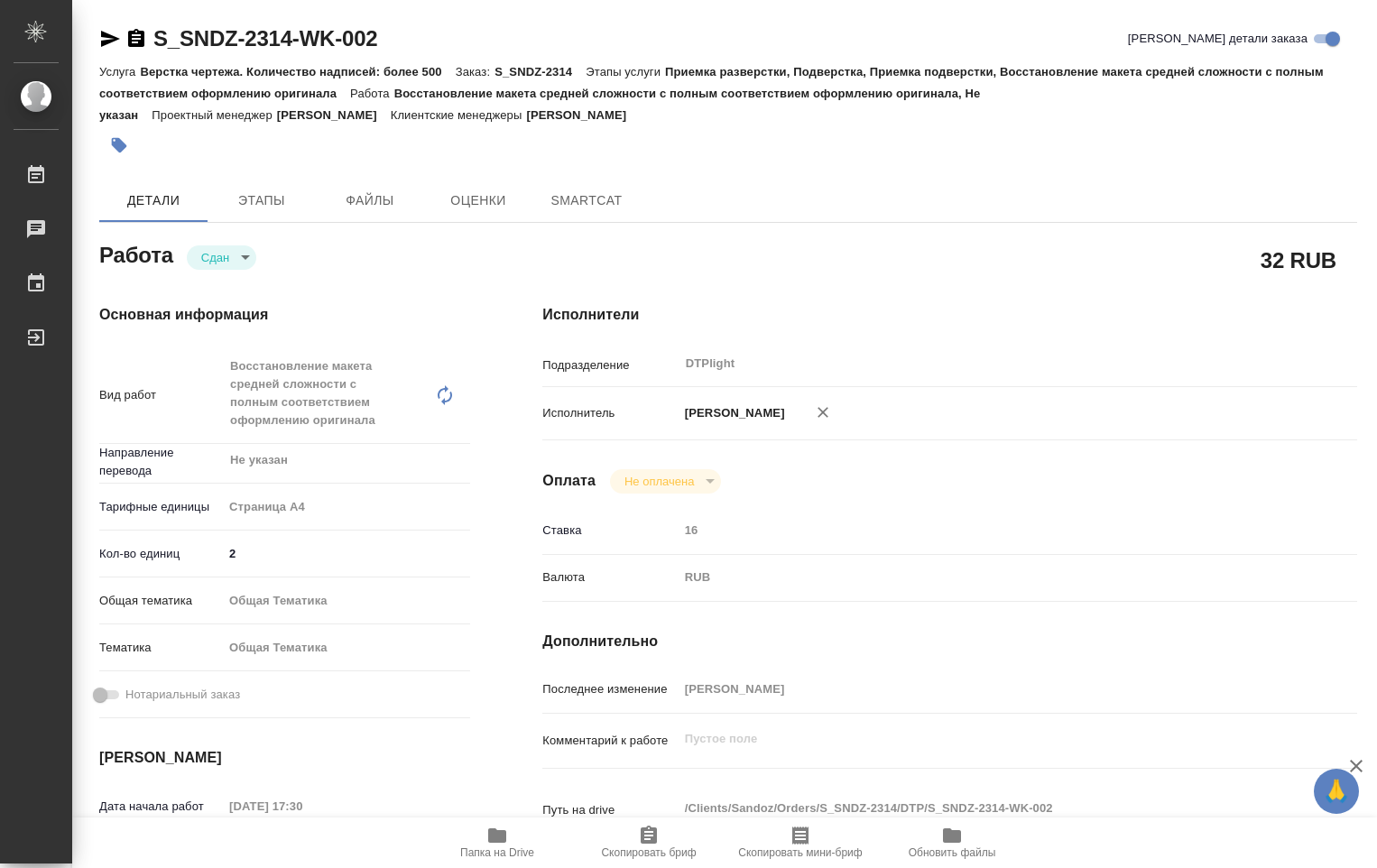
type textarea "x"
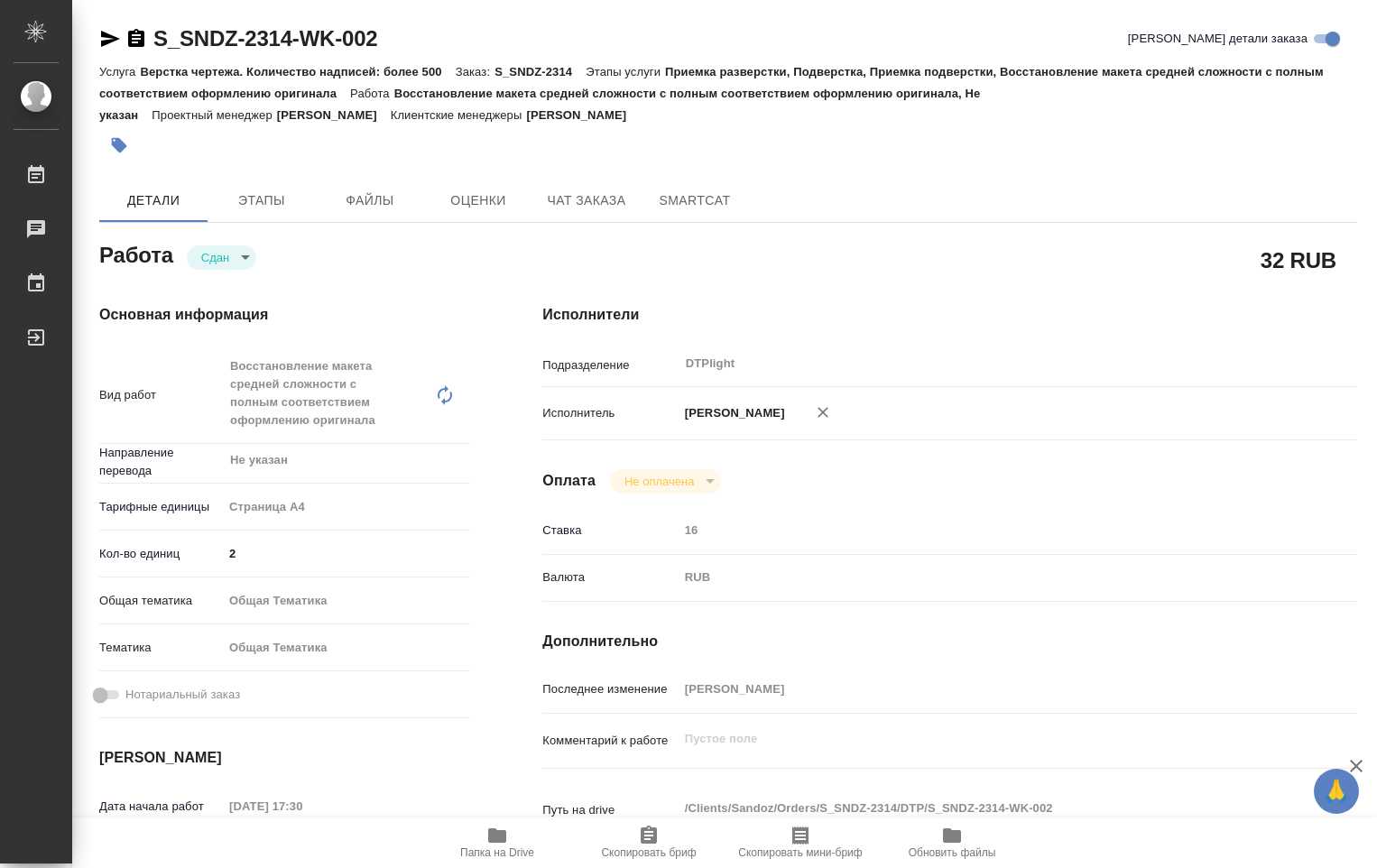
type textarea "x"
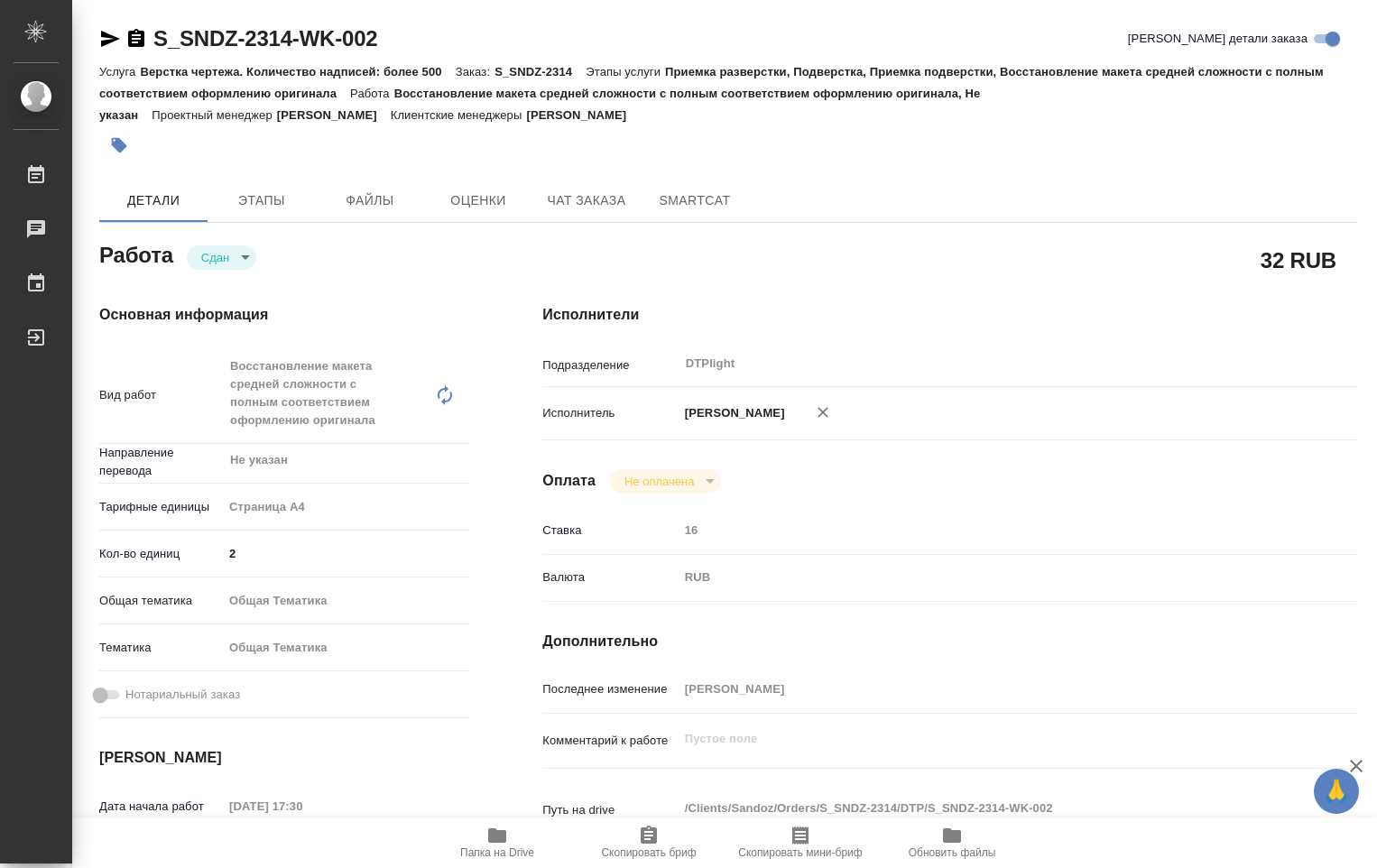
type textarea "x"
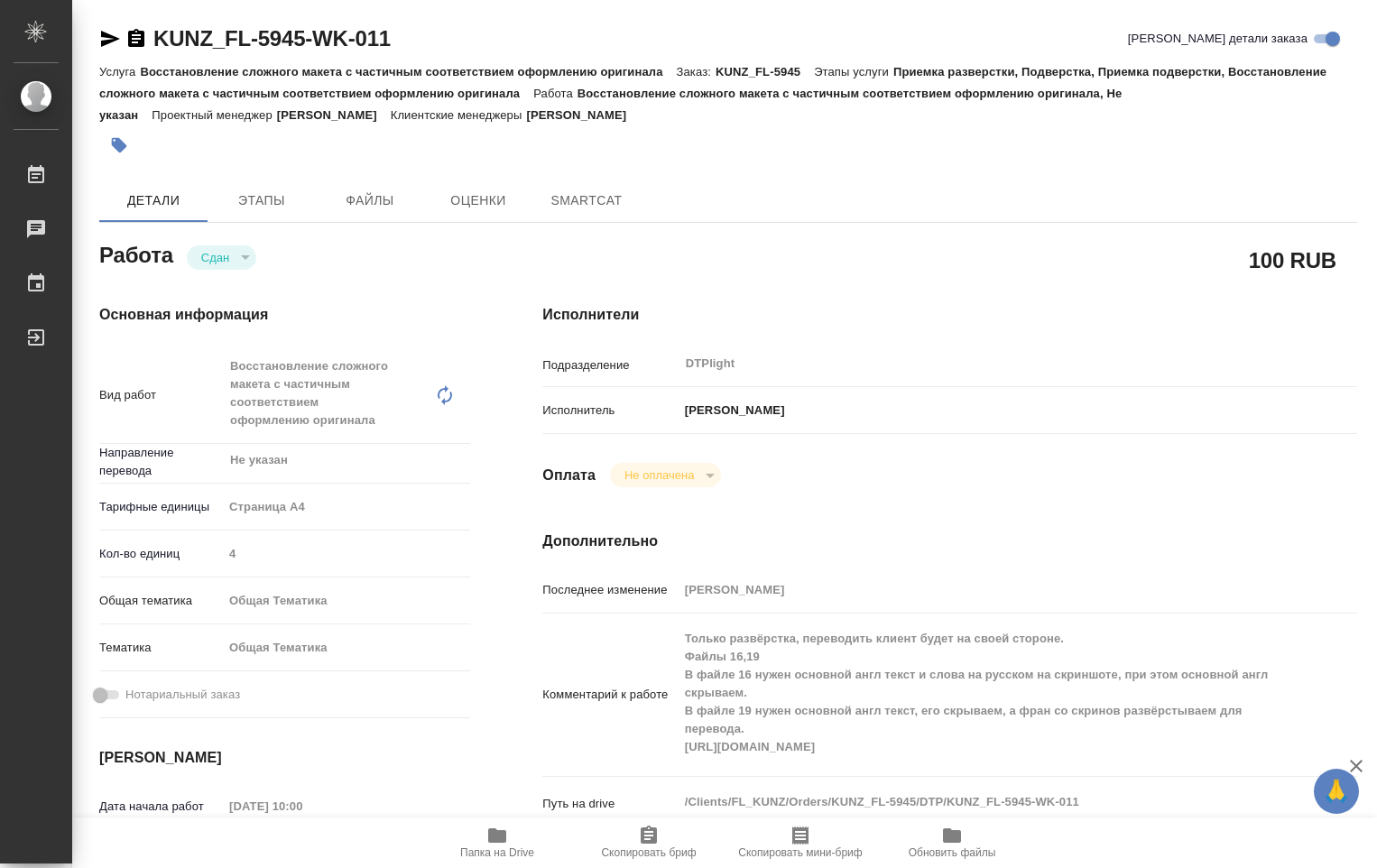
type textarea "x"
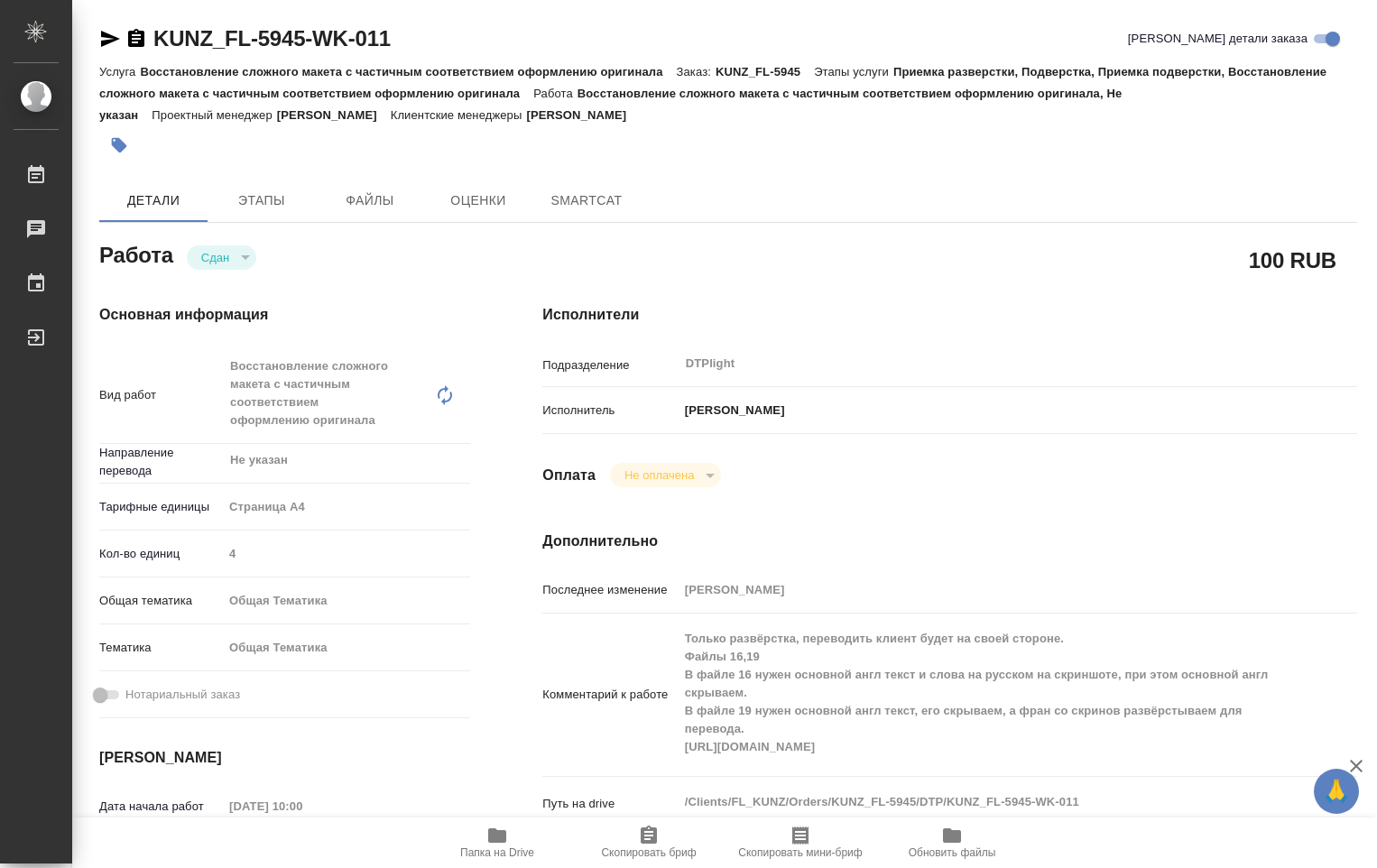
type textarea "x"
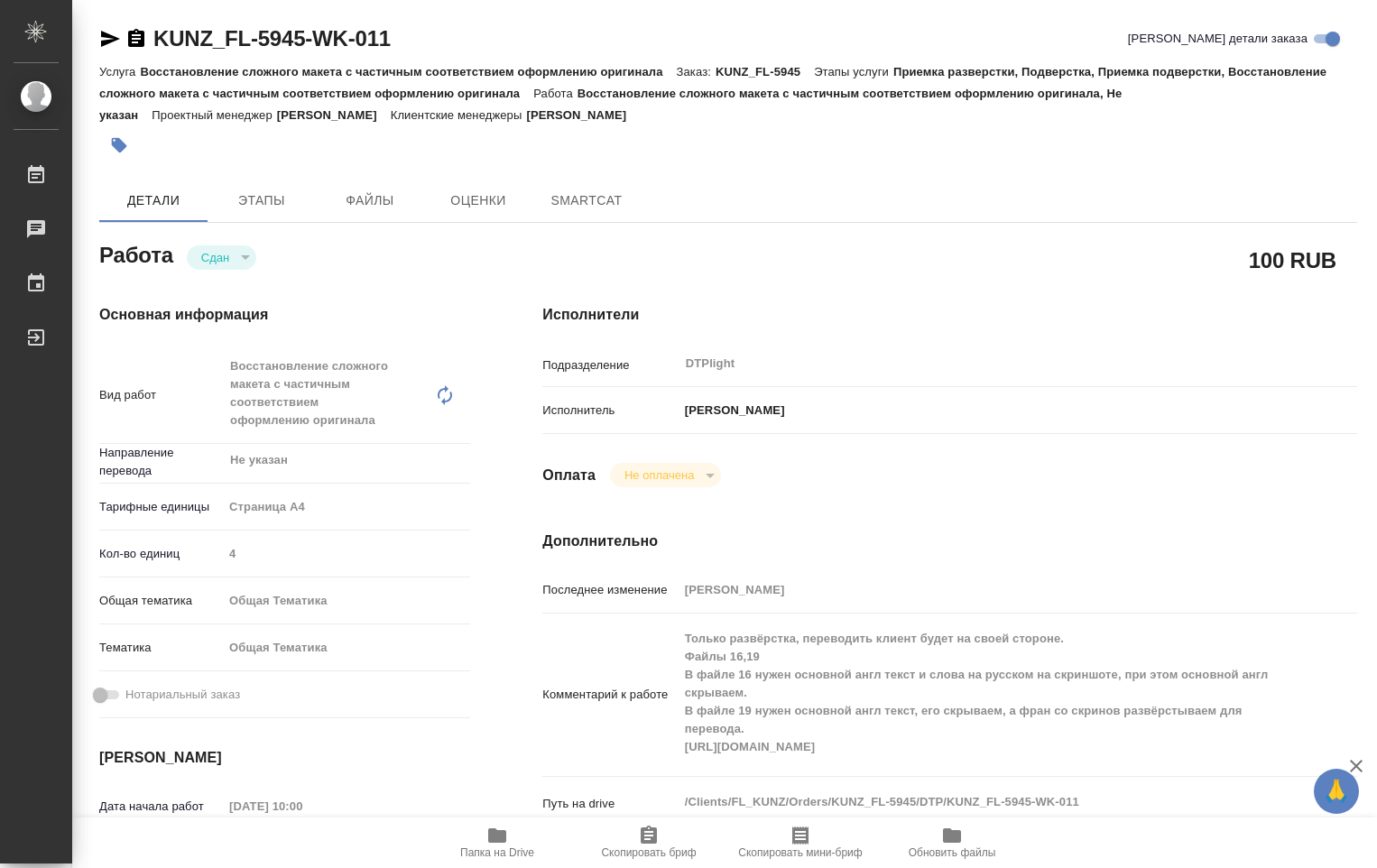
type textarea "x"
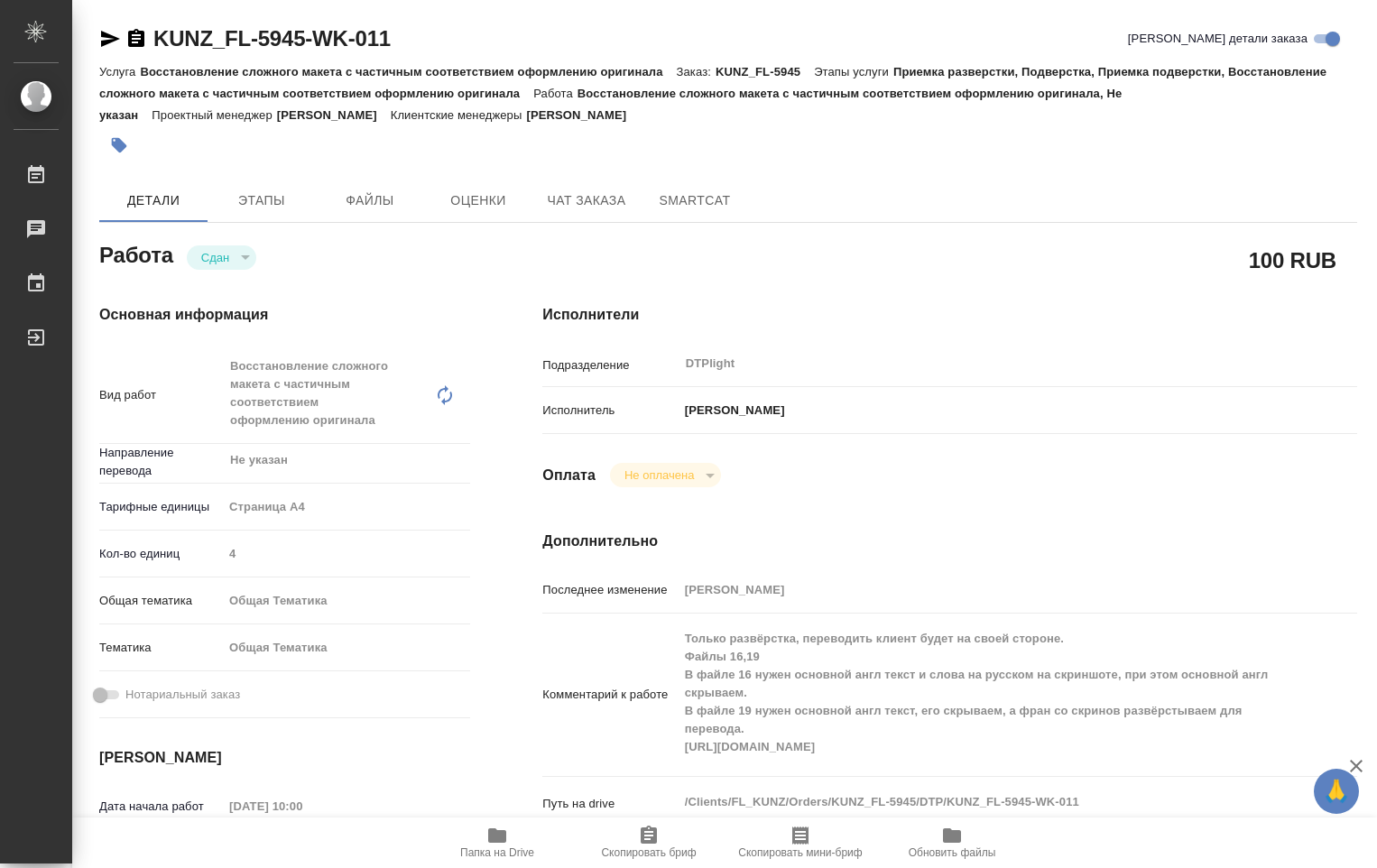
type textarea "x"
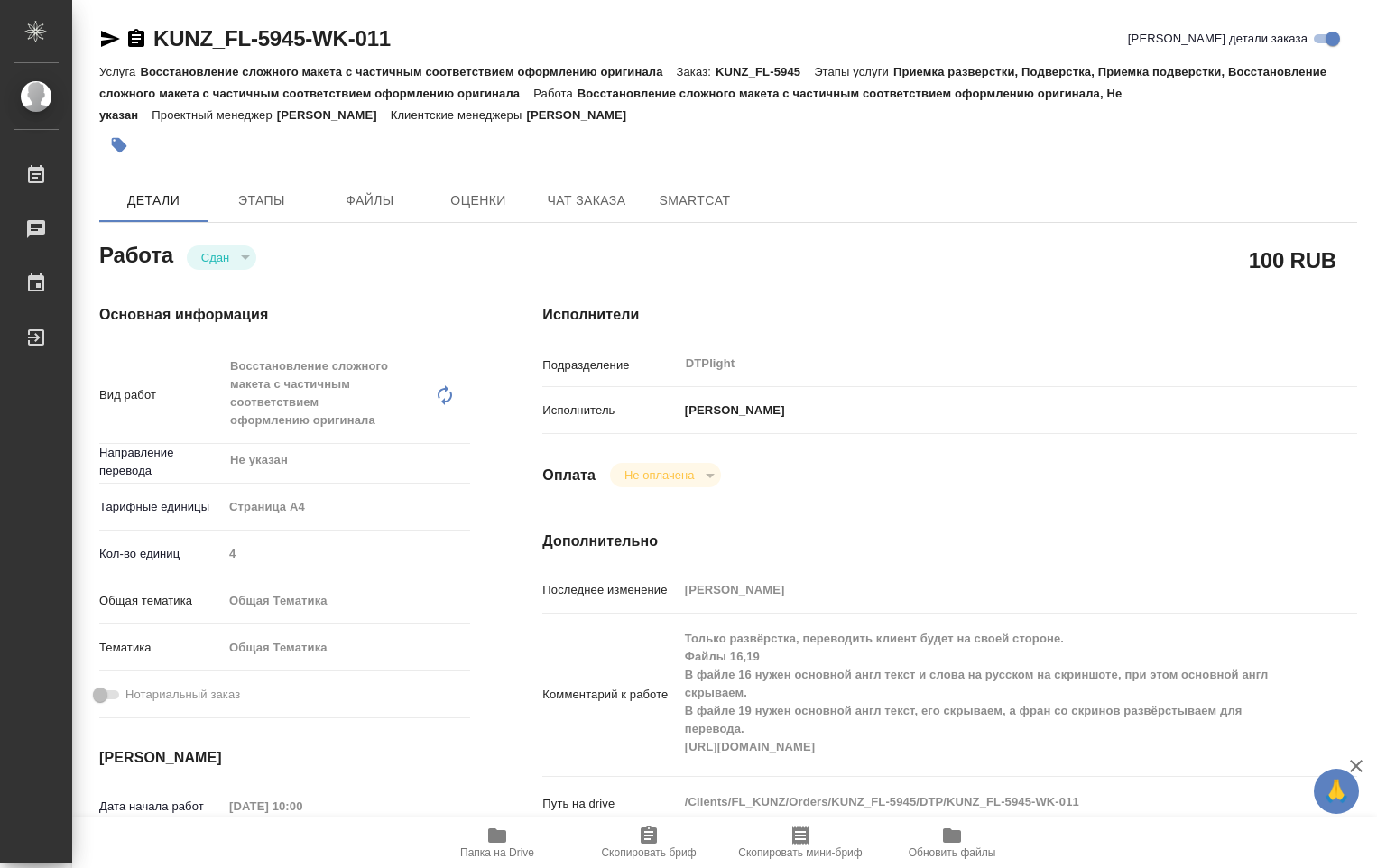
type textarea "x"
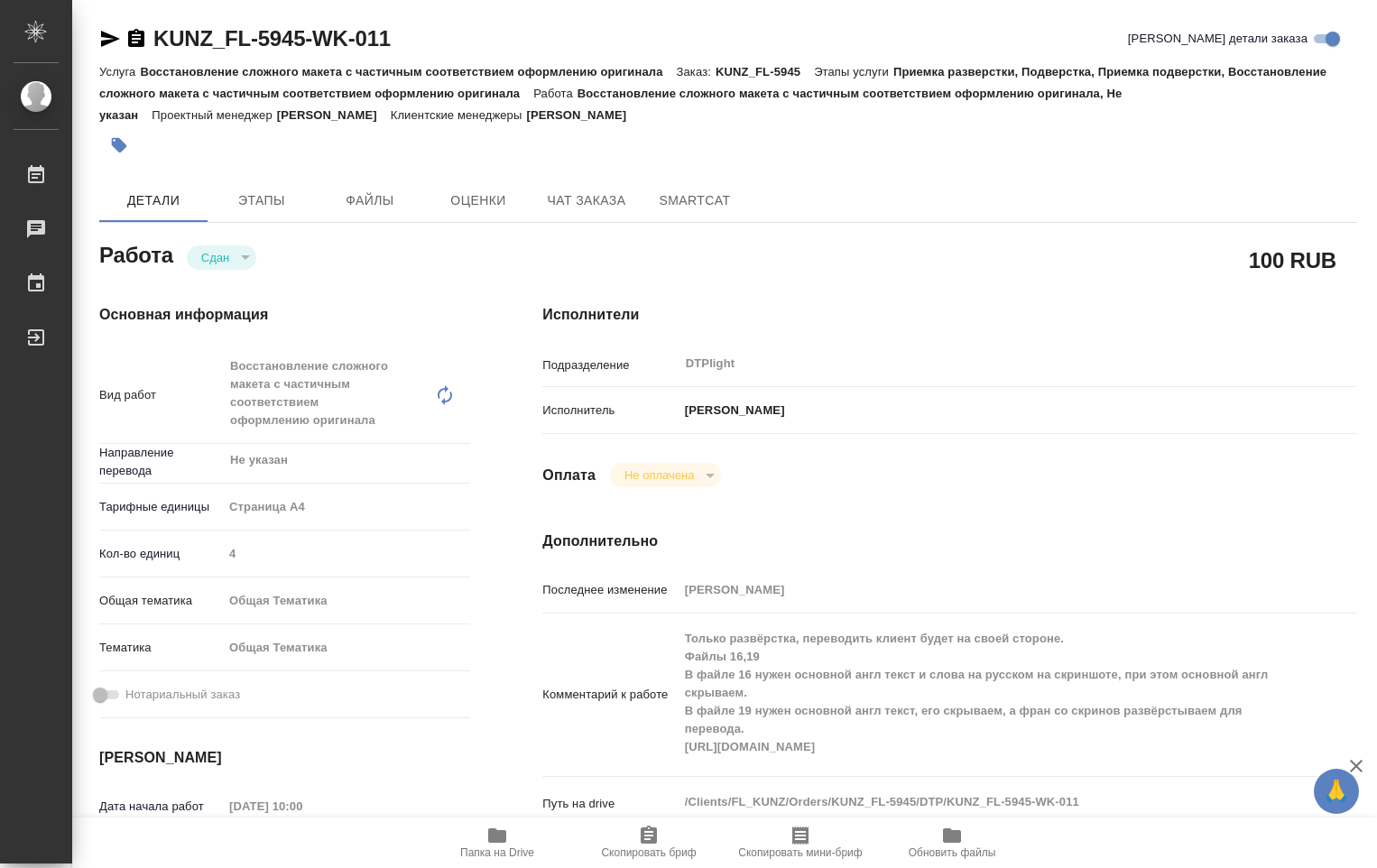
type textarea "x"
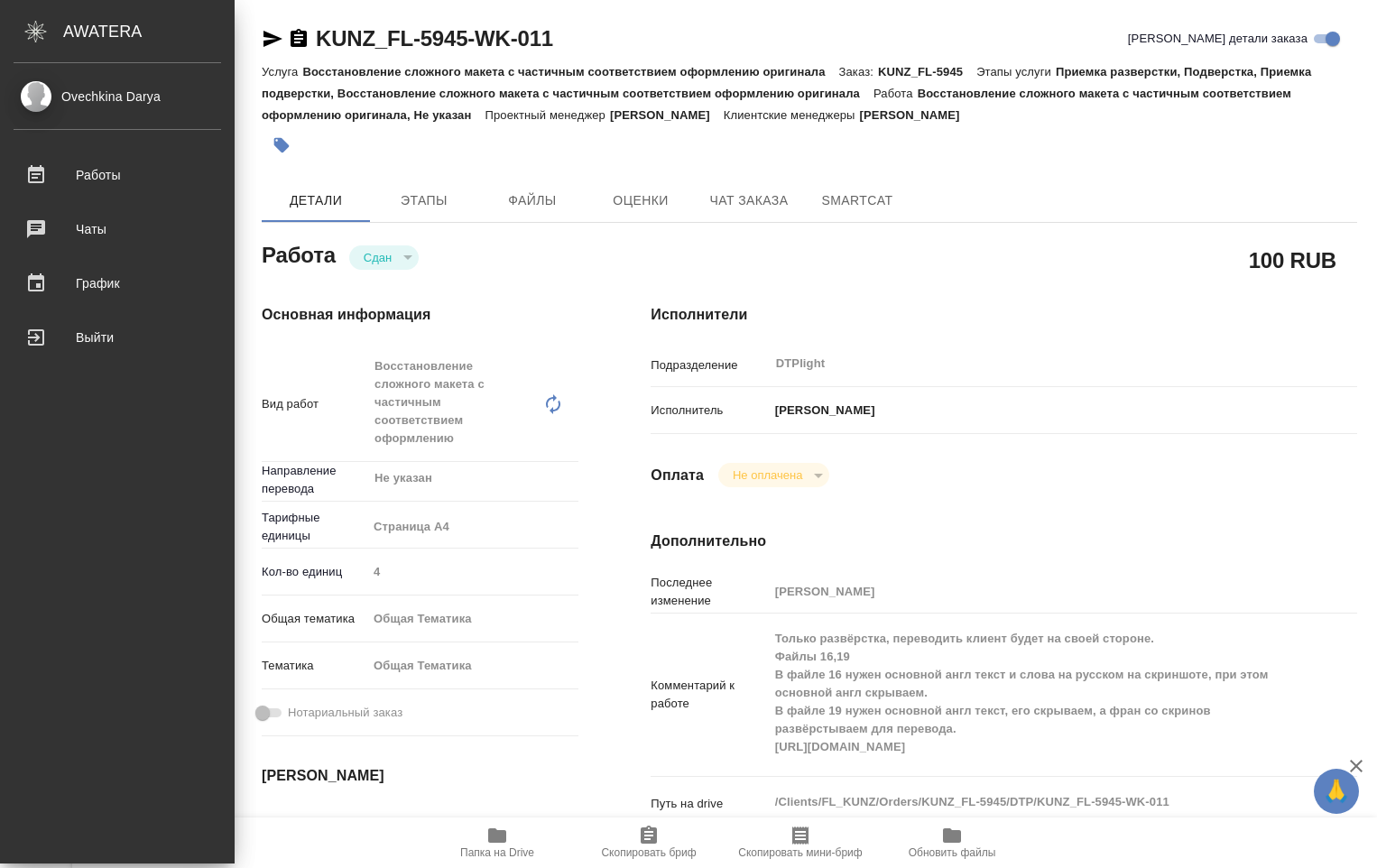
type textarea "x"
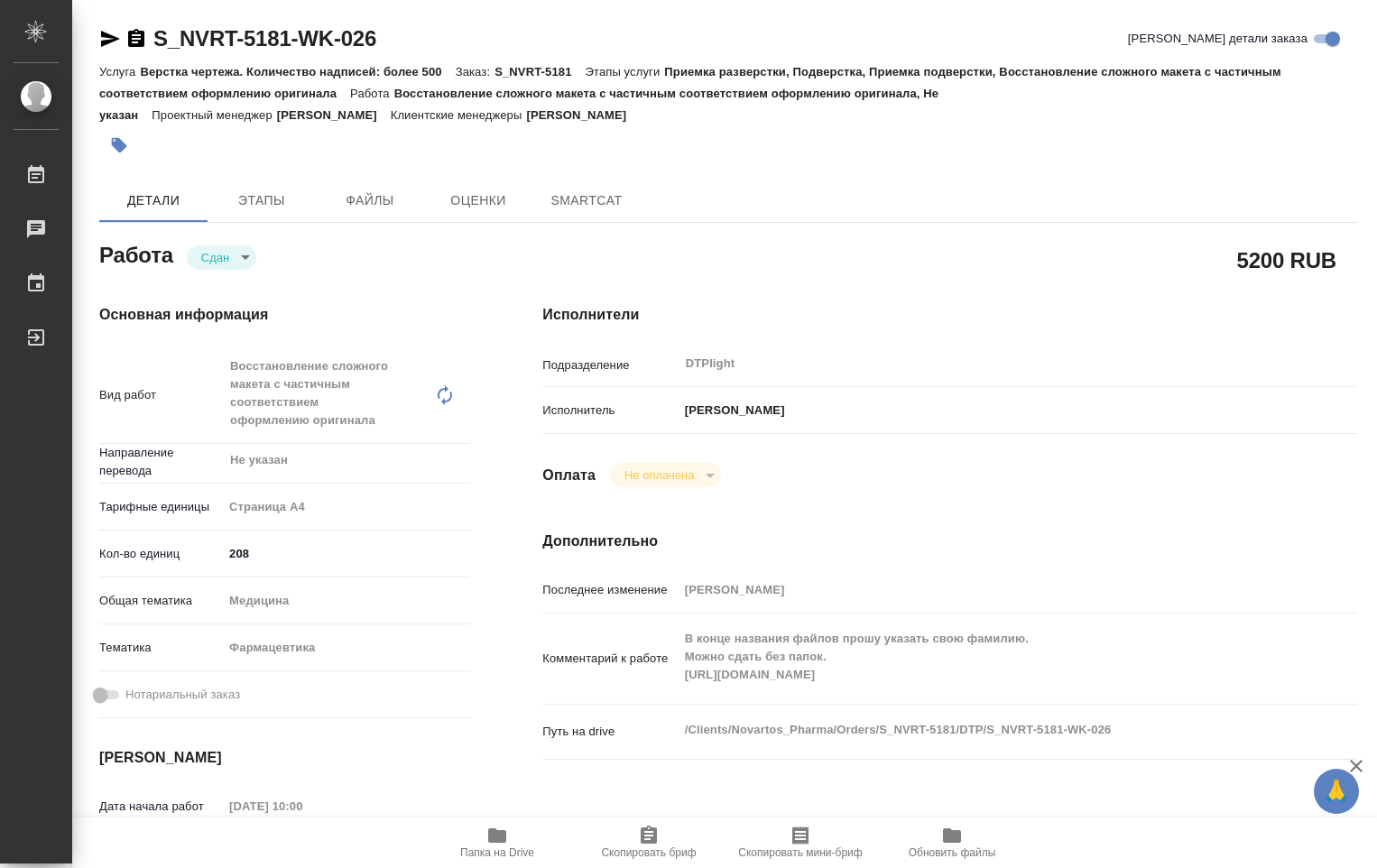
type textarea "x"
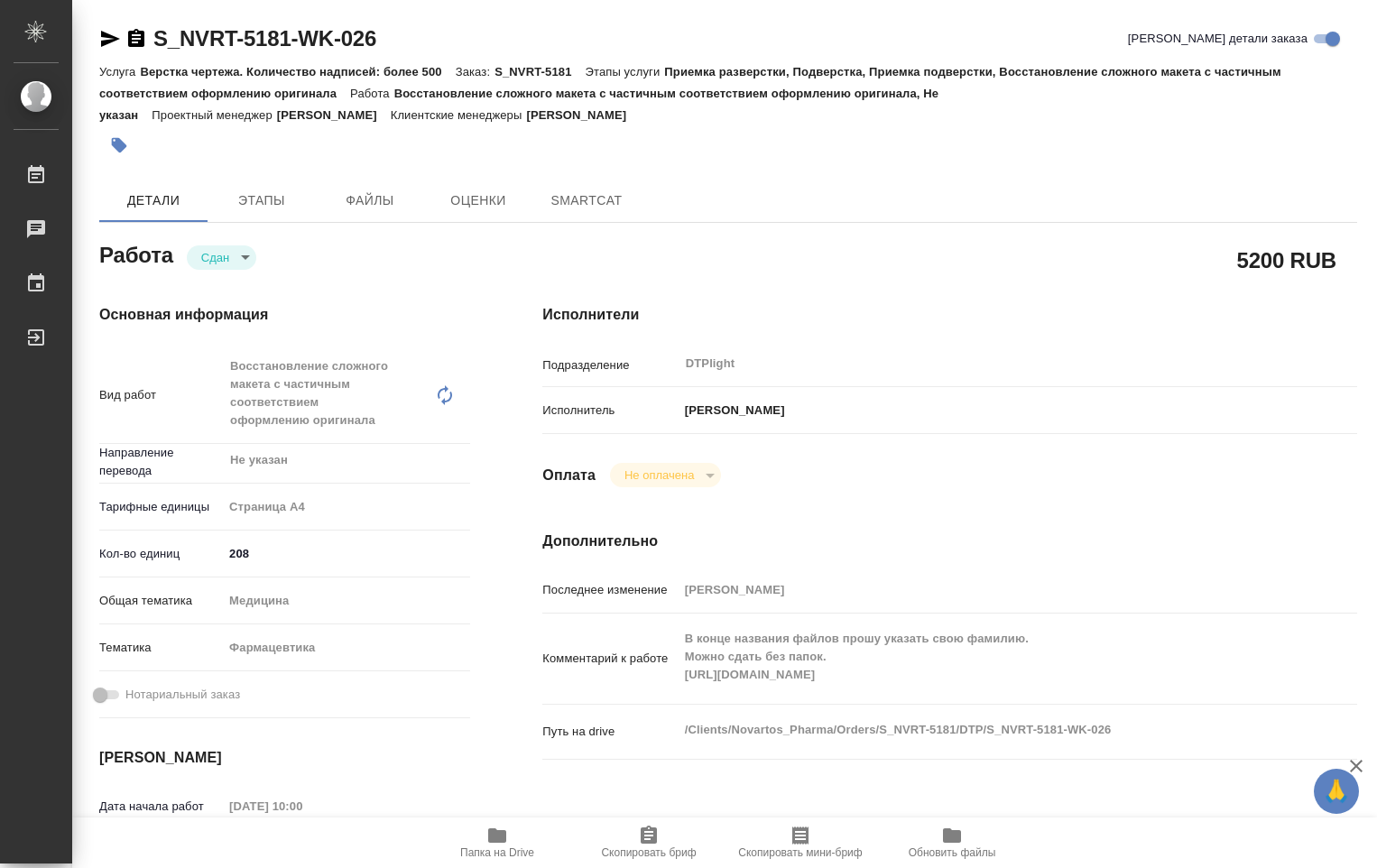
type textarea "x"
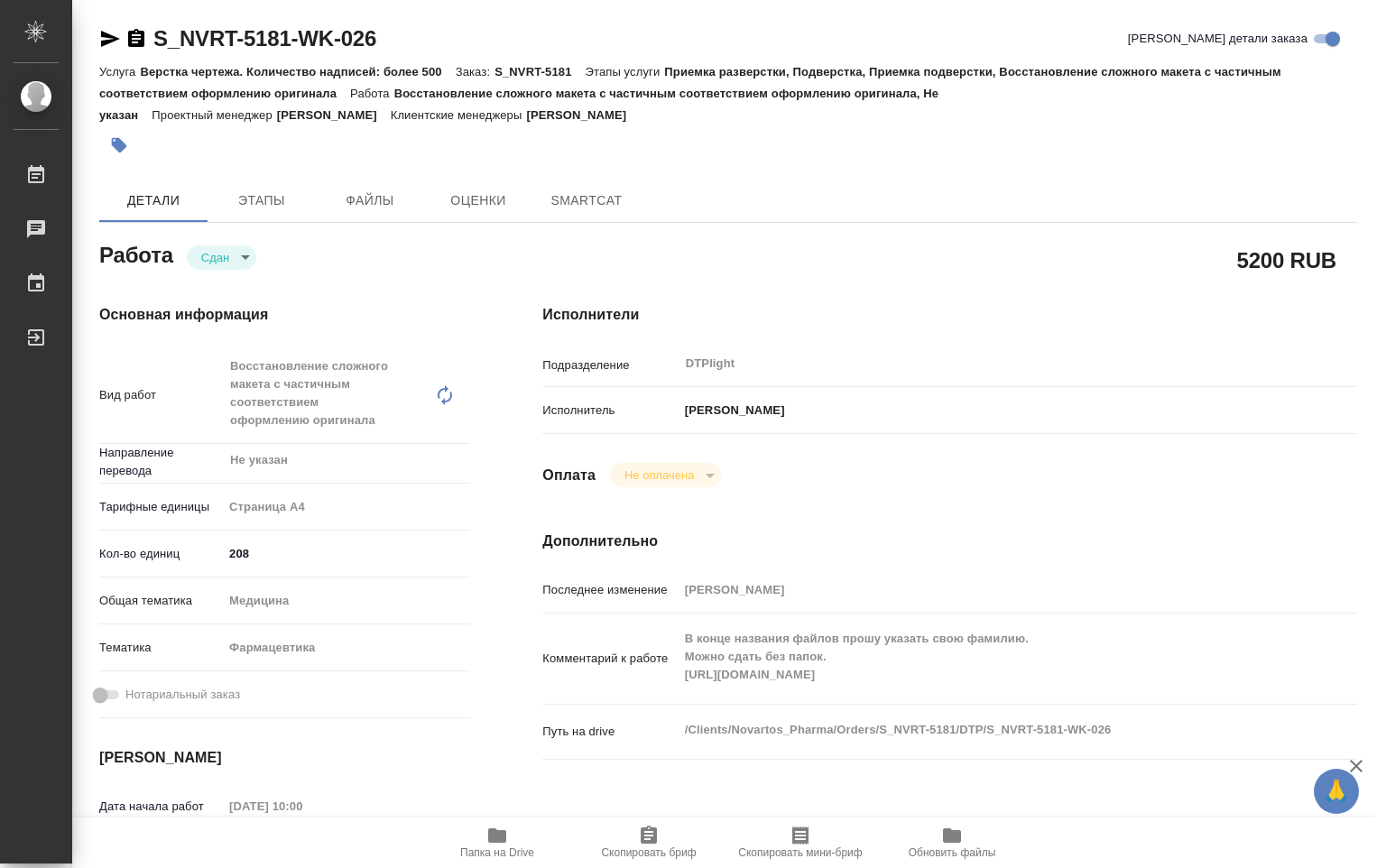
type textarea "x"
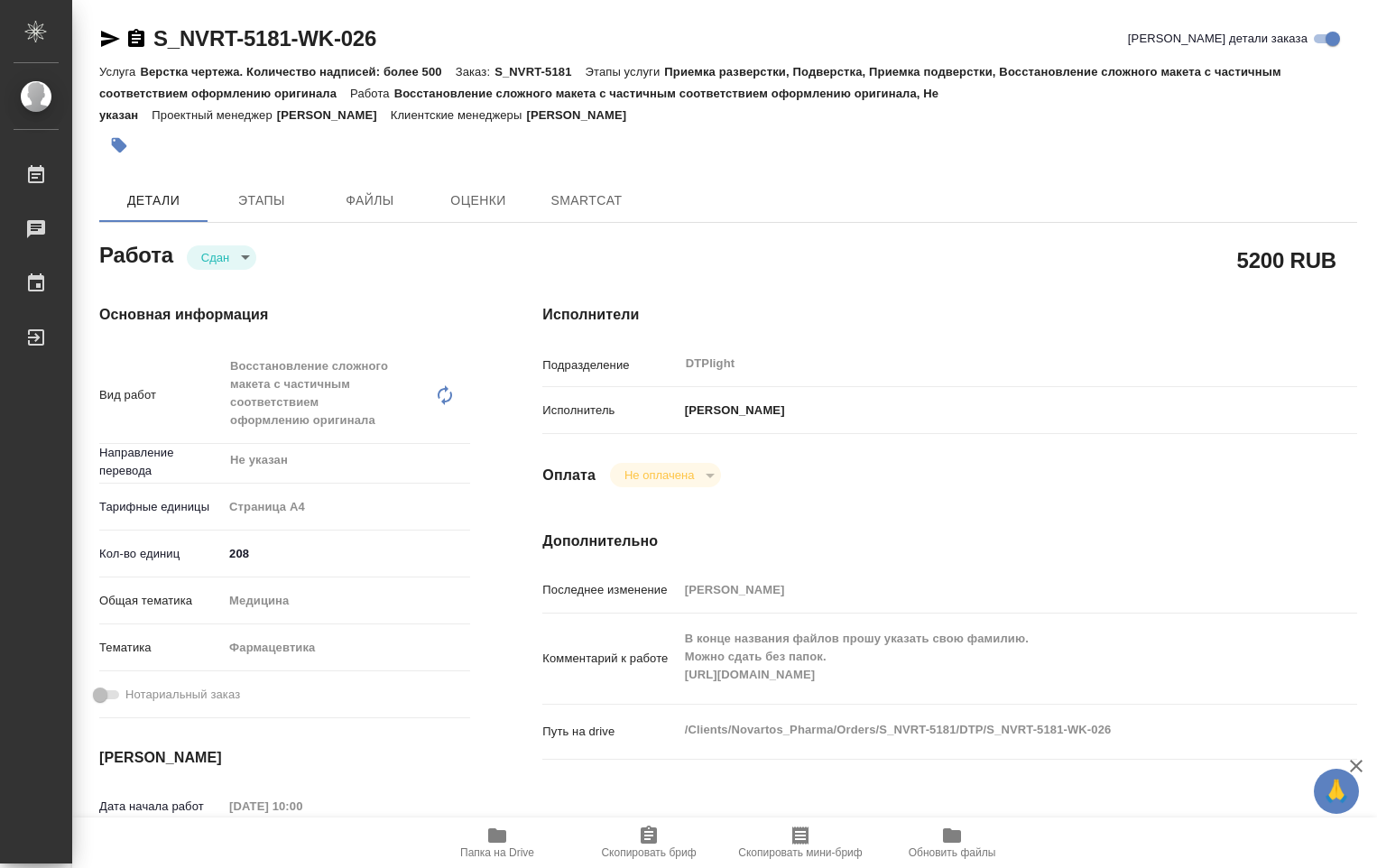
type textarea "x"
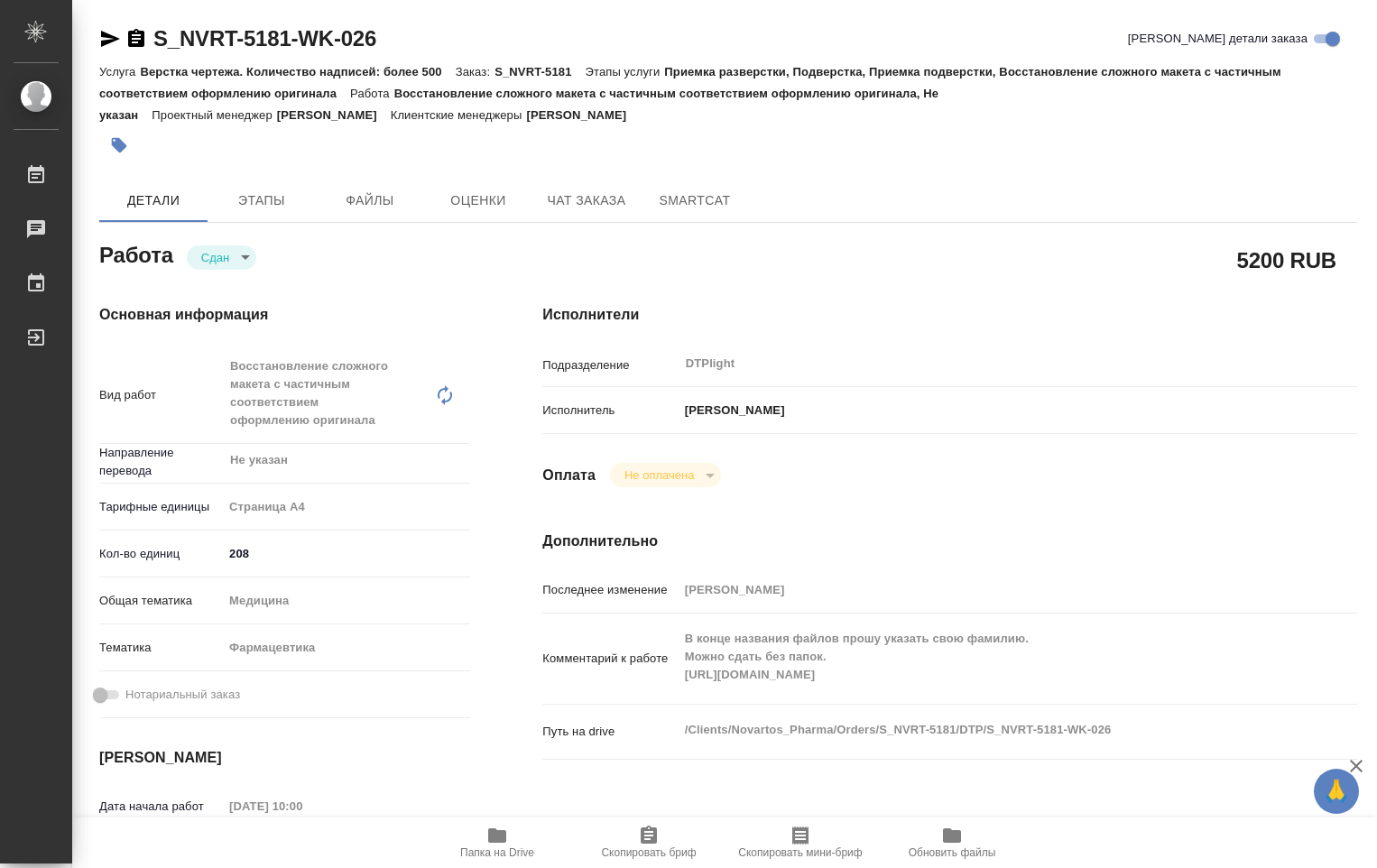
type textarea "x"
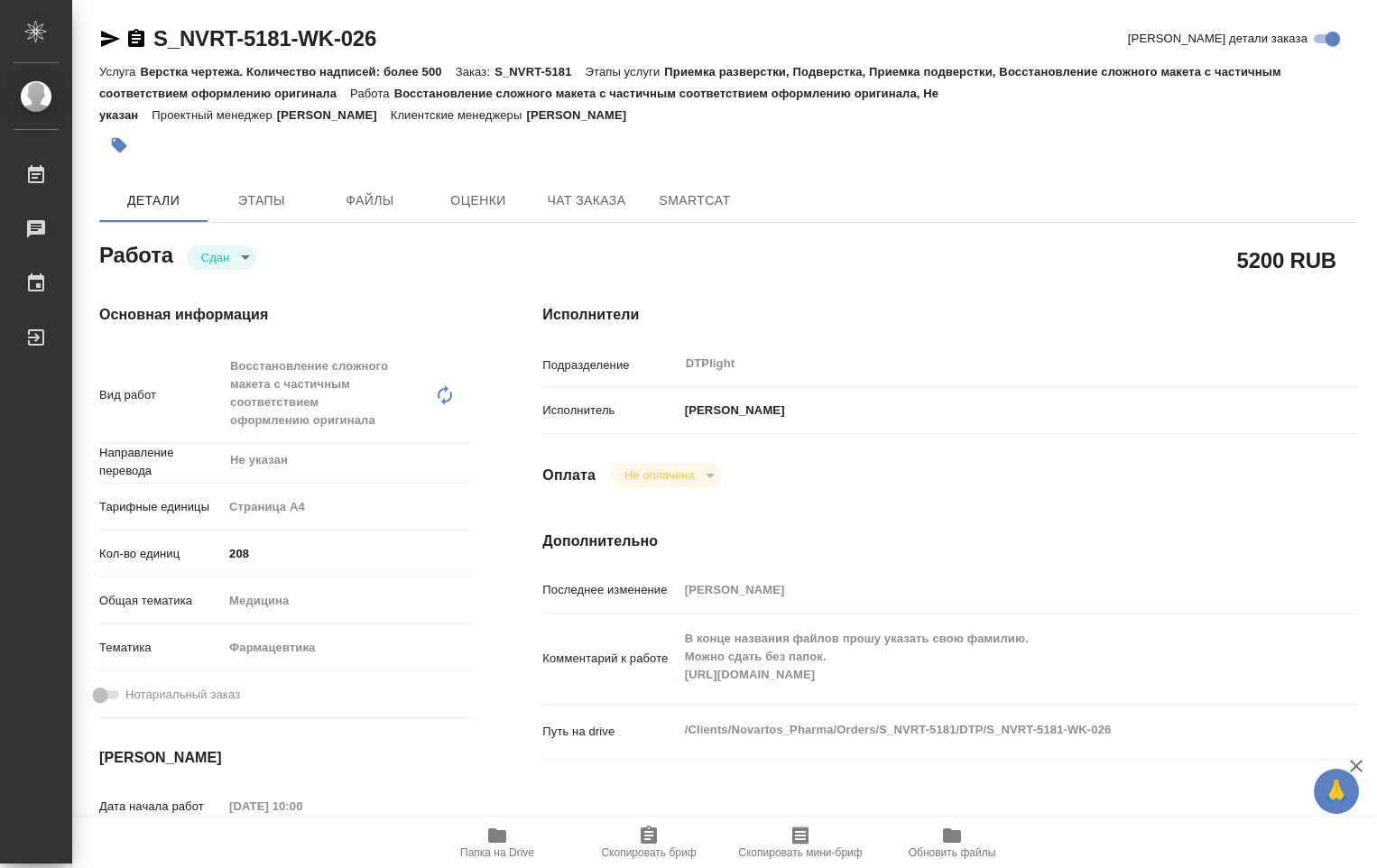
type textarea "x"
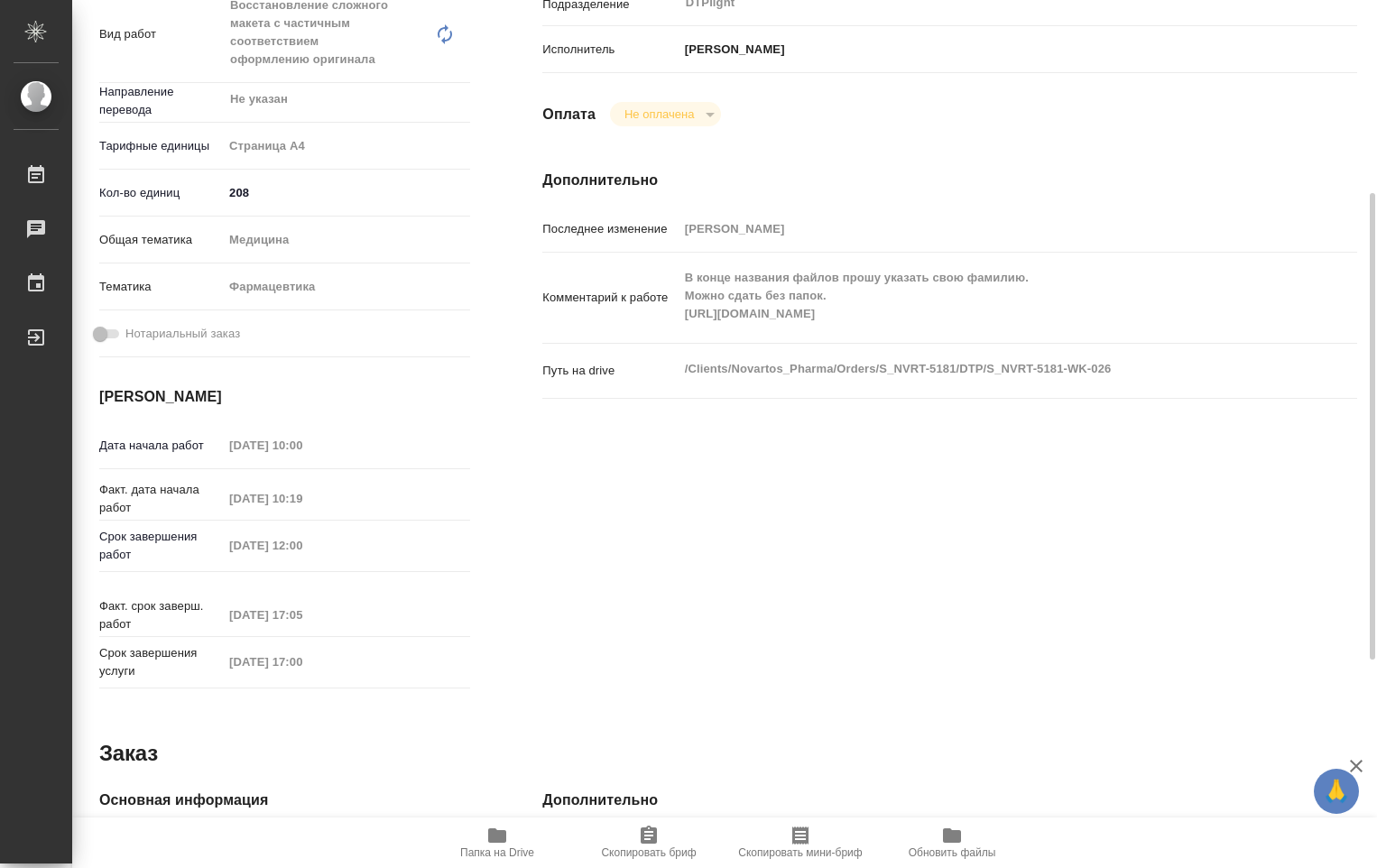
scroll to position [90, 0]
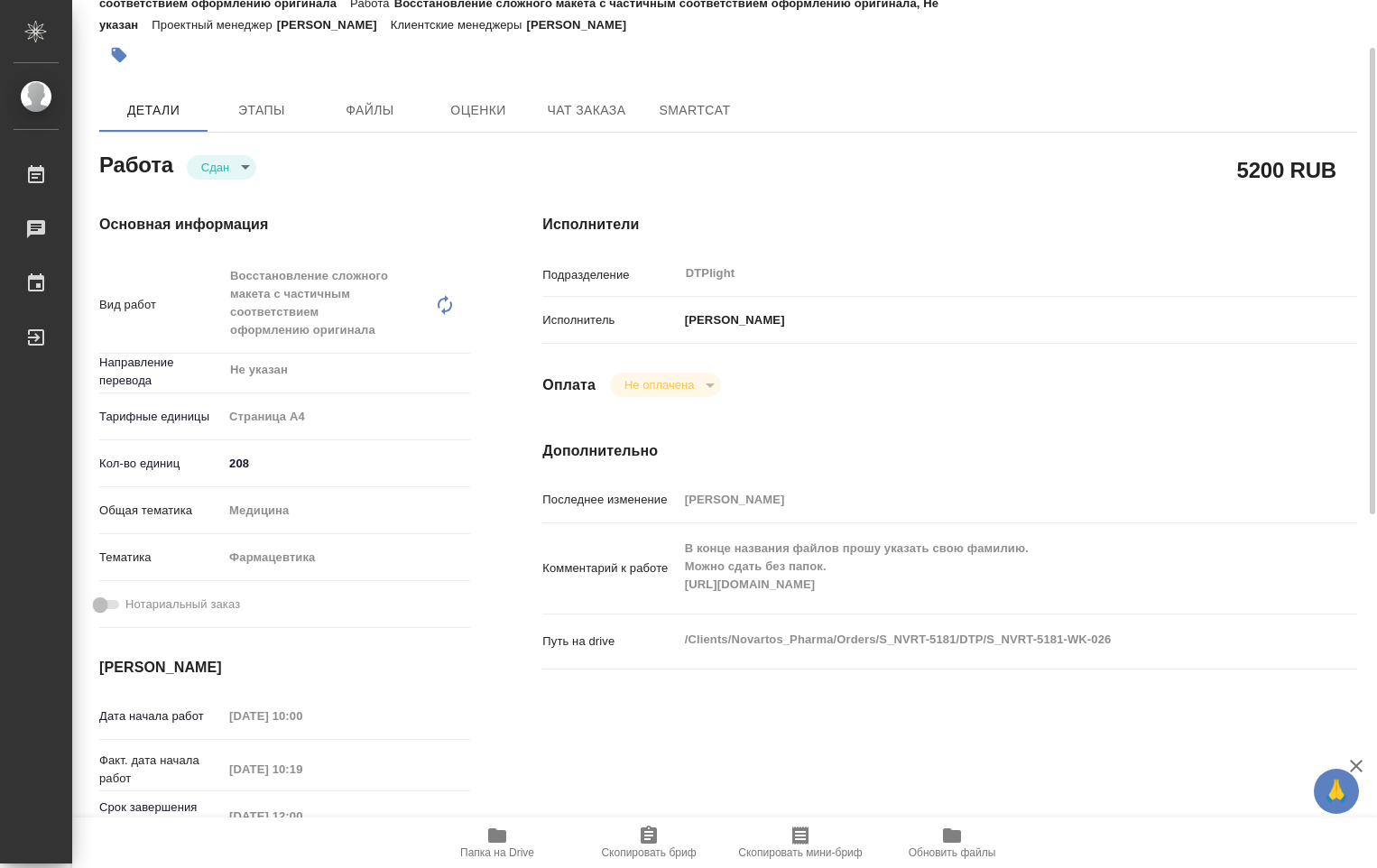
click at [487, 837] on icon "button" at bounding box center [497, 835] width 22 height 22
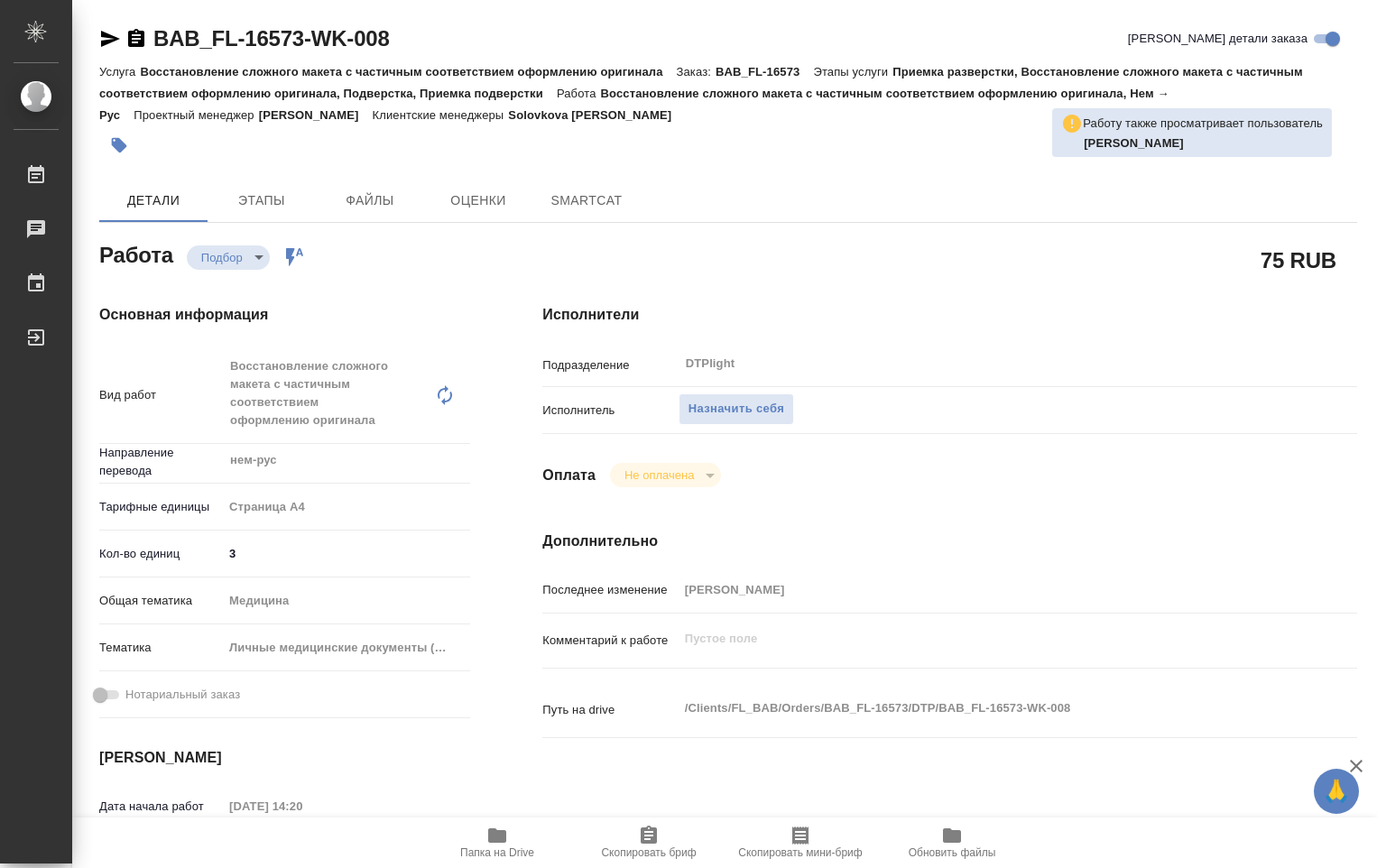
type textarea "x"
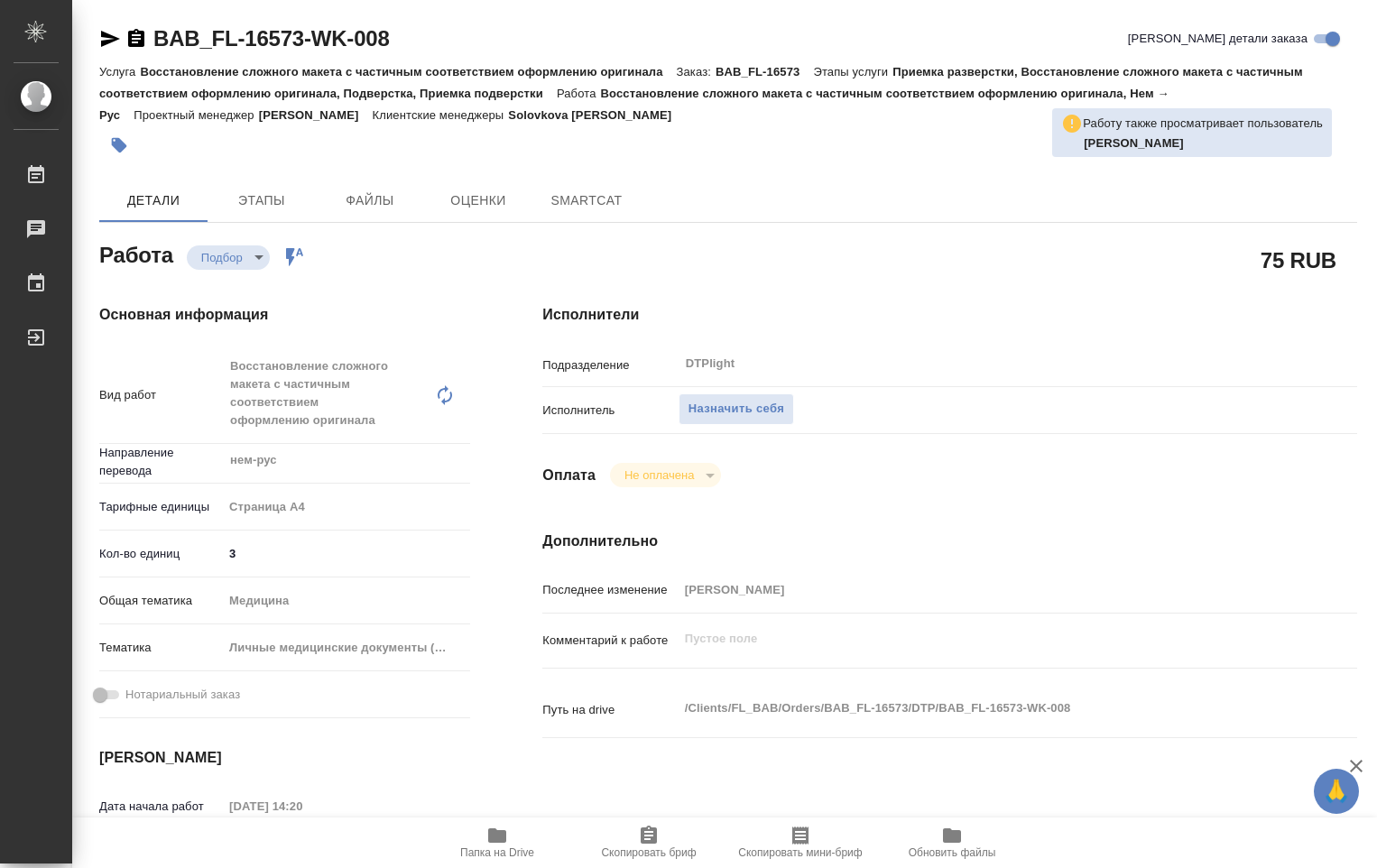
type textarea "x"
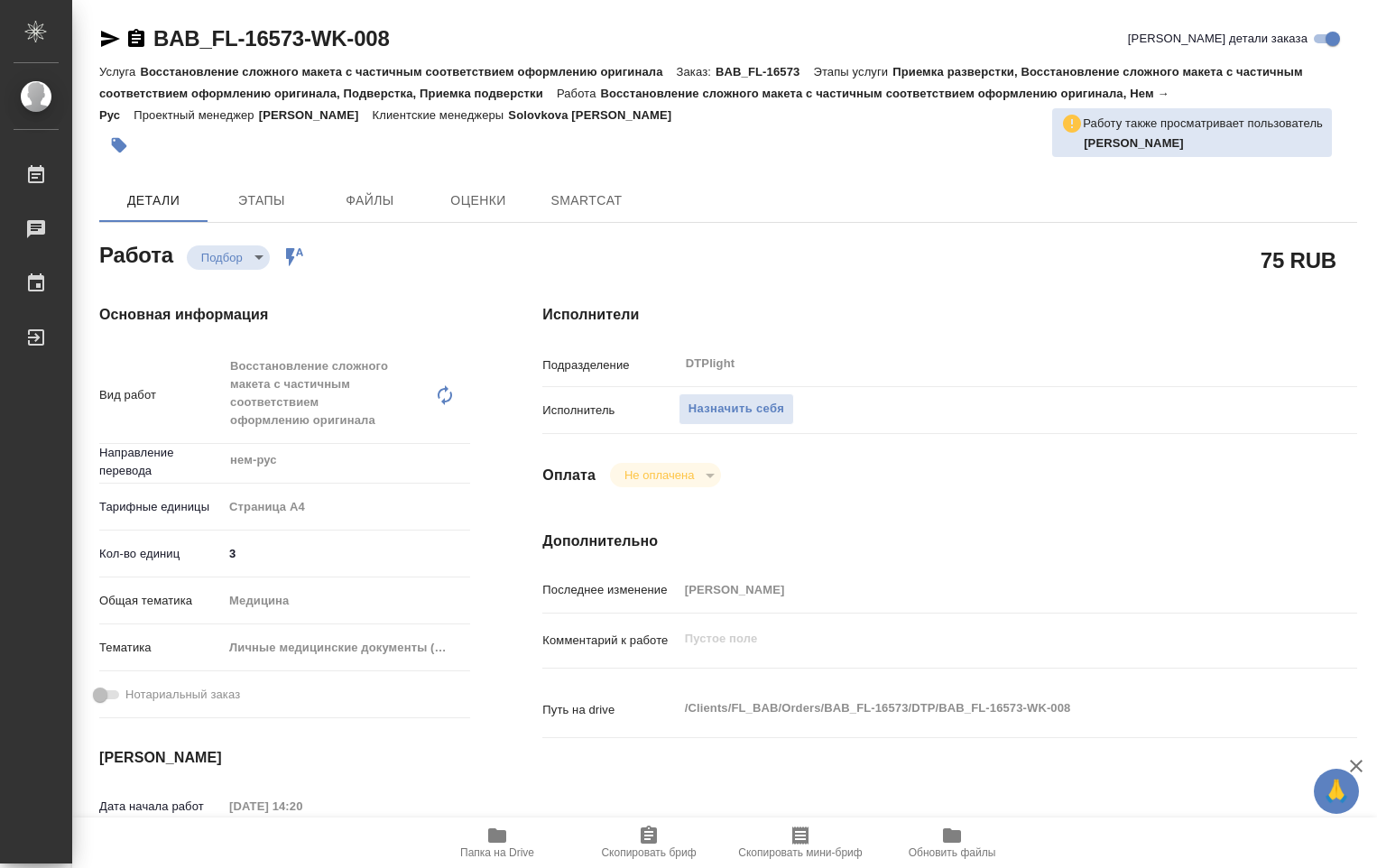
type textarea "x"
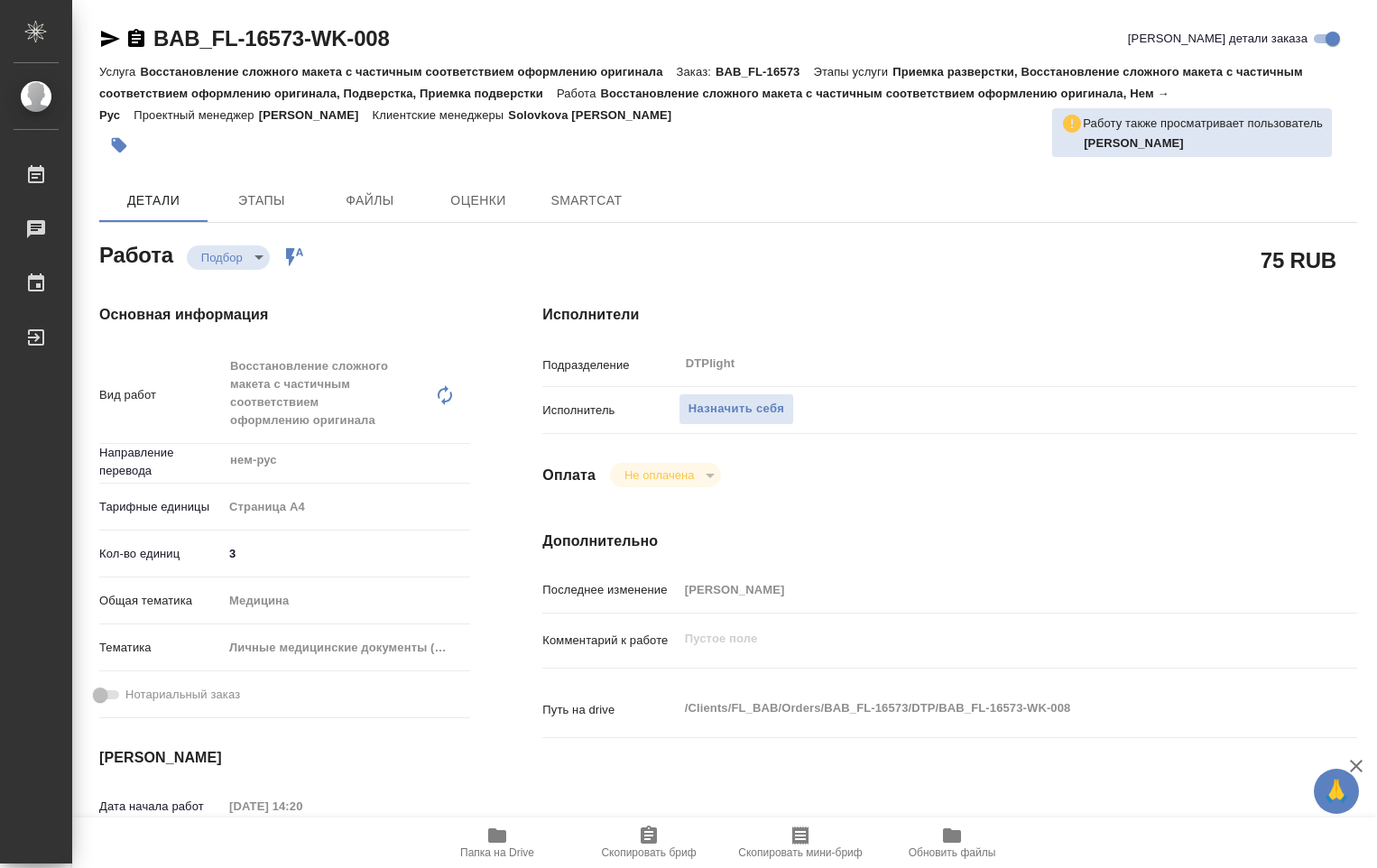
type textarea "x"
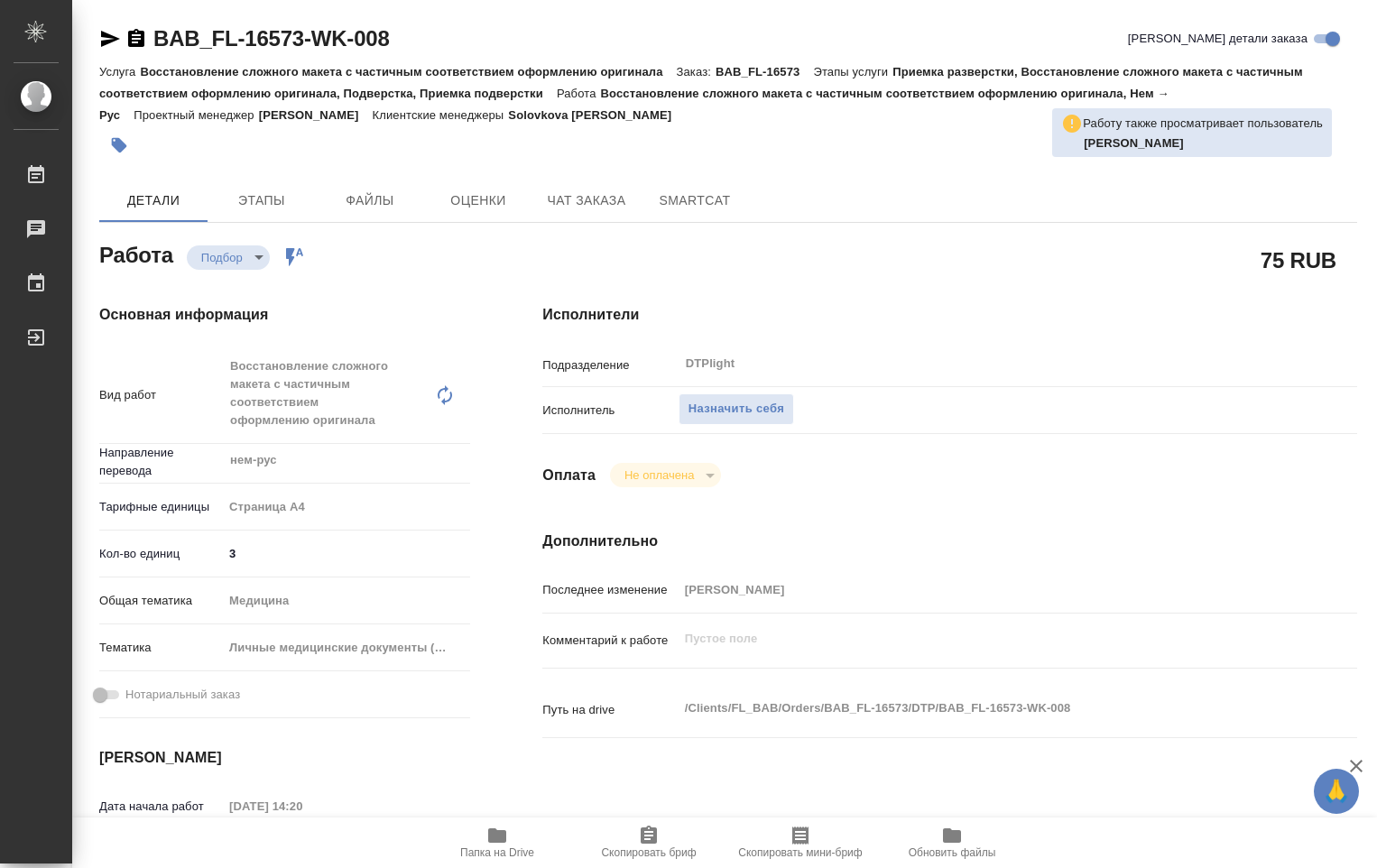
type textarea "x"
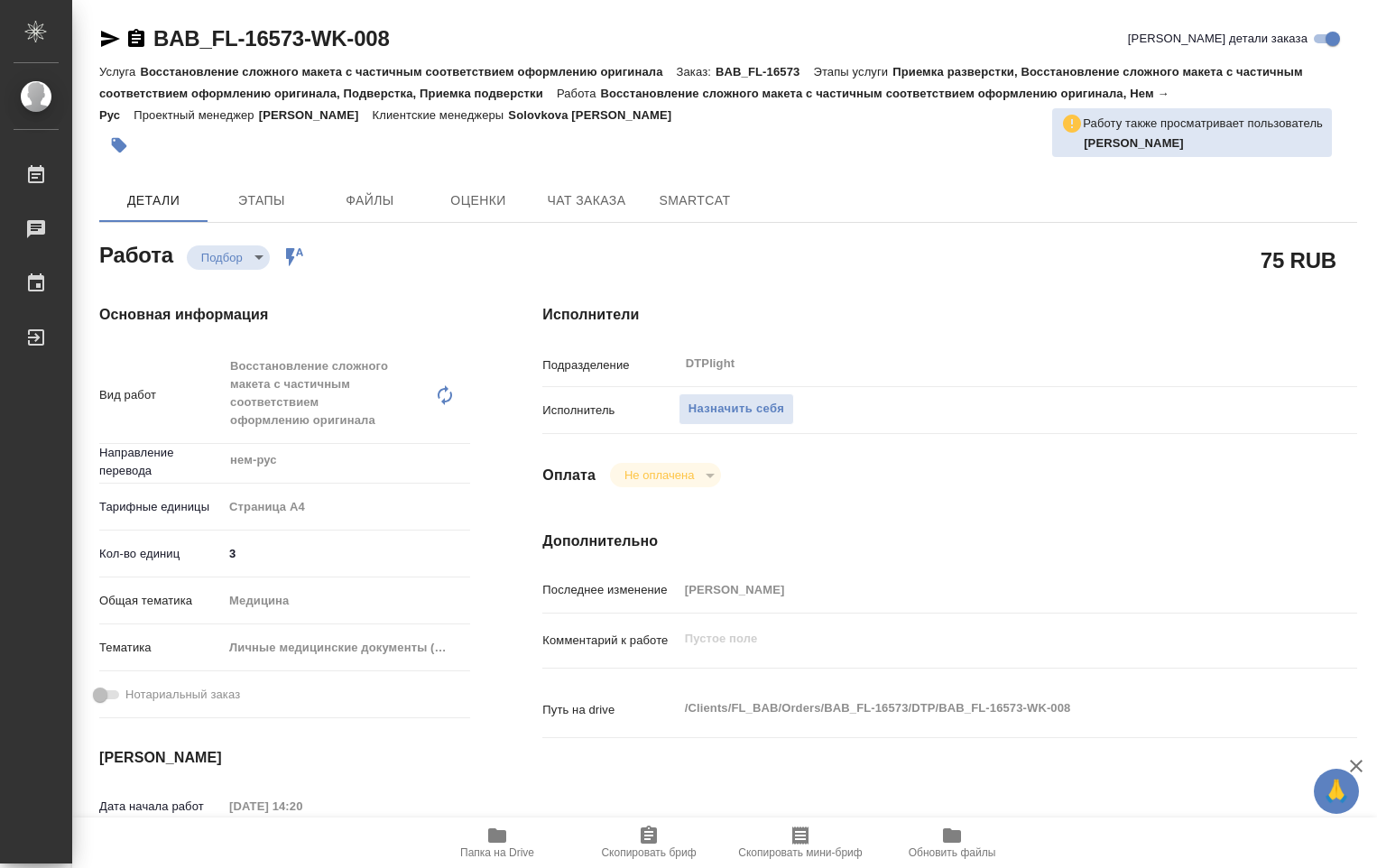
click at [501, 838] on icon "button" at bounding box center [497, 835] width 18 height 15
type textarea "x"
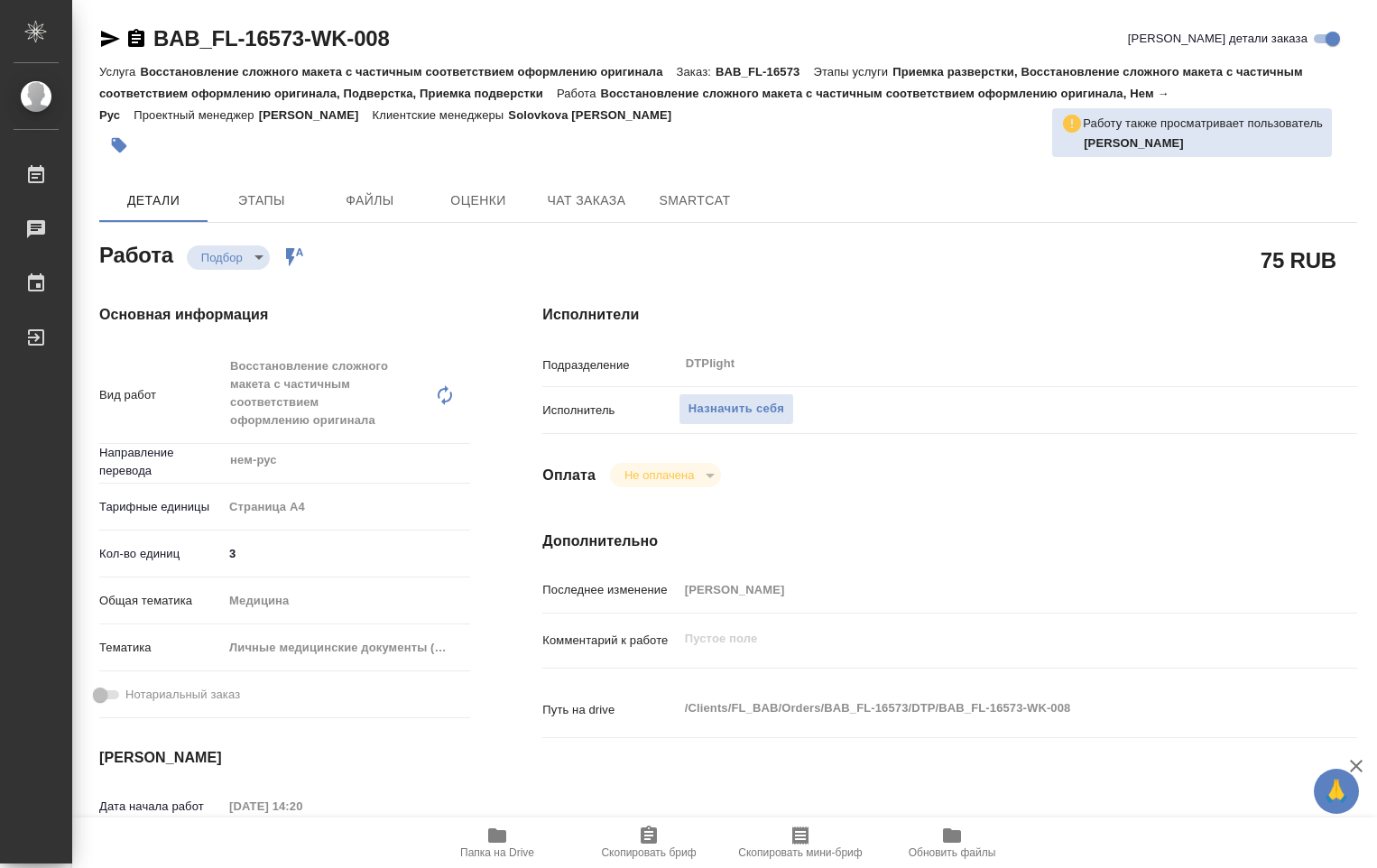
type textarea "x"
click at [715, 409] on span "Назначить себя" at bounding box center [736, 408] width 96 height 21
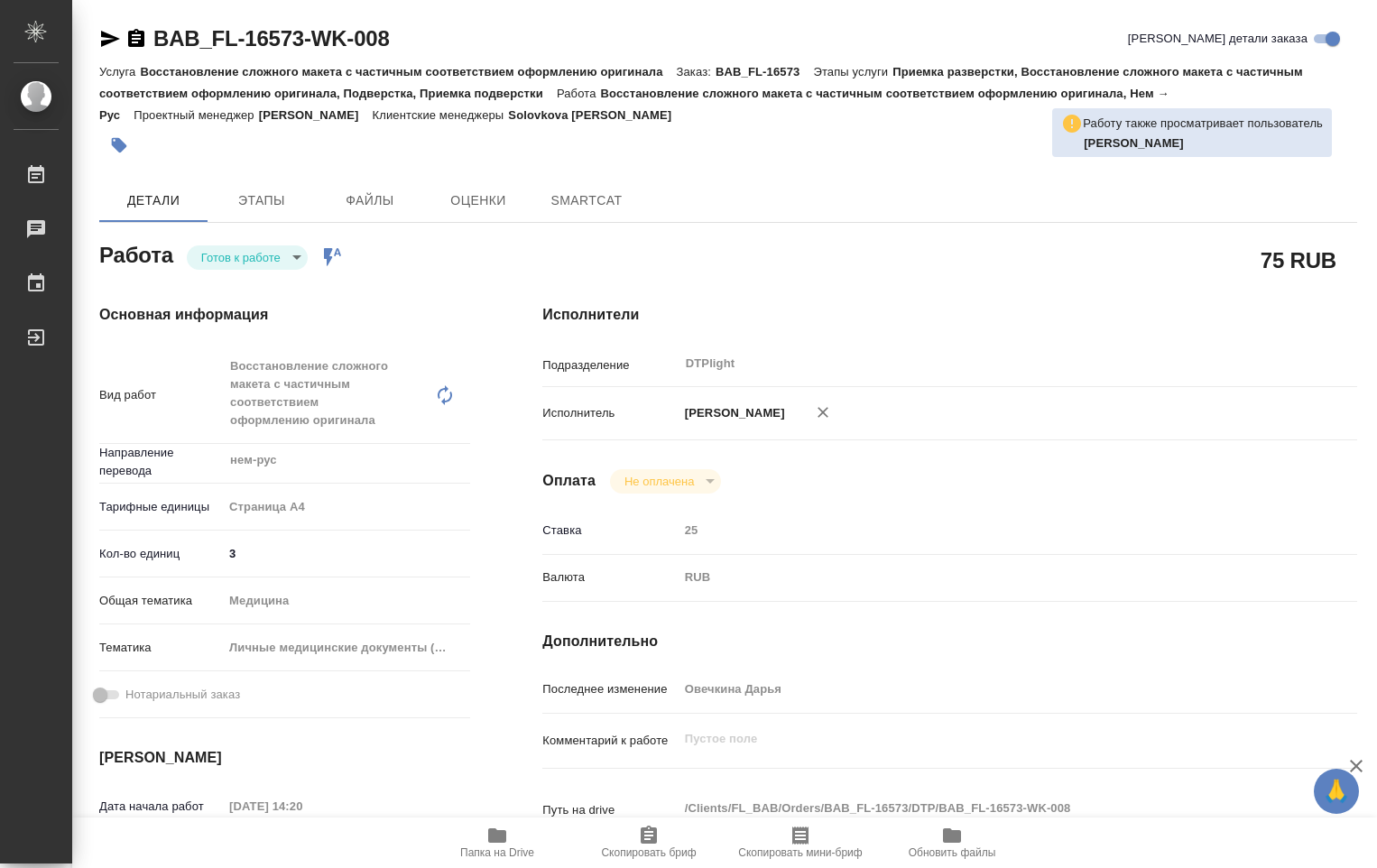
type textarea "x"
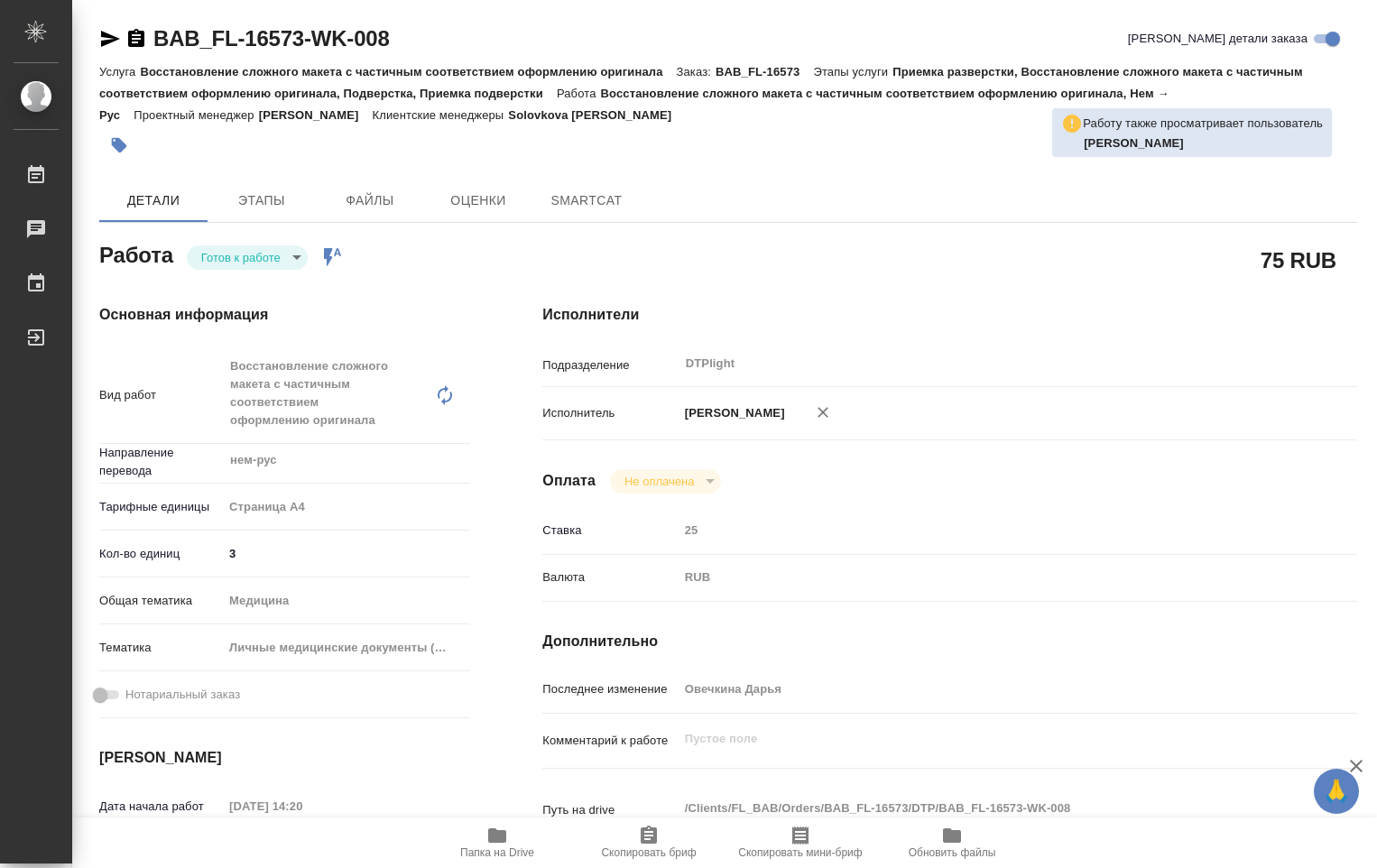
type textarea "x"
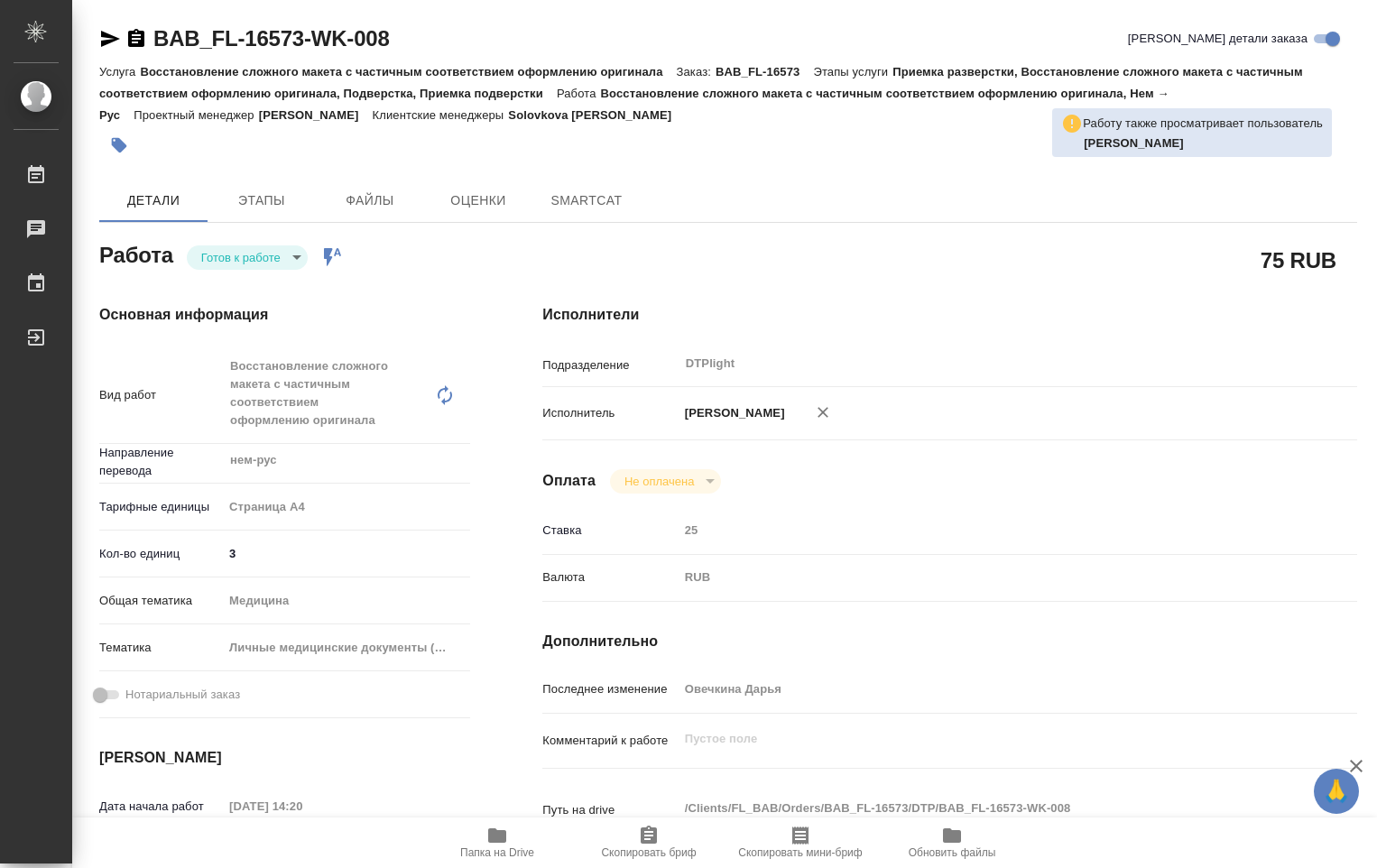
type textarea "x"
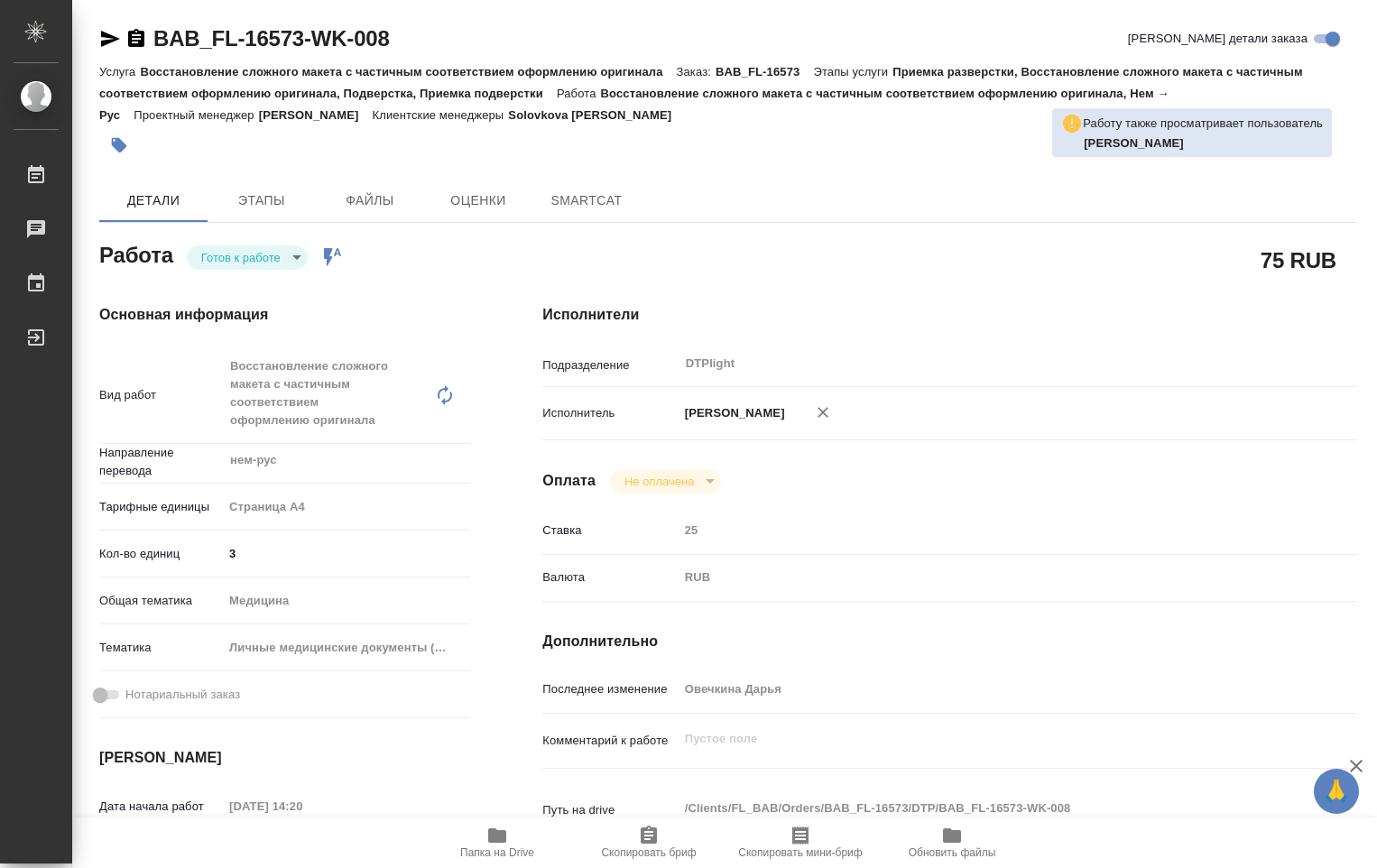
type textarea "x"
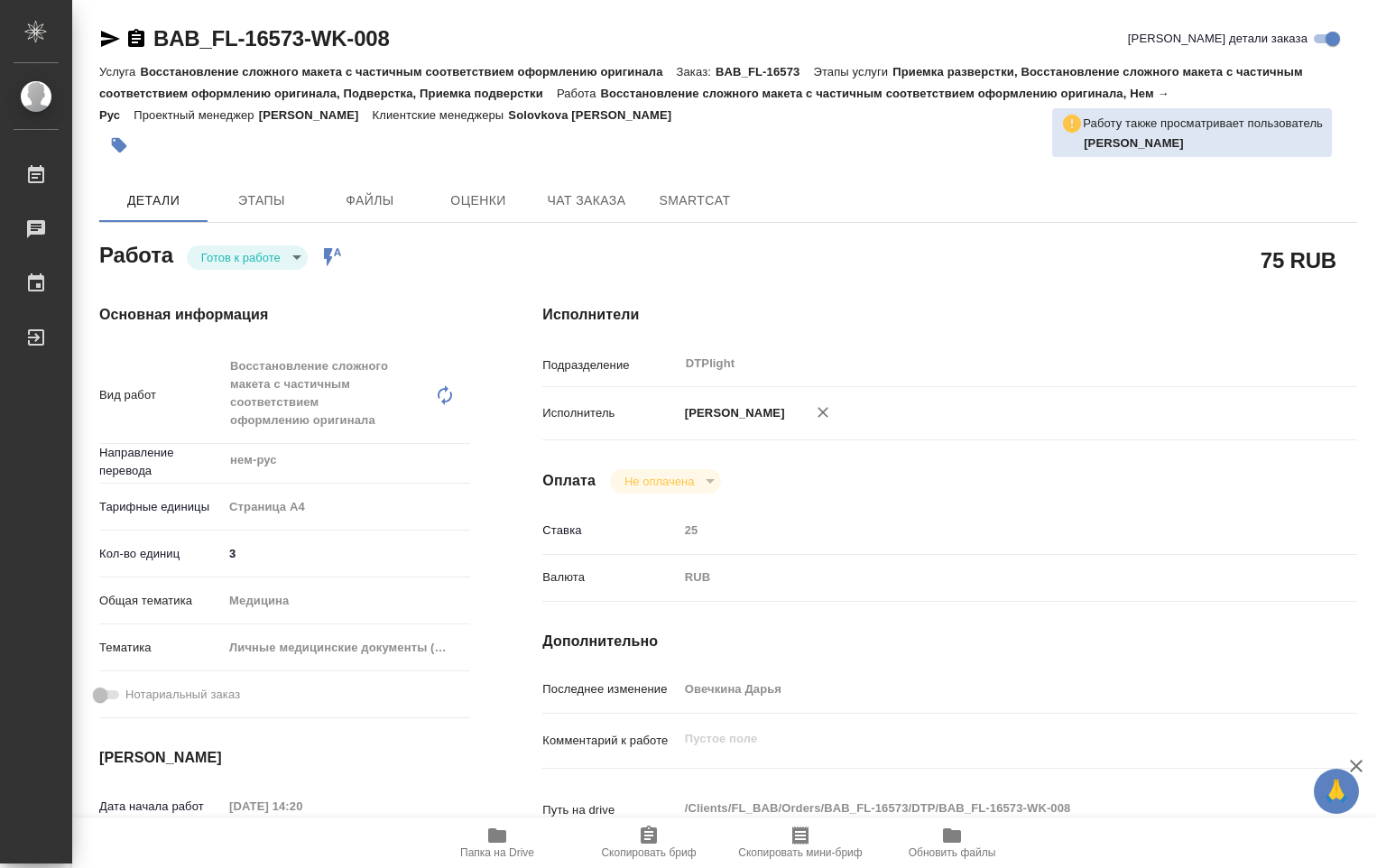
type textarea "x"
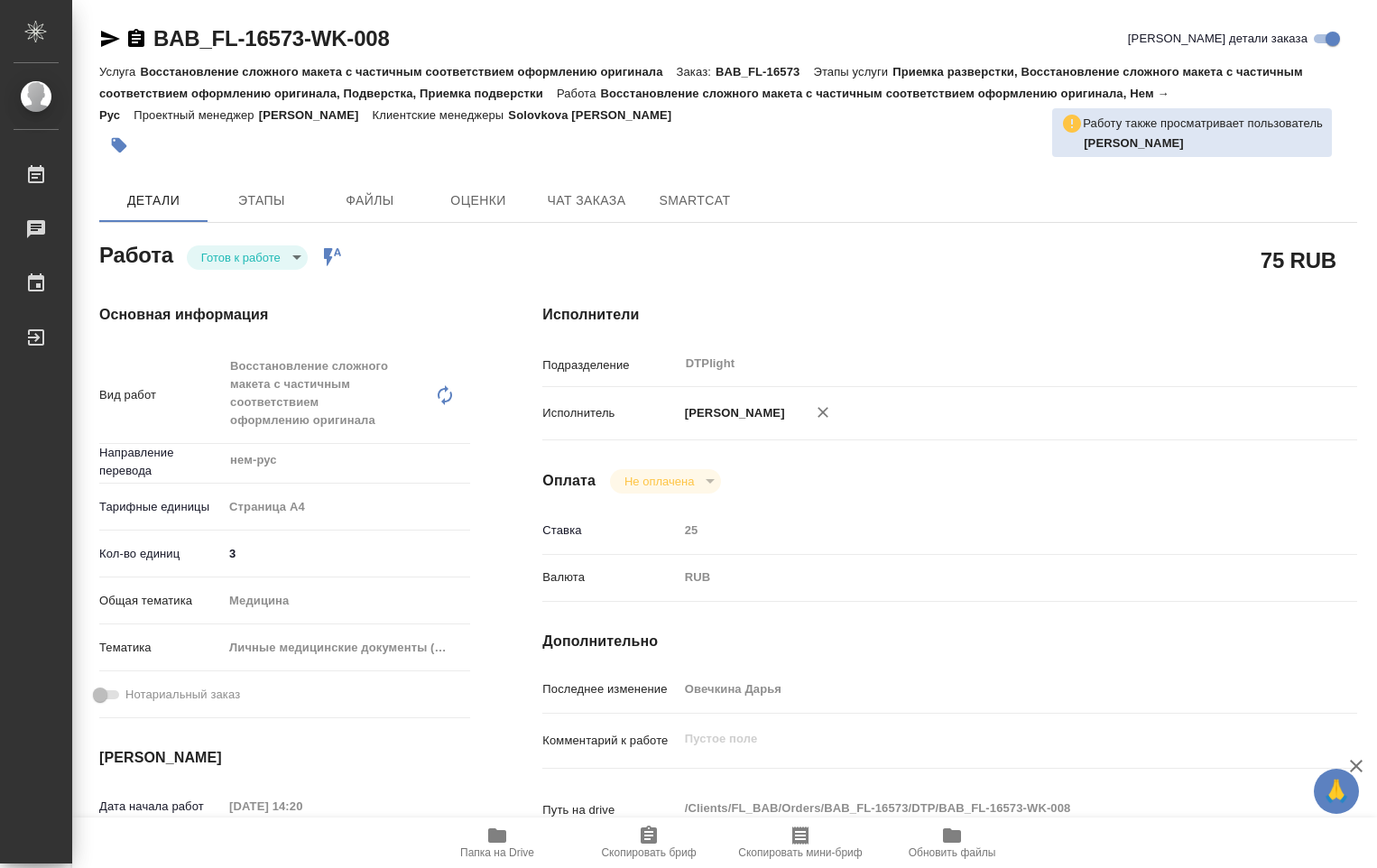
scroll to position [361, 0]
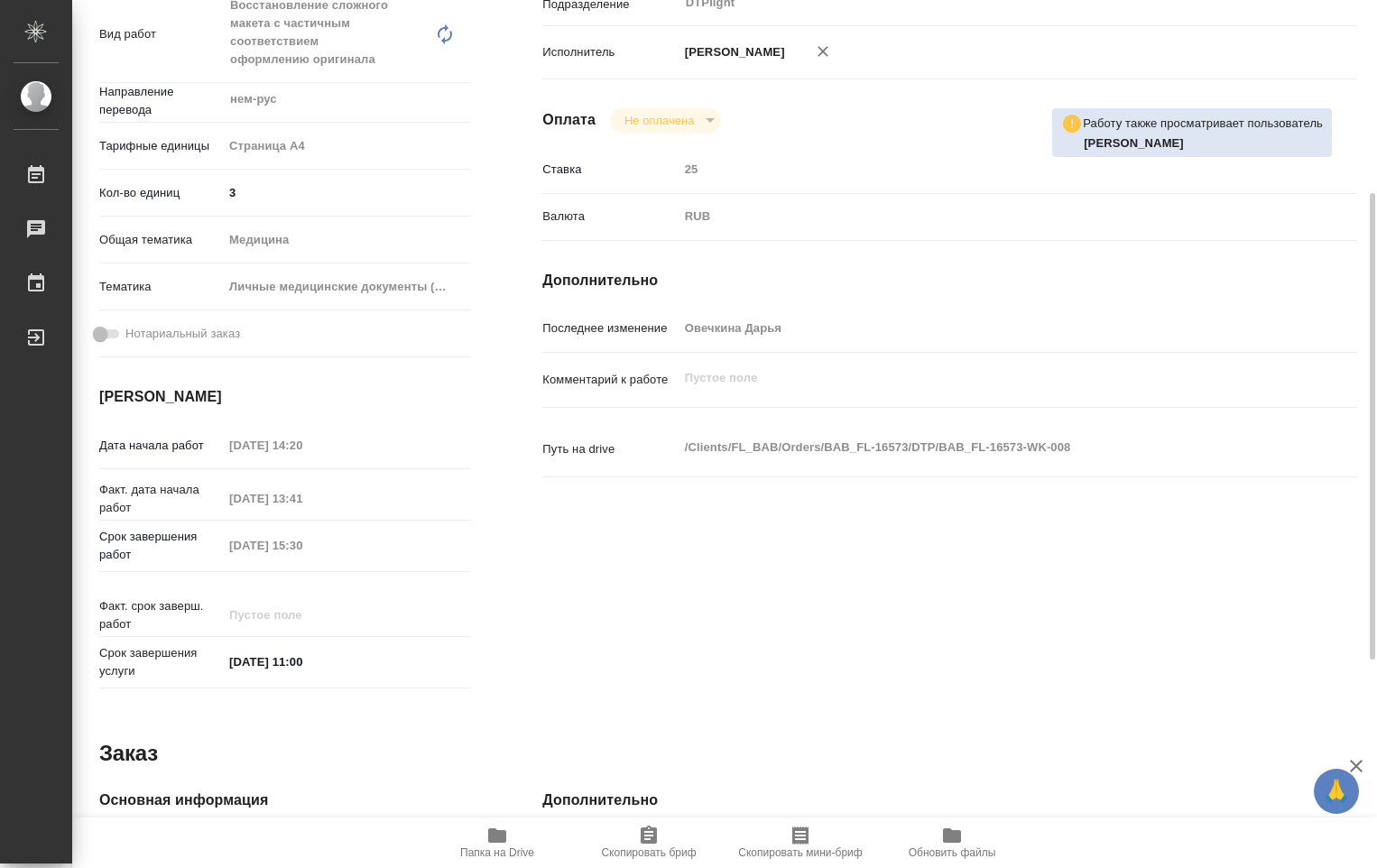
type textarea "x"
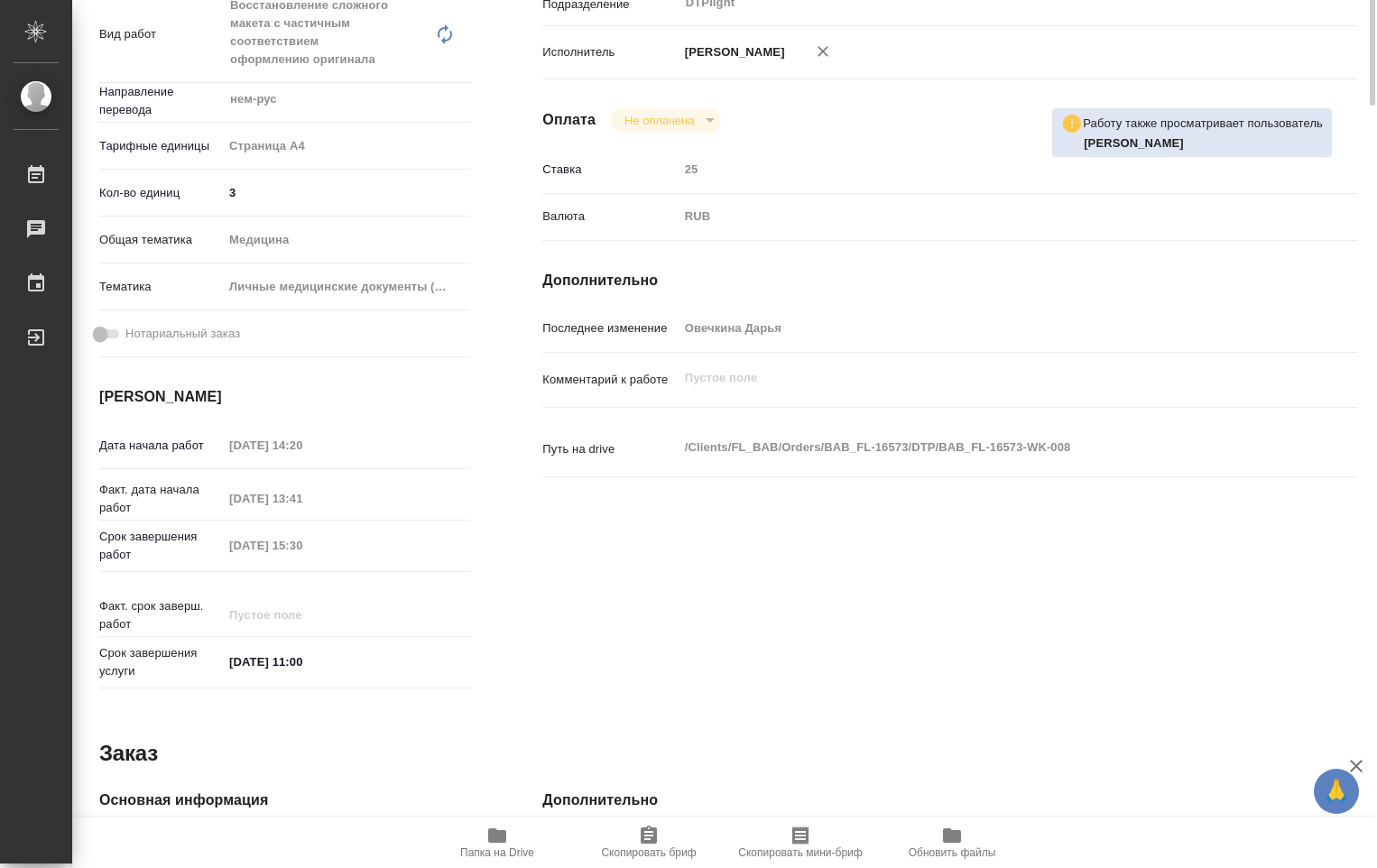
scroll to position [0, 0]
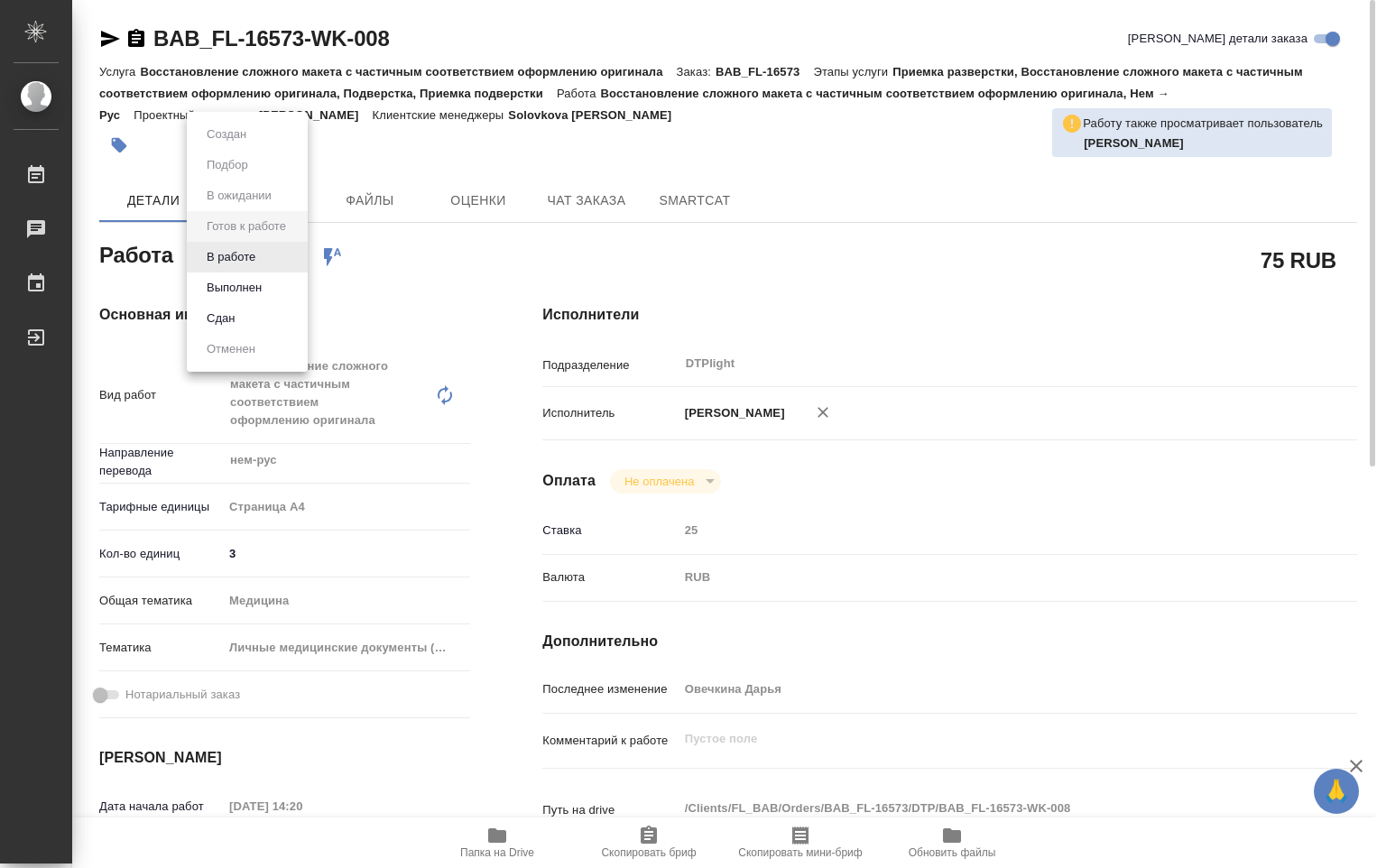
click at [295, 262] on body "🙏 .cls-1 fill:#fff; AWATERA Ovechkina Darya Работы 0 Чаты График Выйти BAB_FL-1…" at bounding box center [688, 434] width 1377 height 868
click at [264, 280] on button "Выполнен" at bounding box center [234, 288] width 66 height 20
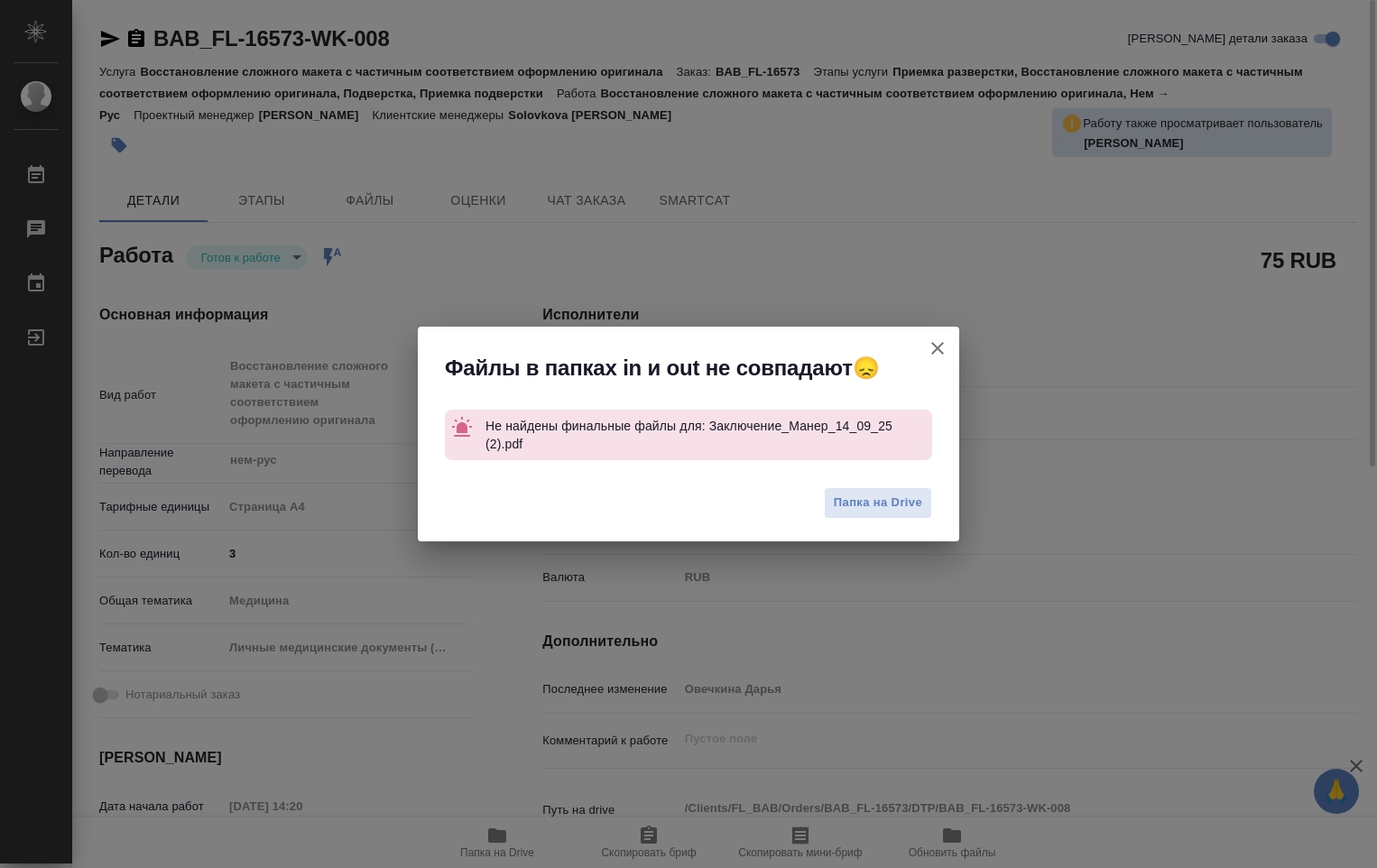
type textarea "x"
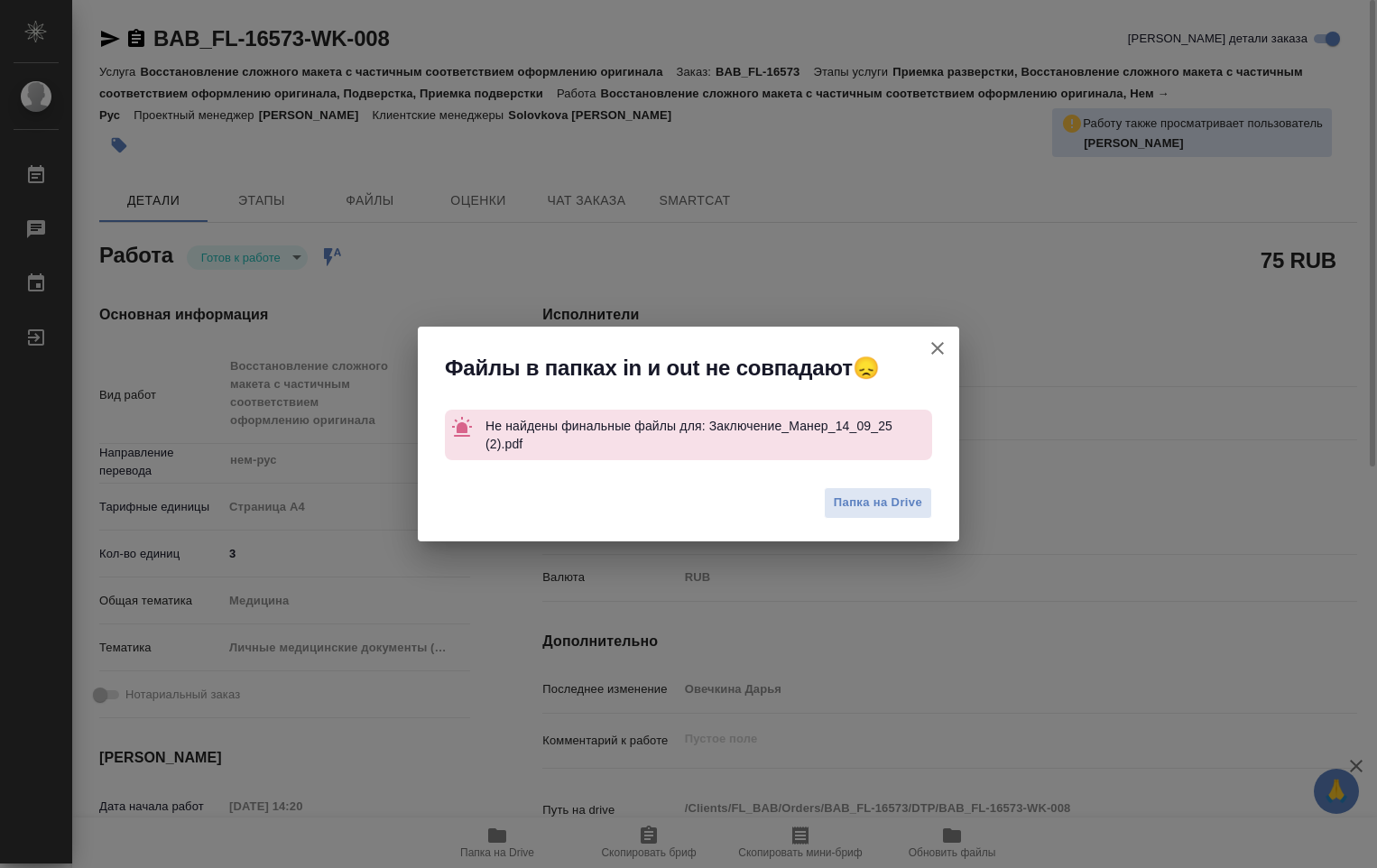
type textarea "x"
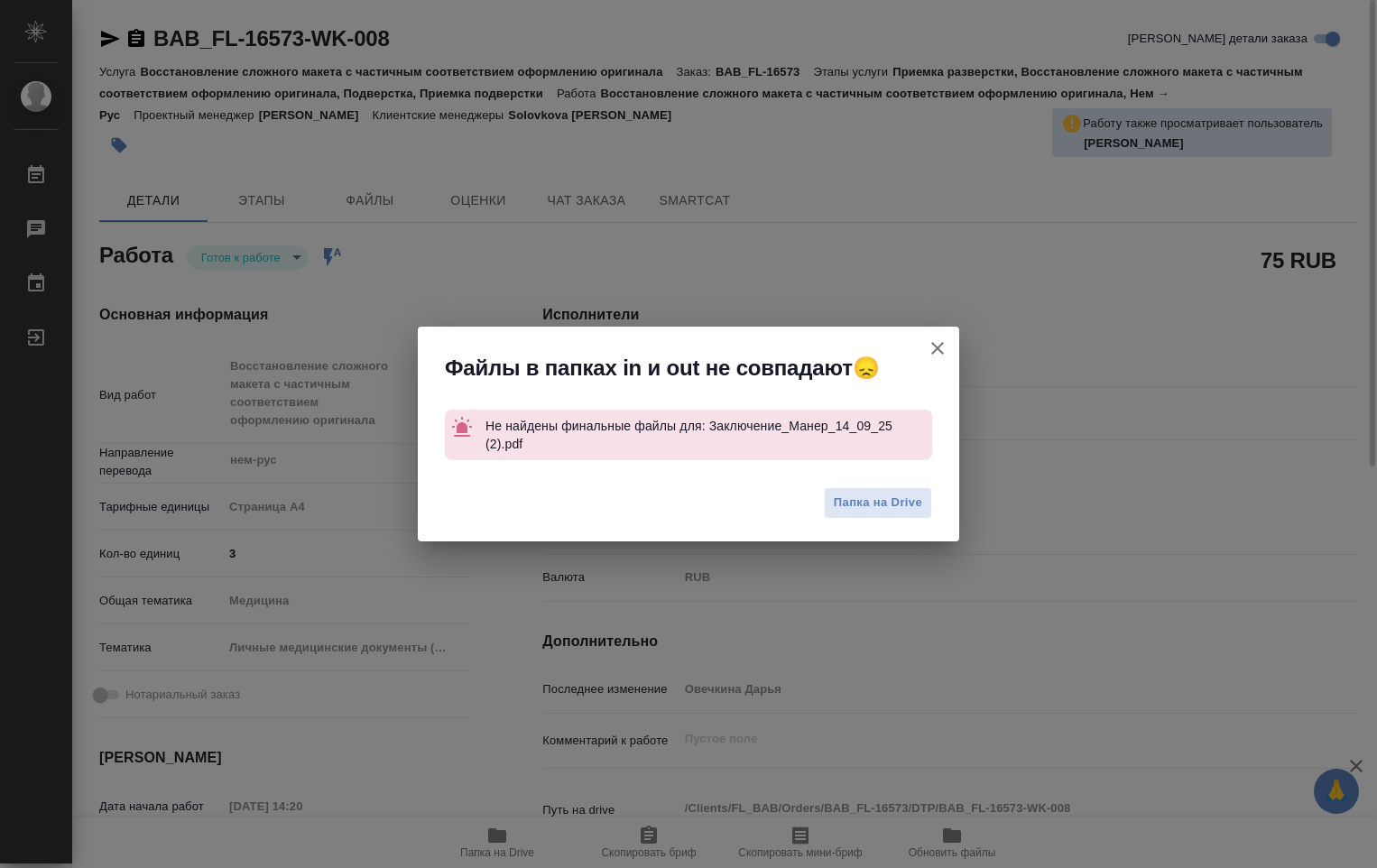
click at [935, 346] on icon "button" at bounding box center [937, 348] width 13 height 13
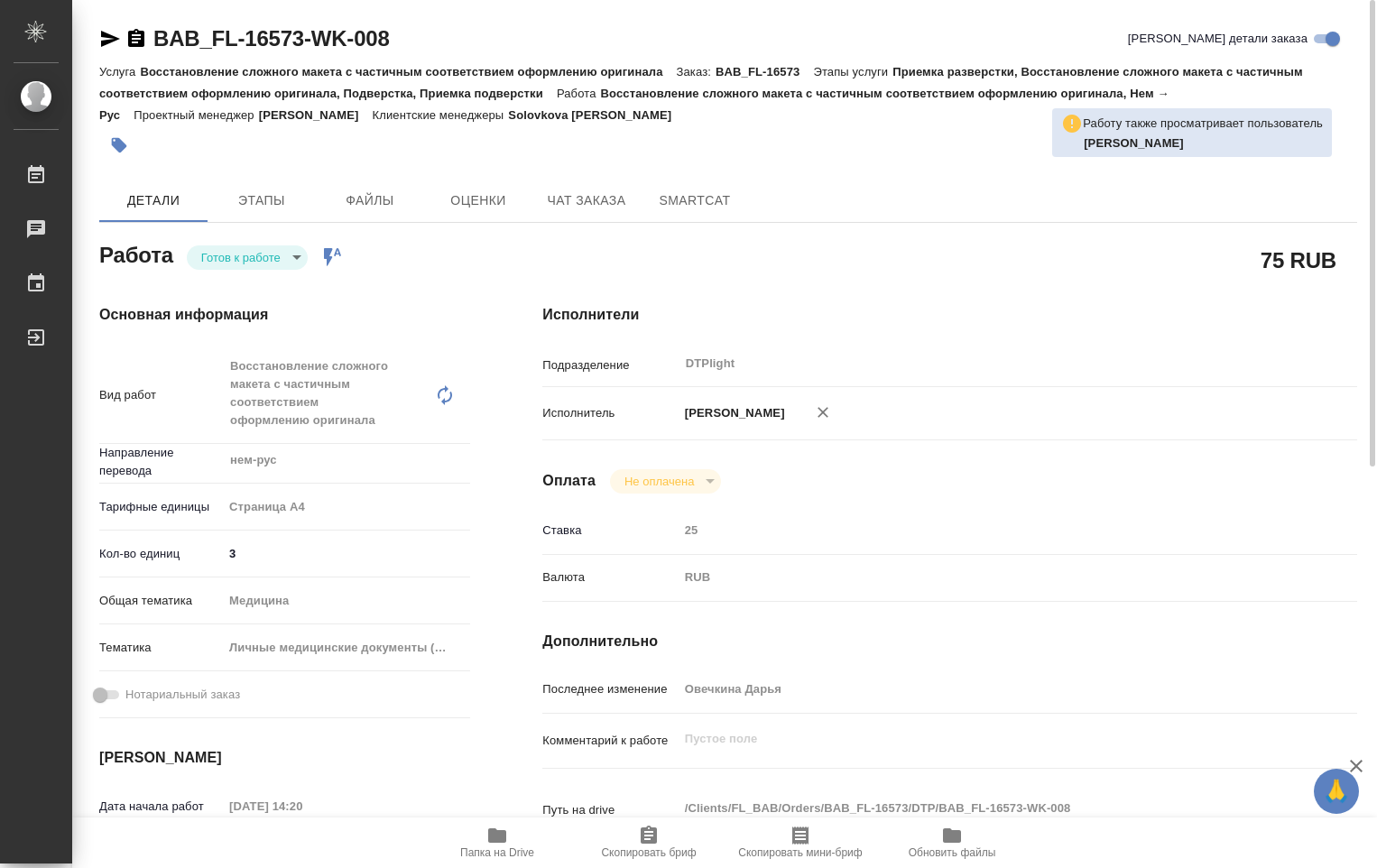
type textarea "x"
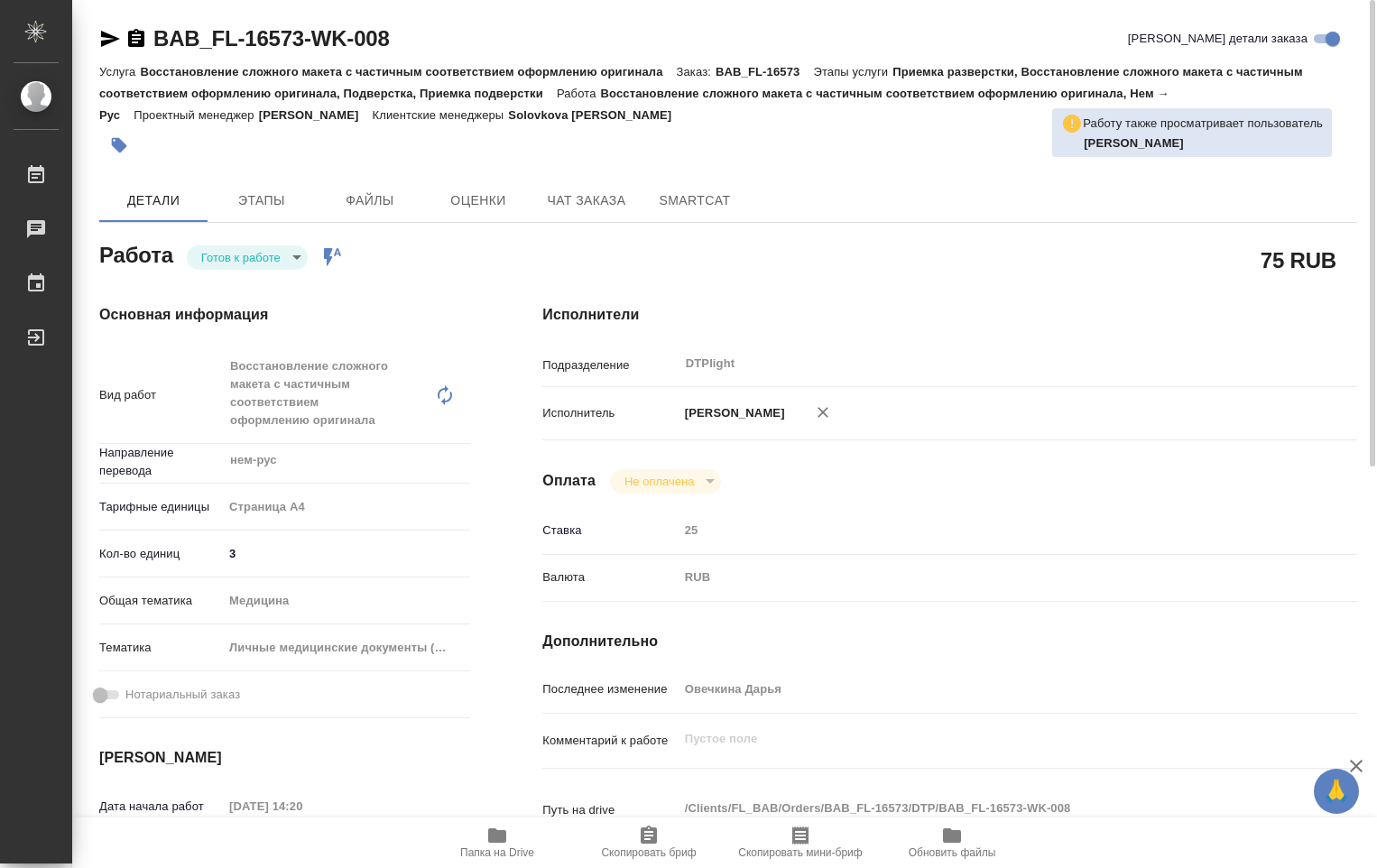
type textarea "x"
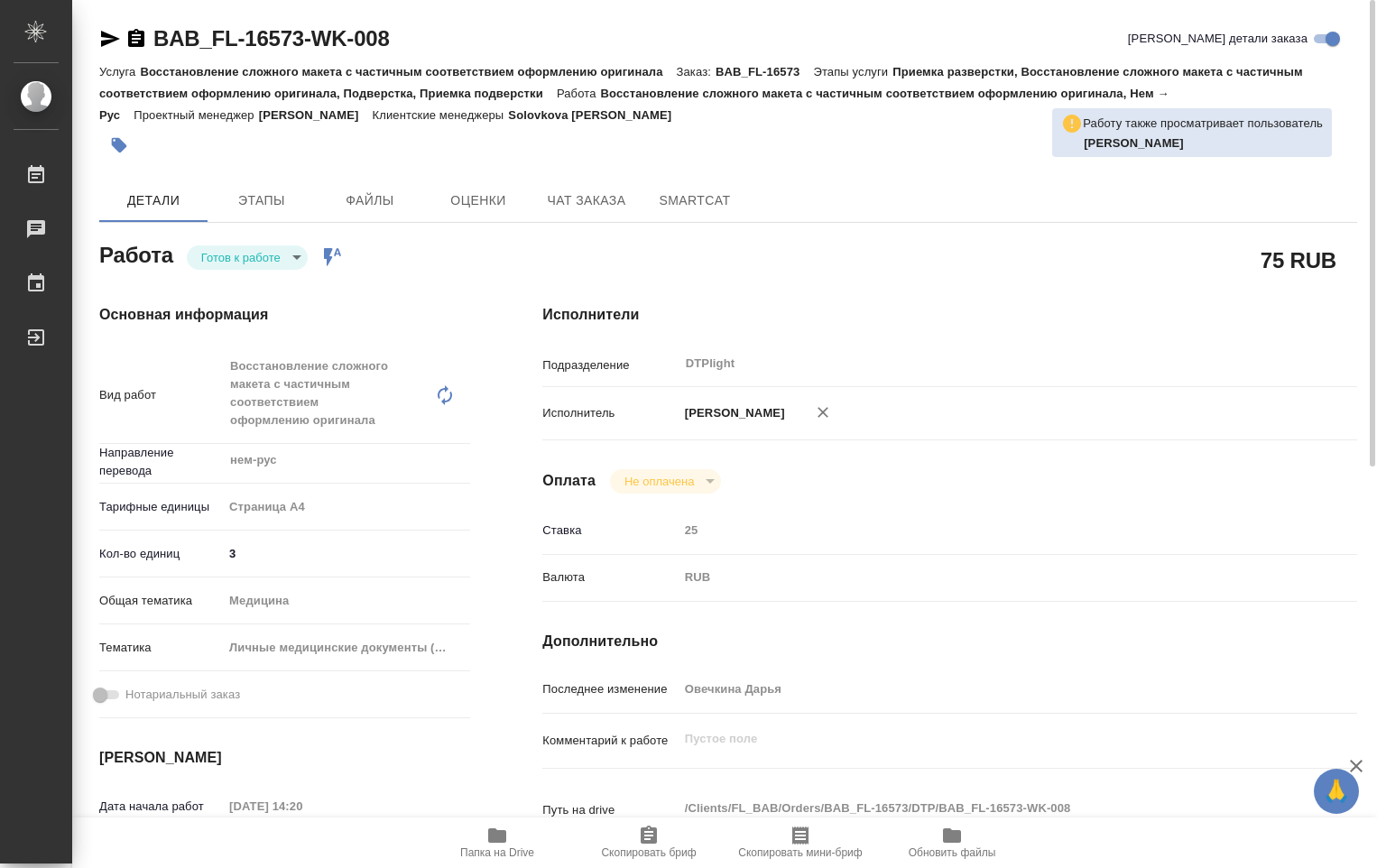
click at [302, 253] on body "🙏 .cls-1 fill:#fff; AWATERA Ovechkina Darya Работы 0 Чаты График Выйти BAB_FL-1…" at bounding box center [688, 434] width 1377 height 868
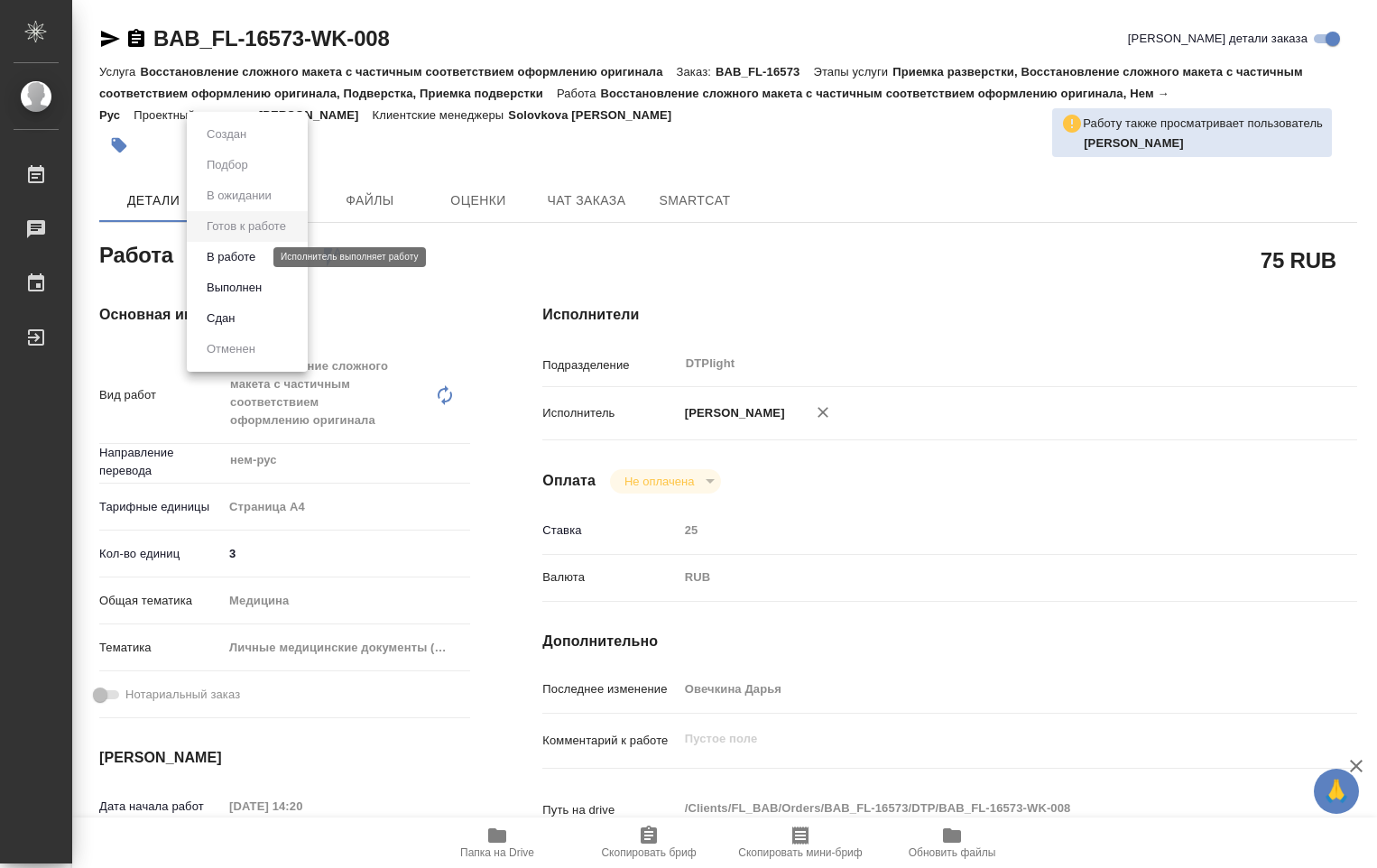
click at [257, 257] on button "В работе" at bounding box center [231, 257] width 59 height 20
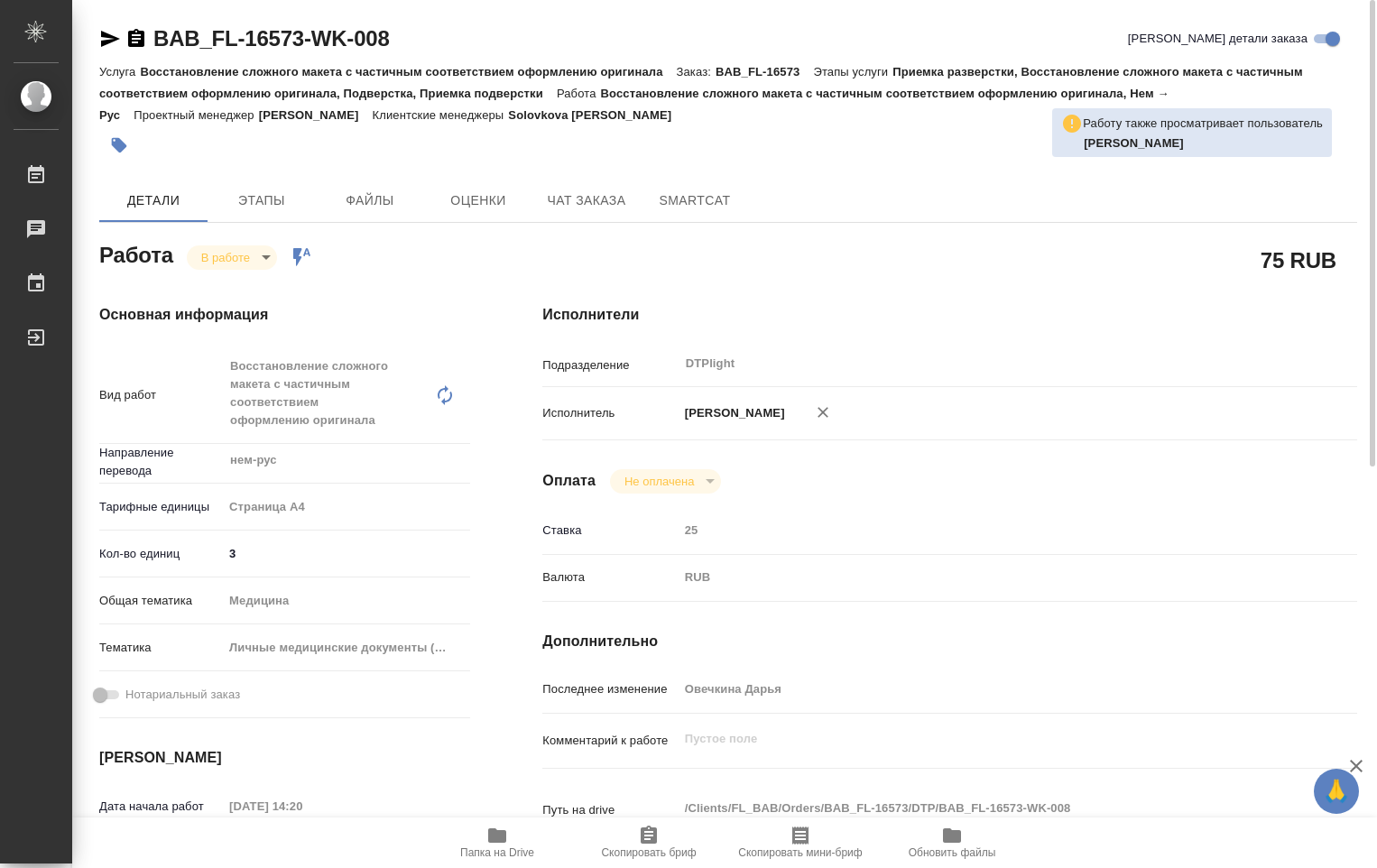
type textarea "x"
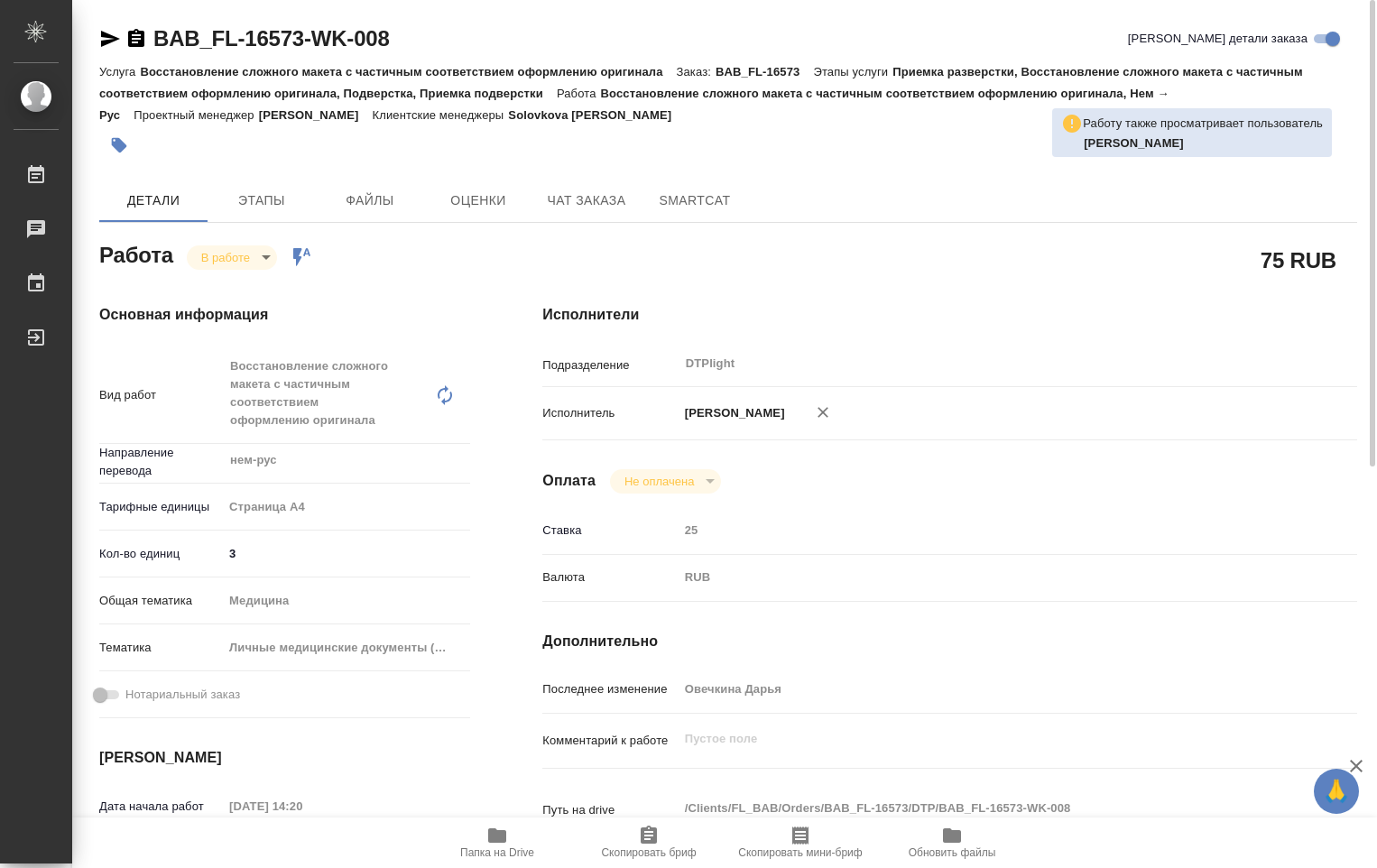
type textarea "x"
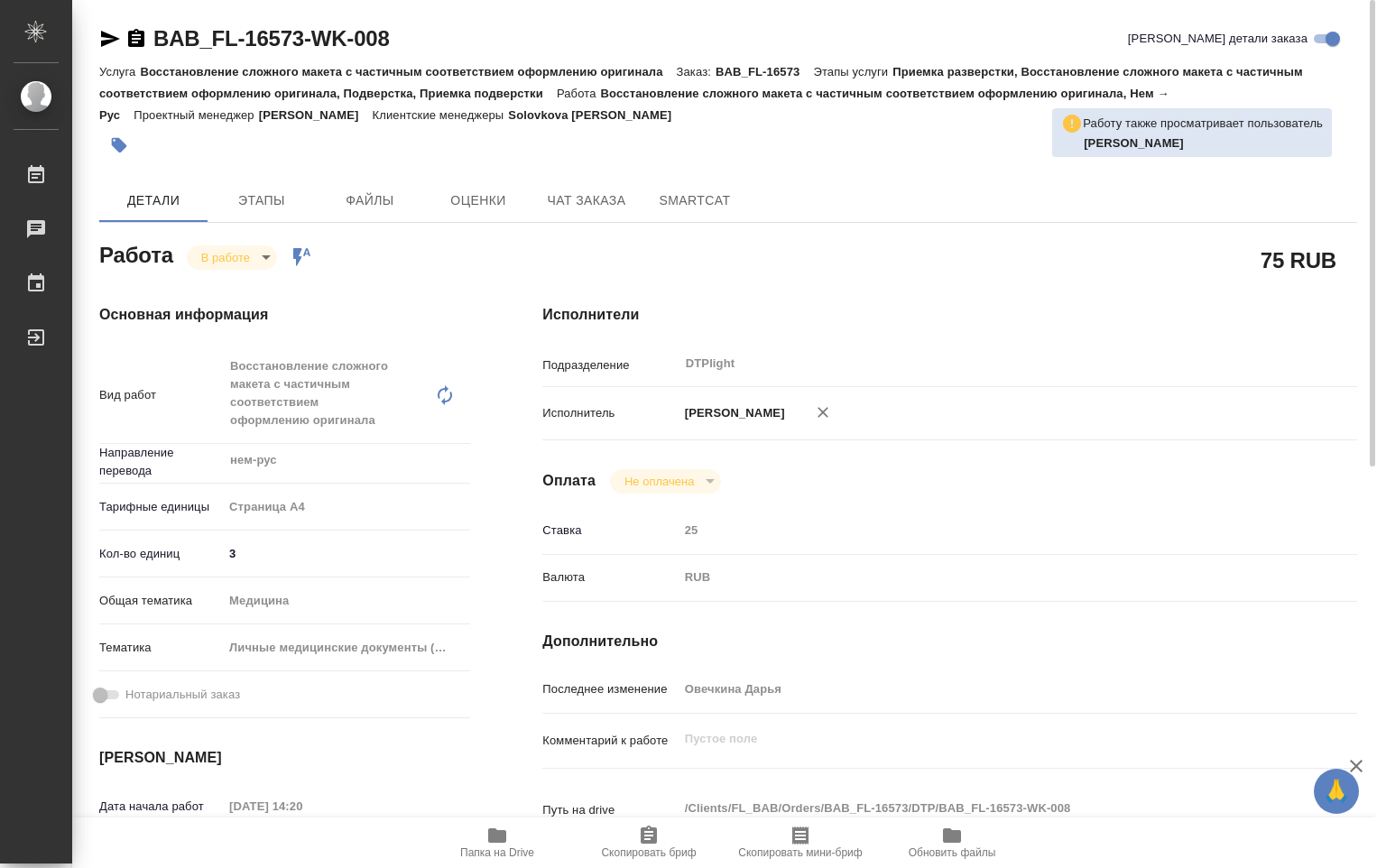
type textarea "x"
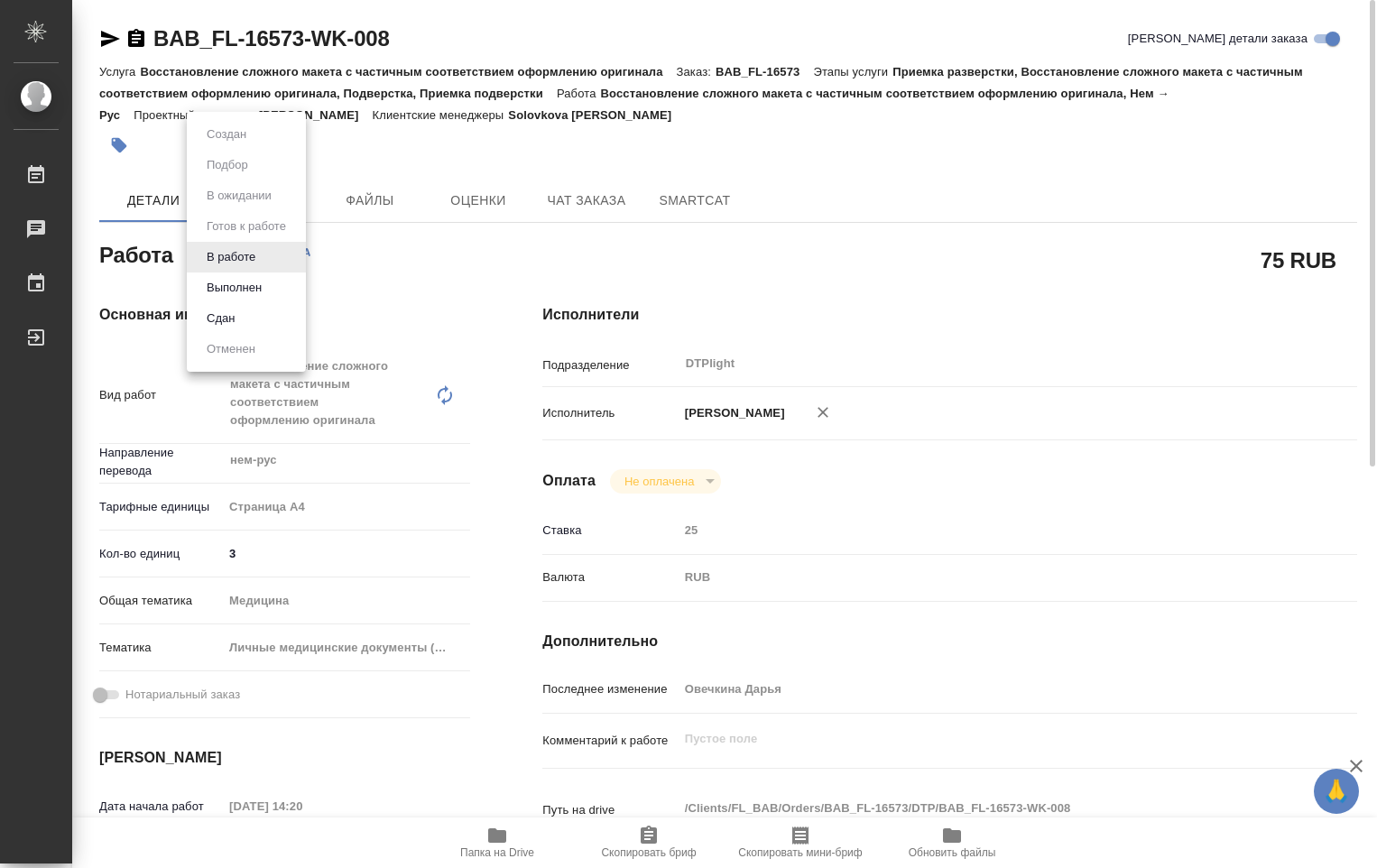
click at [269, 254] on body "🙏 .cls-1 fill:#fff; AWATERA Ovechkina Darya Работы 0 Чаты График Выйти BAB_FL-1…" at bounding box center [688, 434] width 1377 height 868
click at [257, 286] on button "Выполнен" at bounding box center [234, 288] width 66 height 20
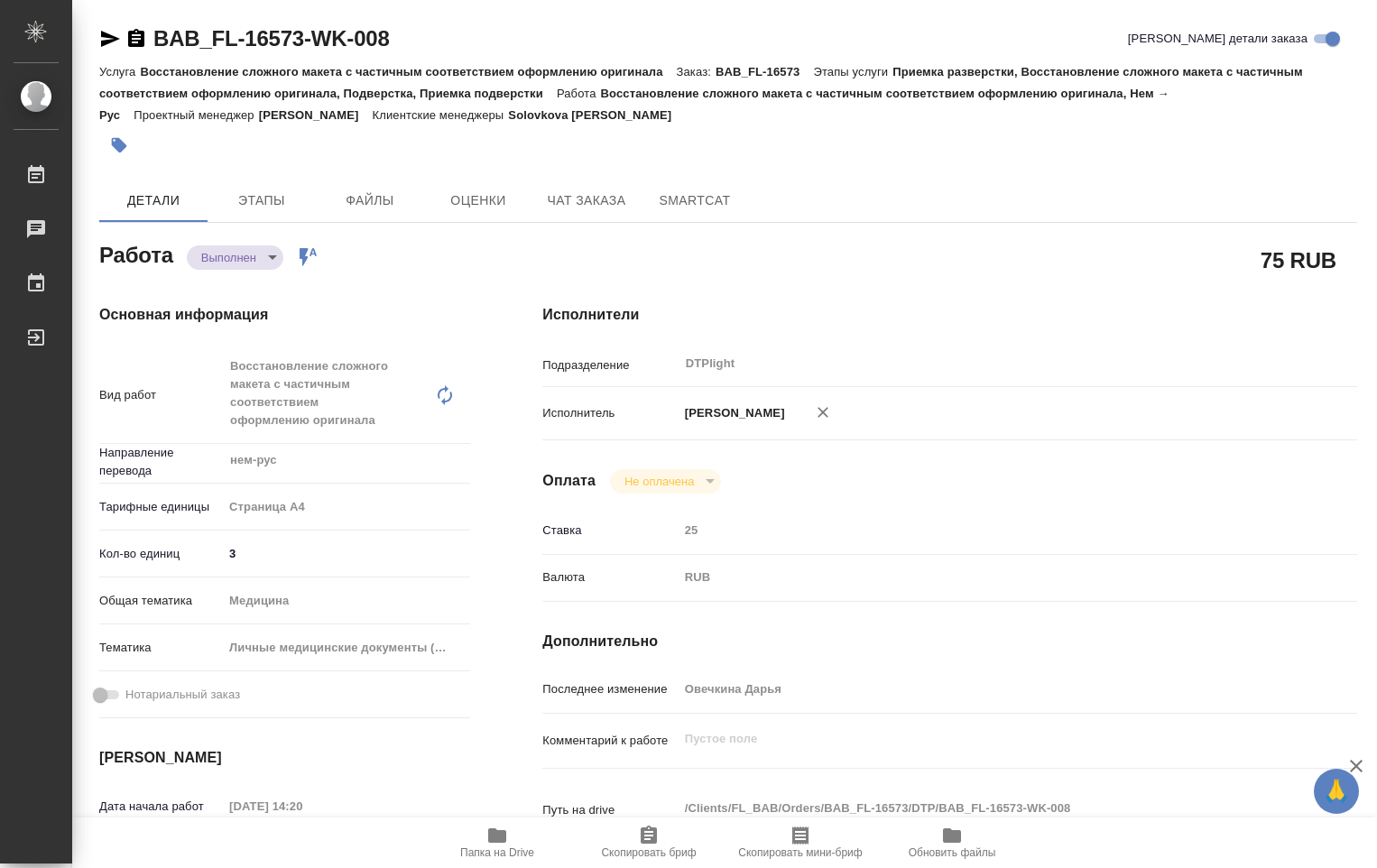
type textarea "x"
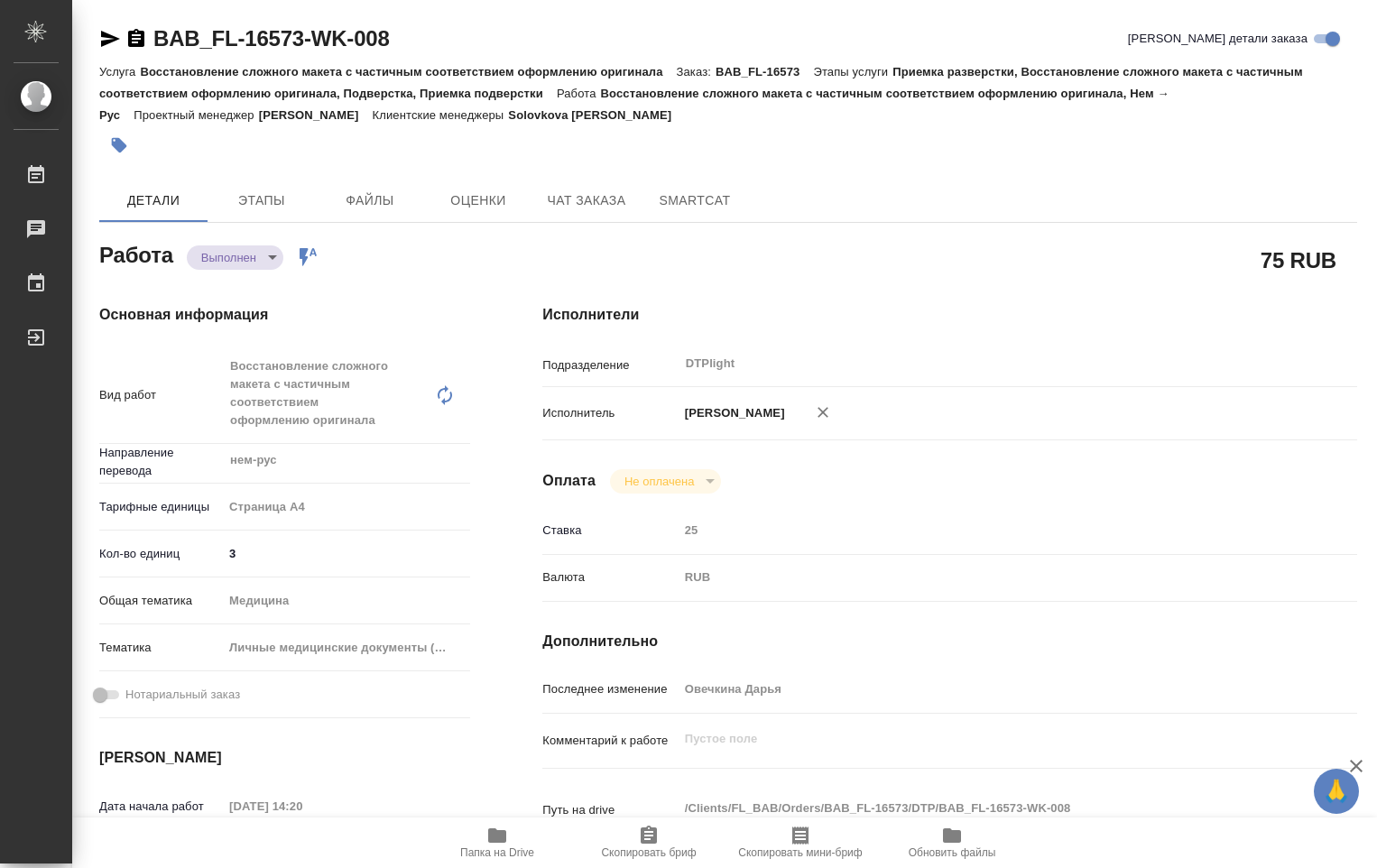
type textarea "x"
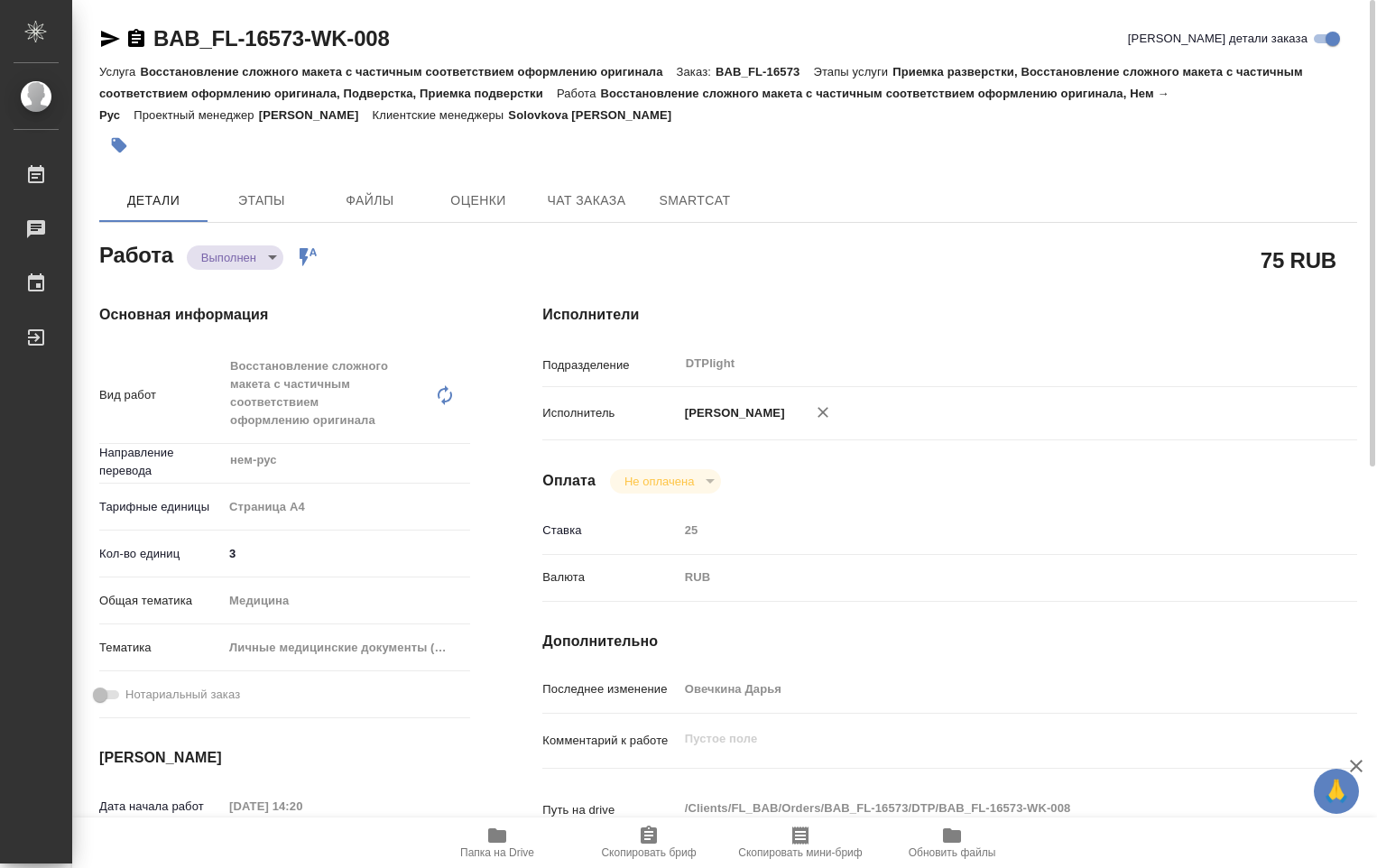
type textarea "x"
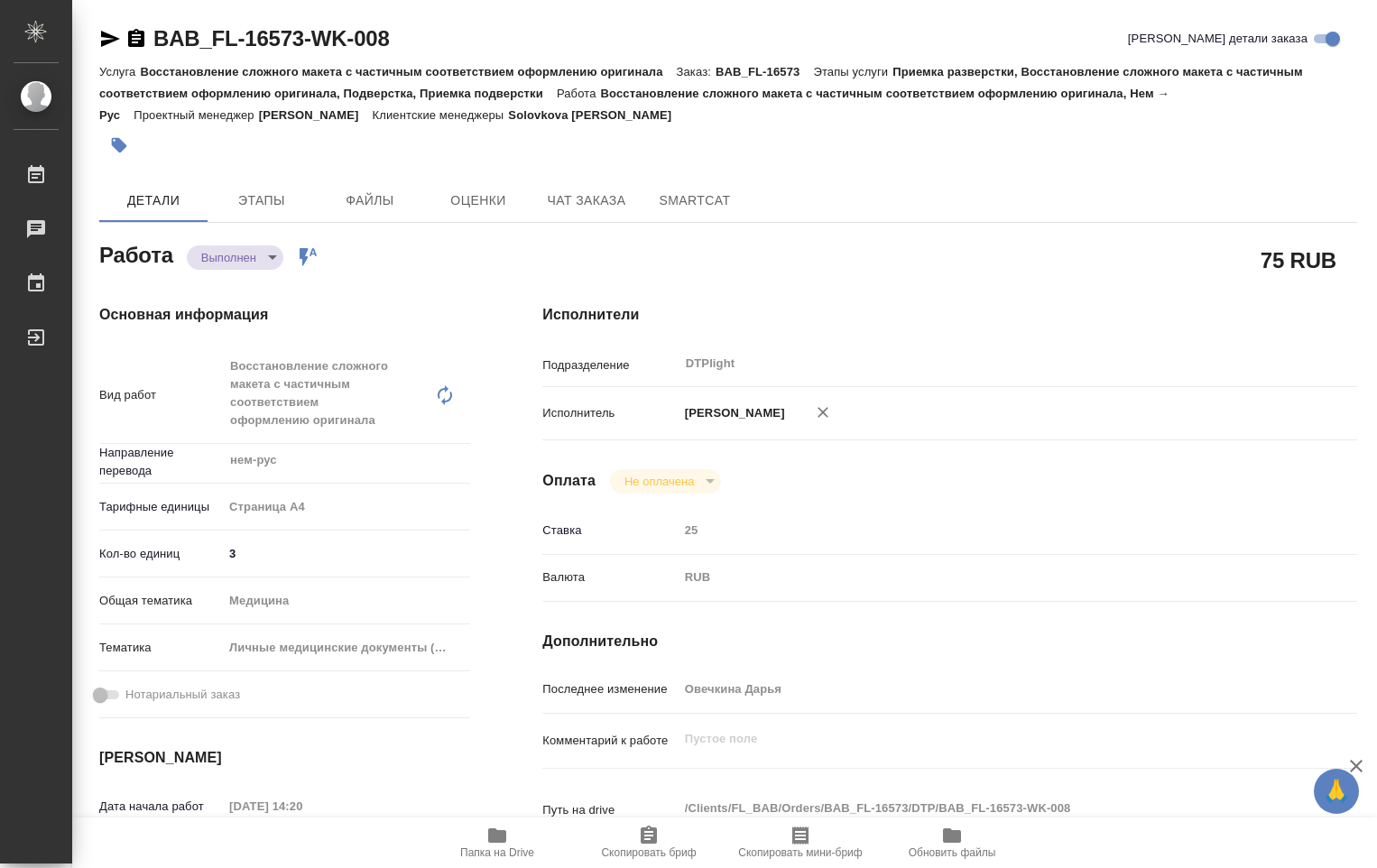
type textarea "x"
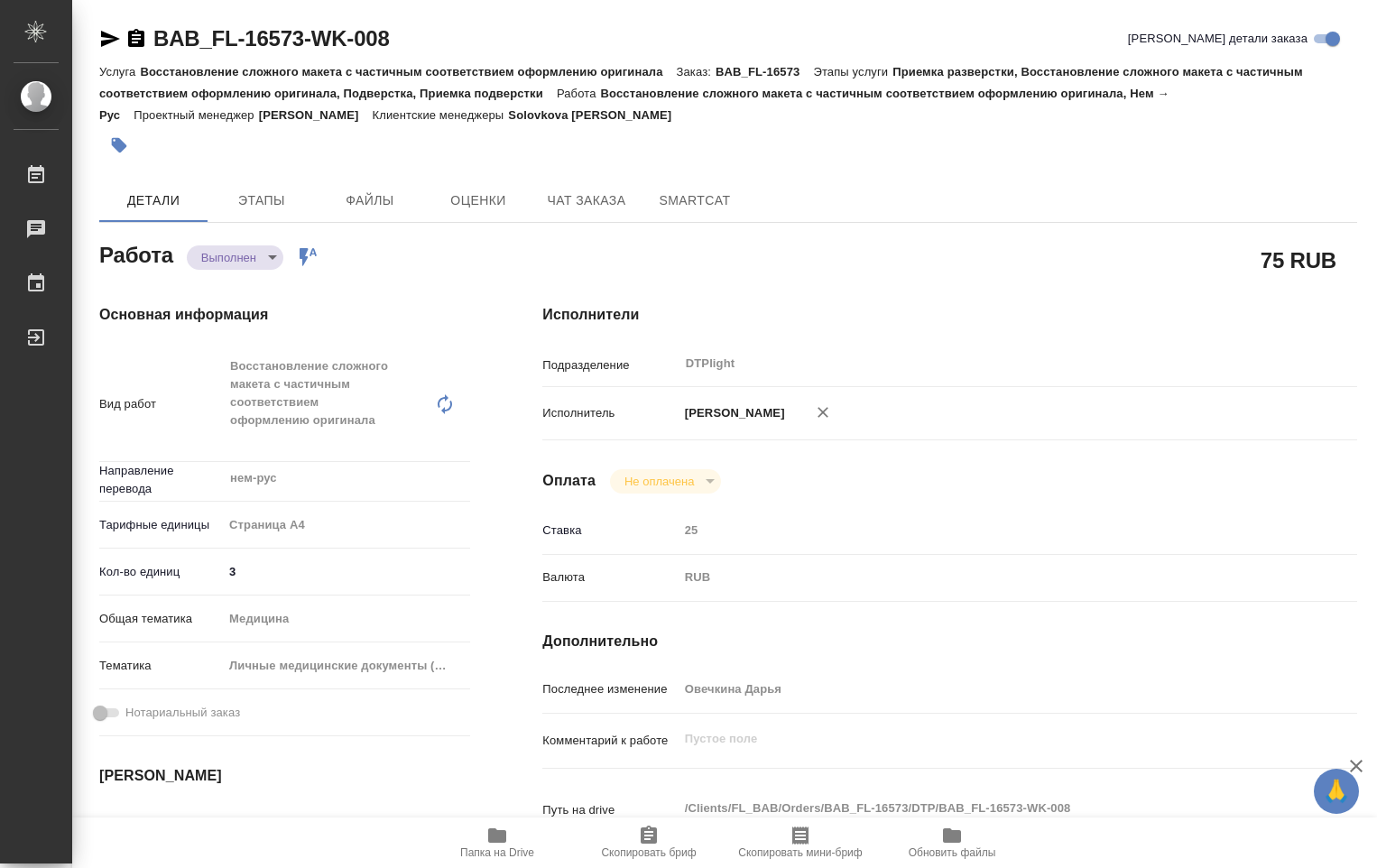
type textarea "x"
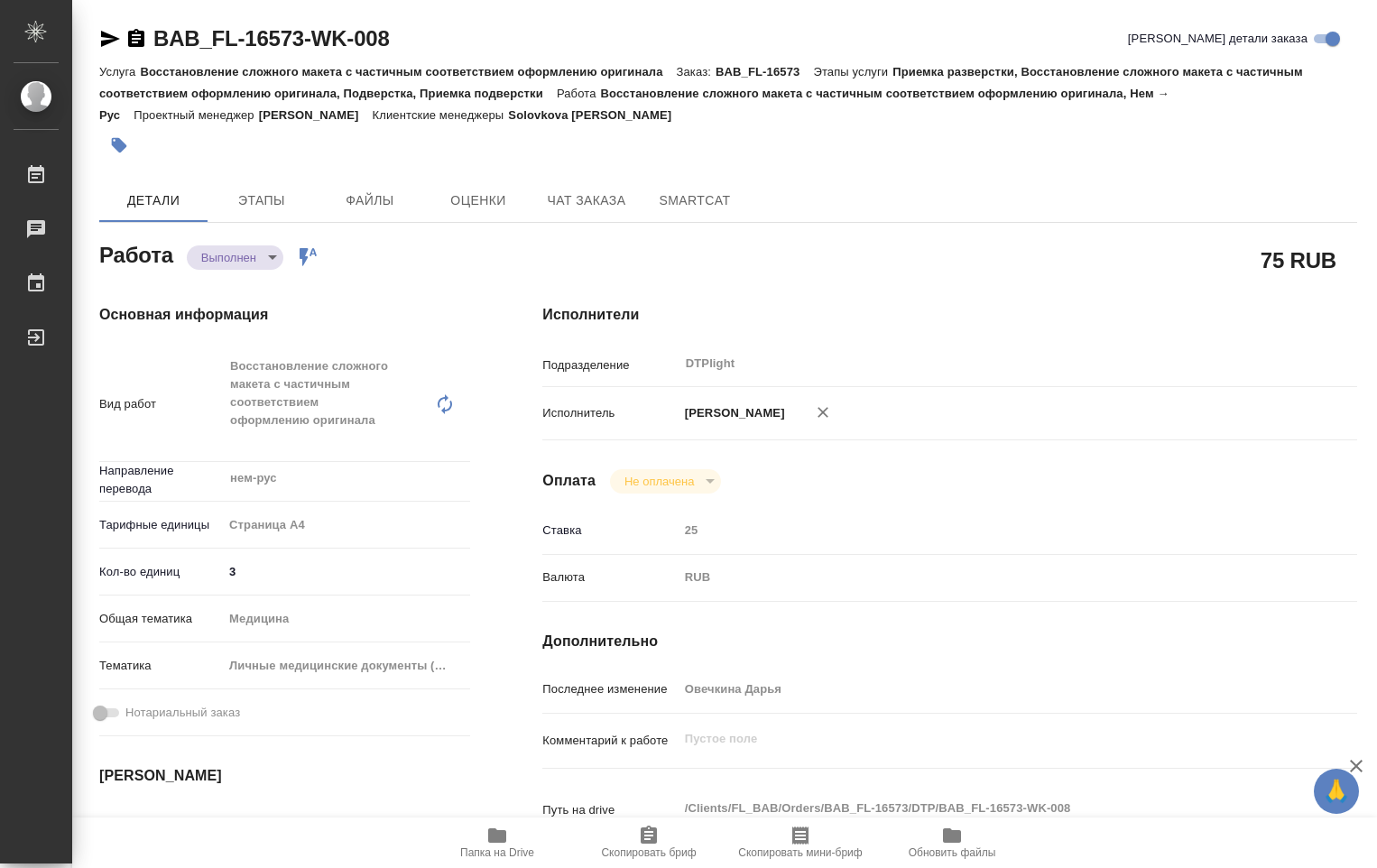
type textarea "x"
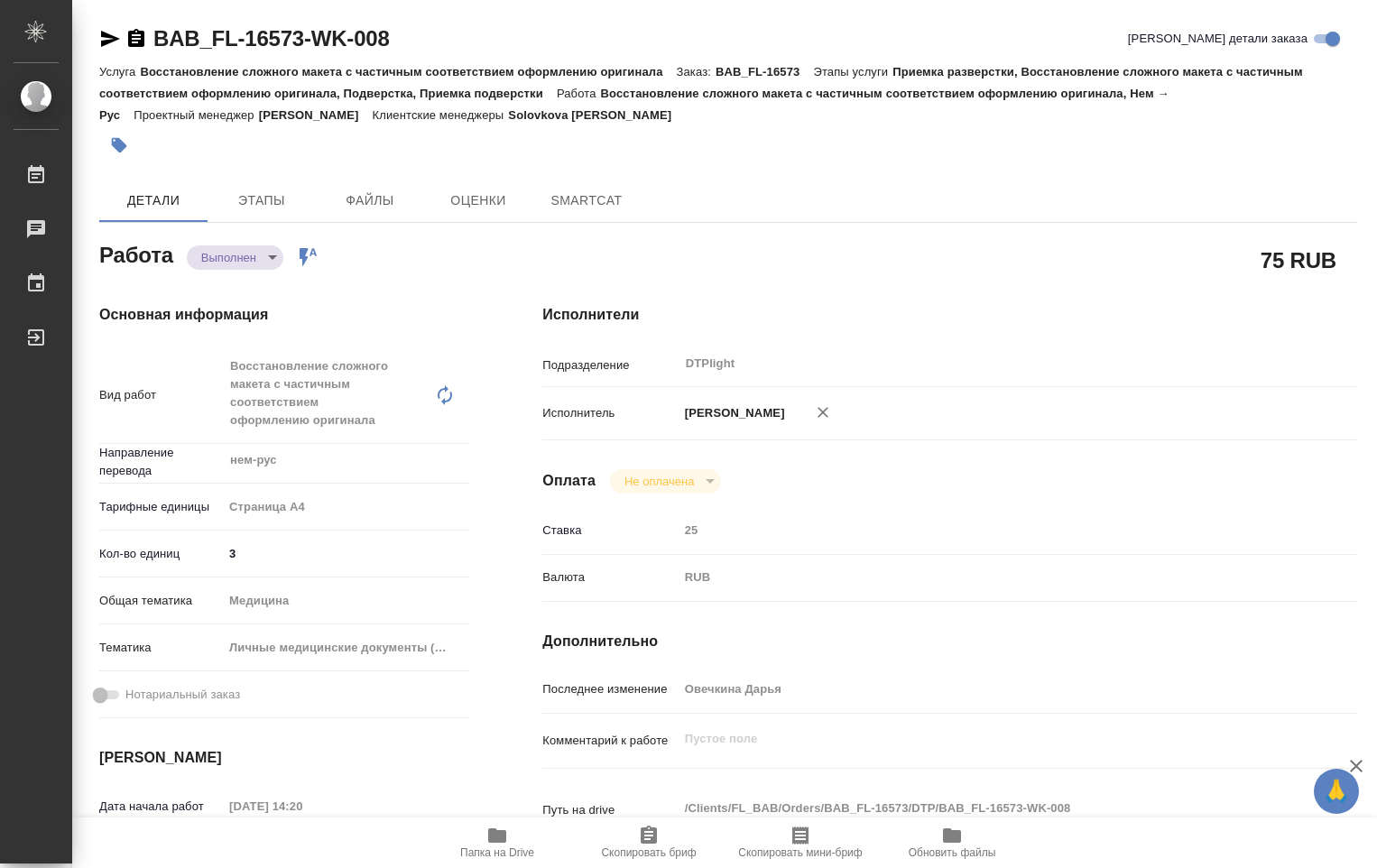
type textarea "x"
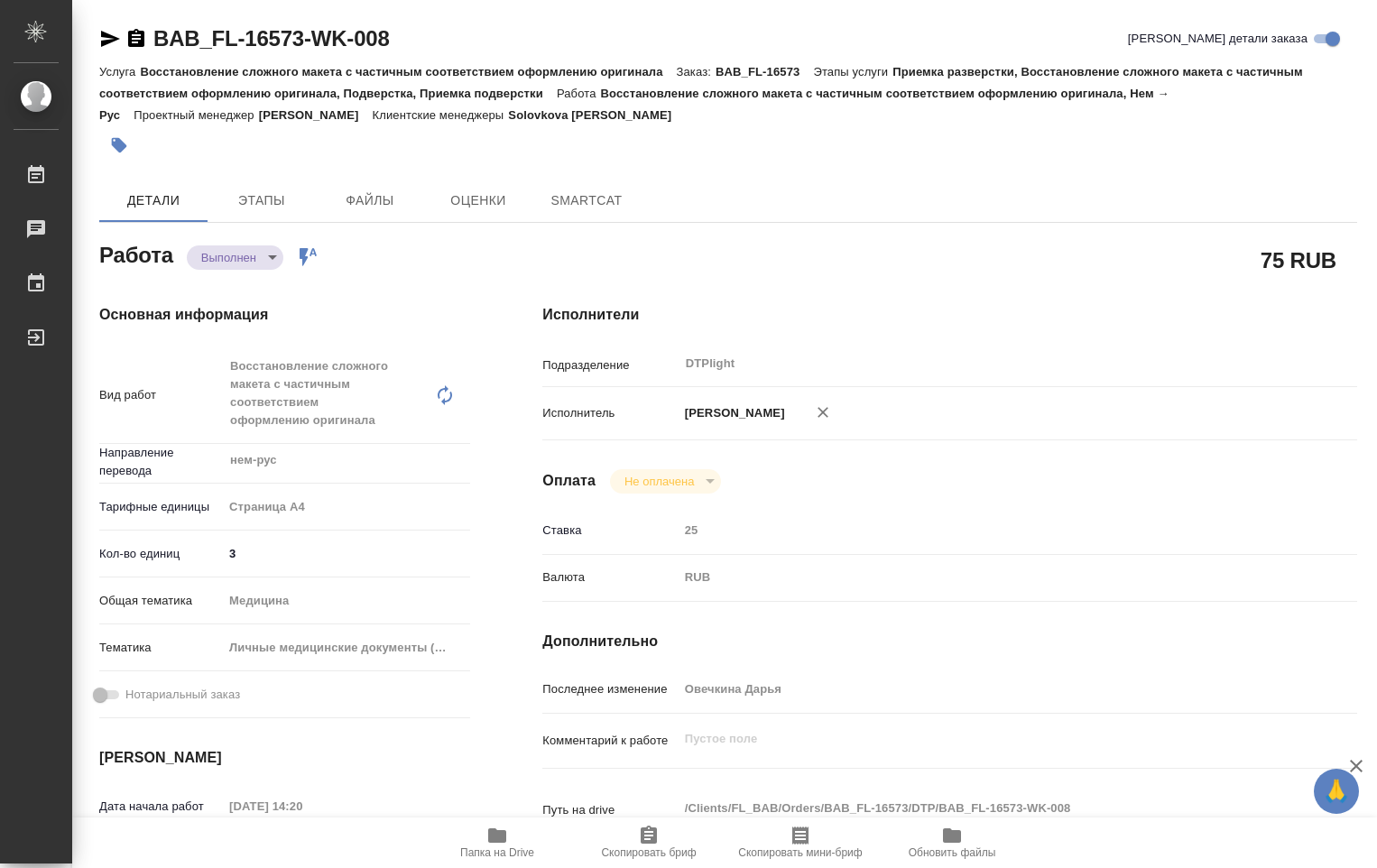
type textarea "x"
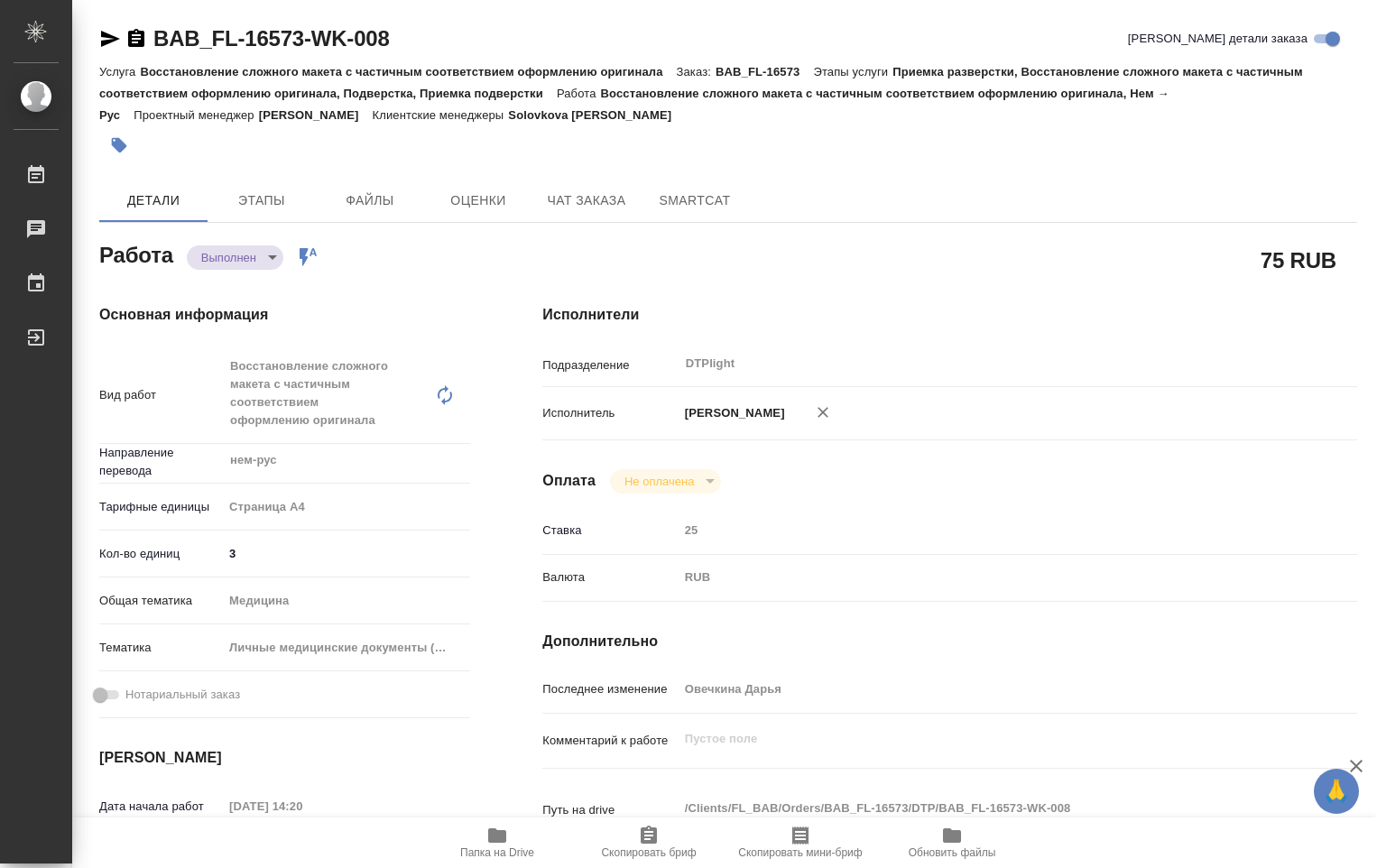
type textarea "x"
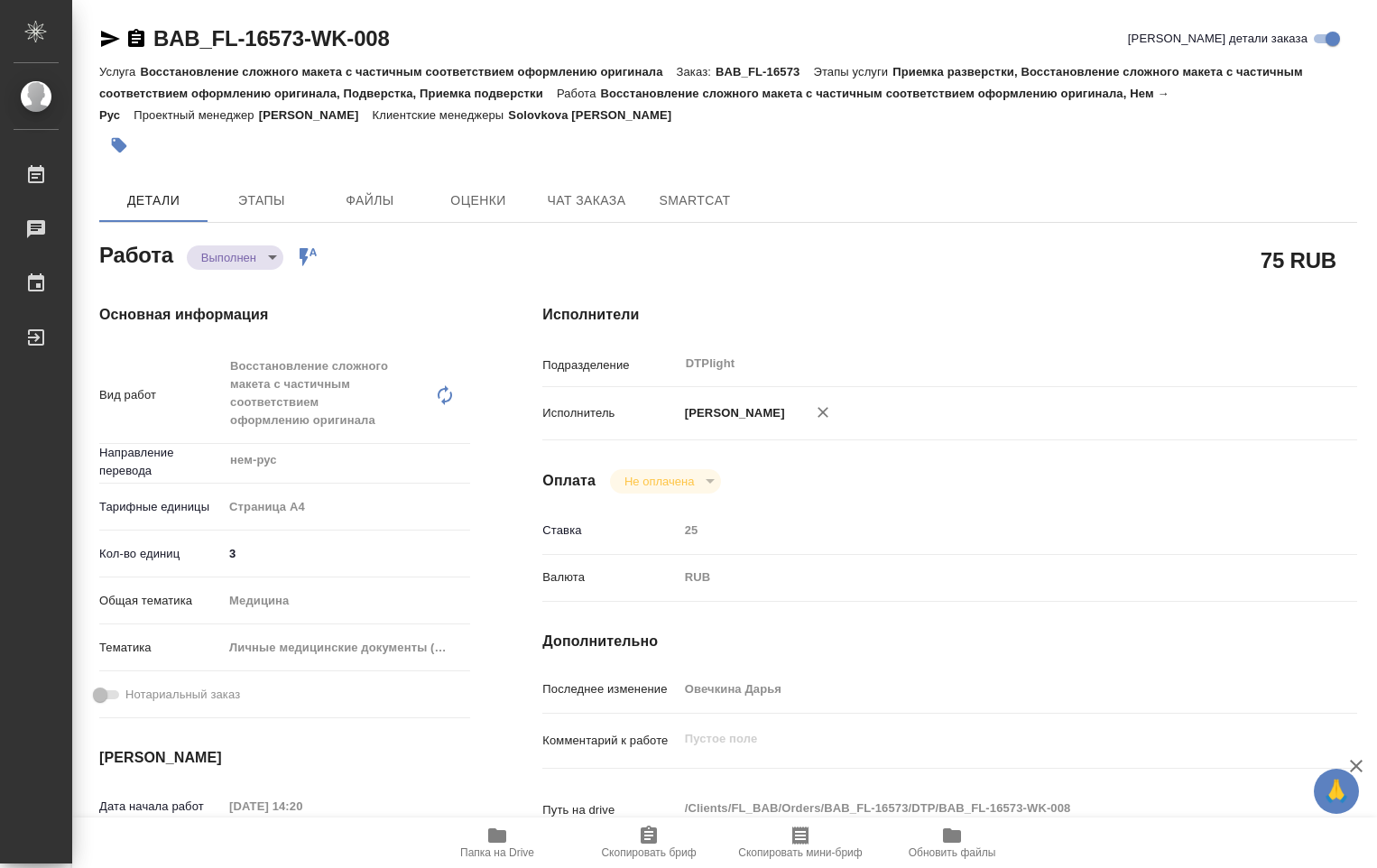
type textarea "x"
